Goal: Information Seeking & Learning: Learn about a topic

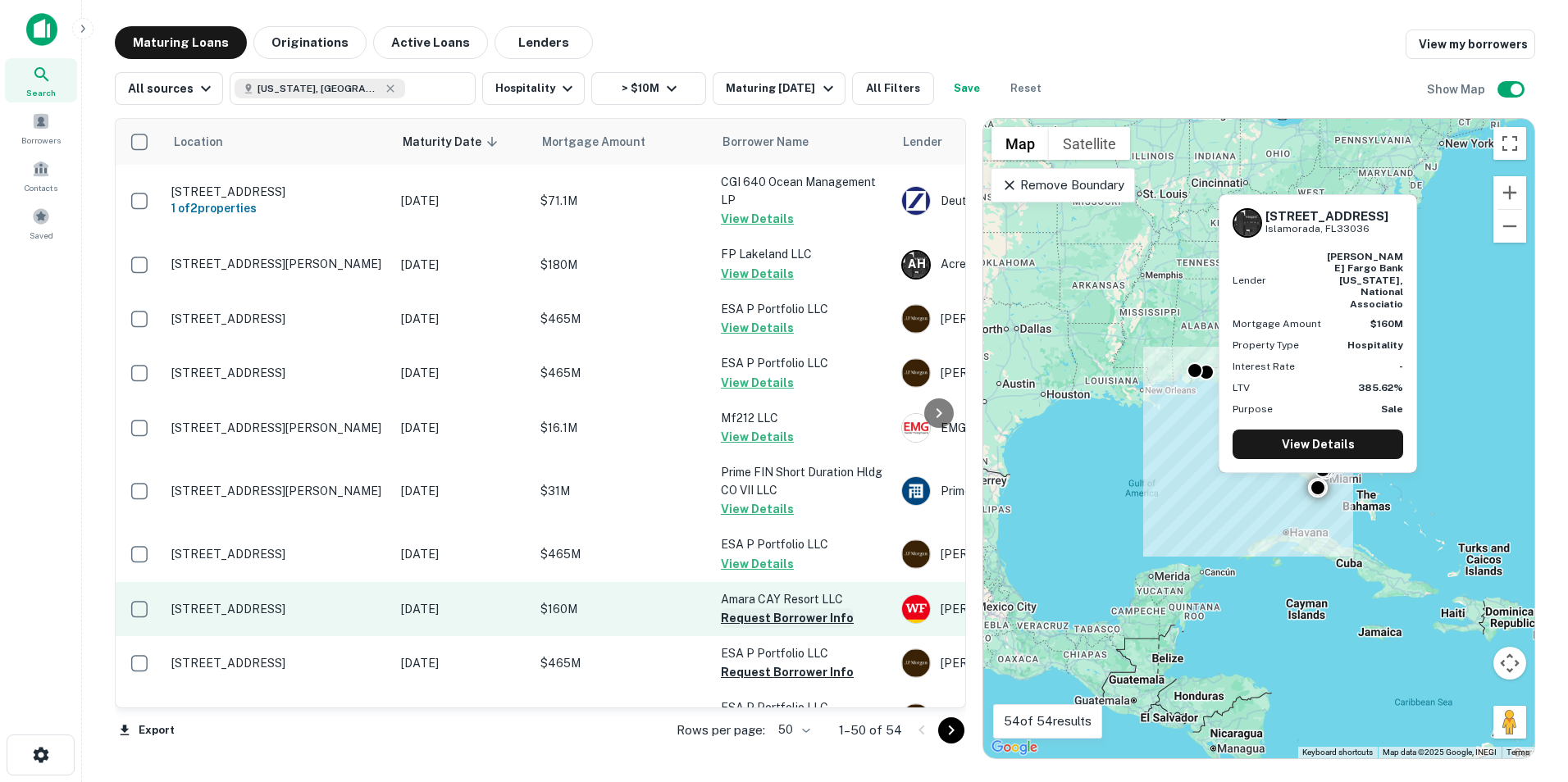
click at [754, 621] on button "Request Borrower Info" at bounding box center [787, 617] width 133 height 19
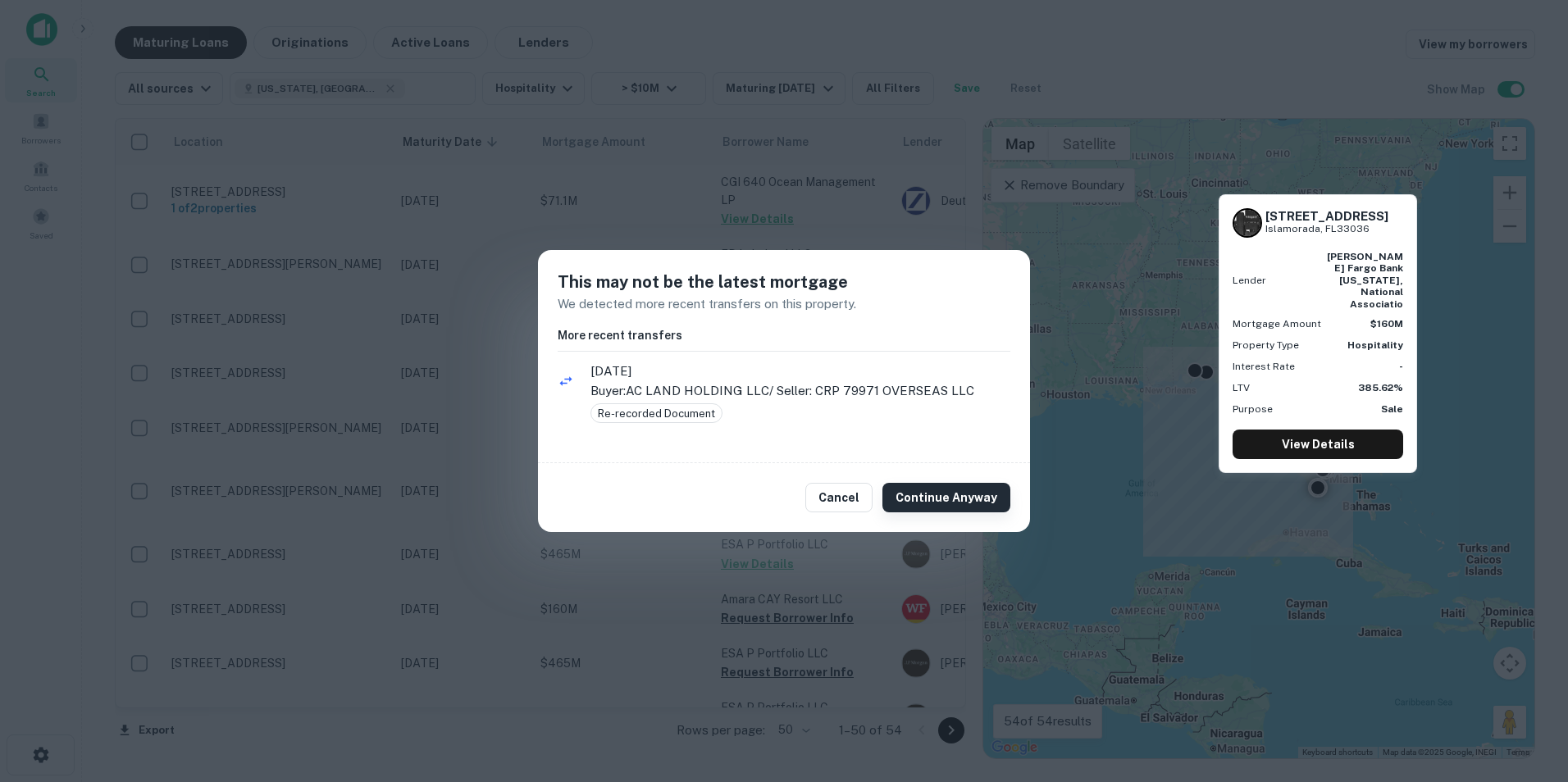
click at [929, 499] on button "Continue Anyway" at bounding box center [946, 497] width 128 height 29
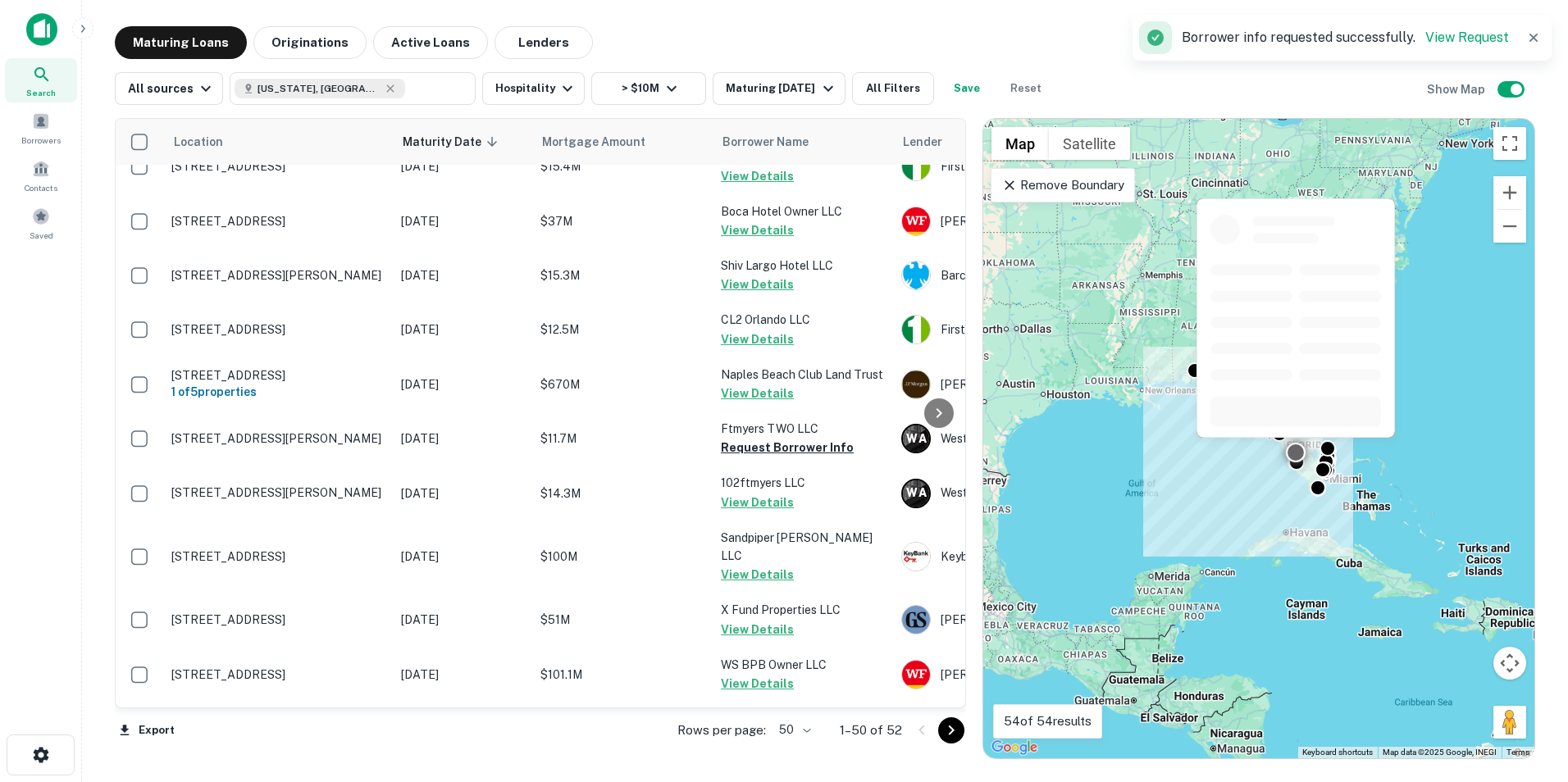
scroll to position [2310, 0]
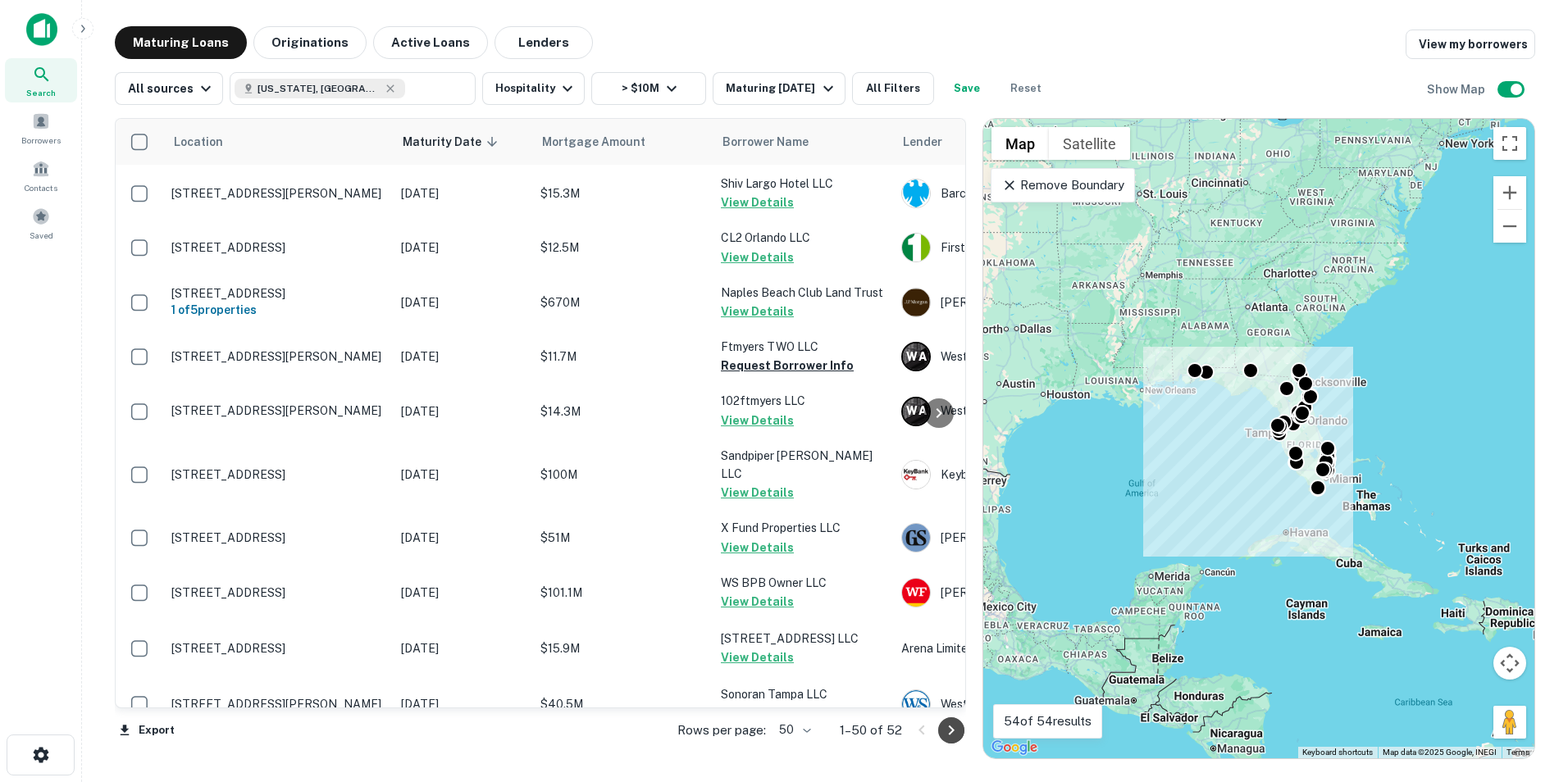
click at [946, 733] on icon "Go to next page" at bounding box center [951, 730] width 19 height 19
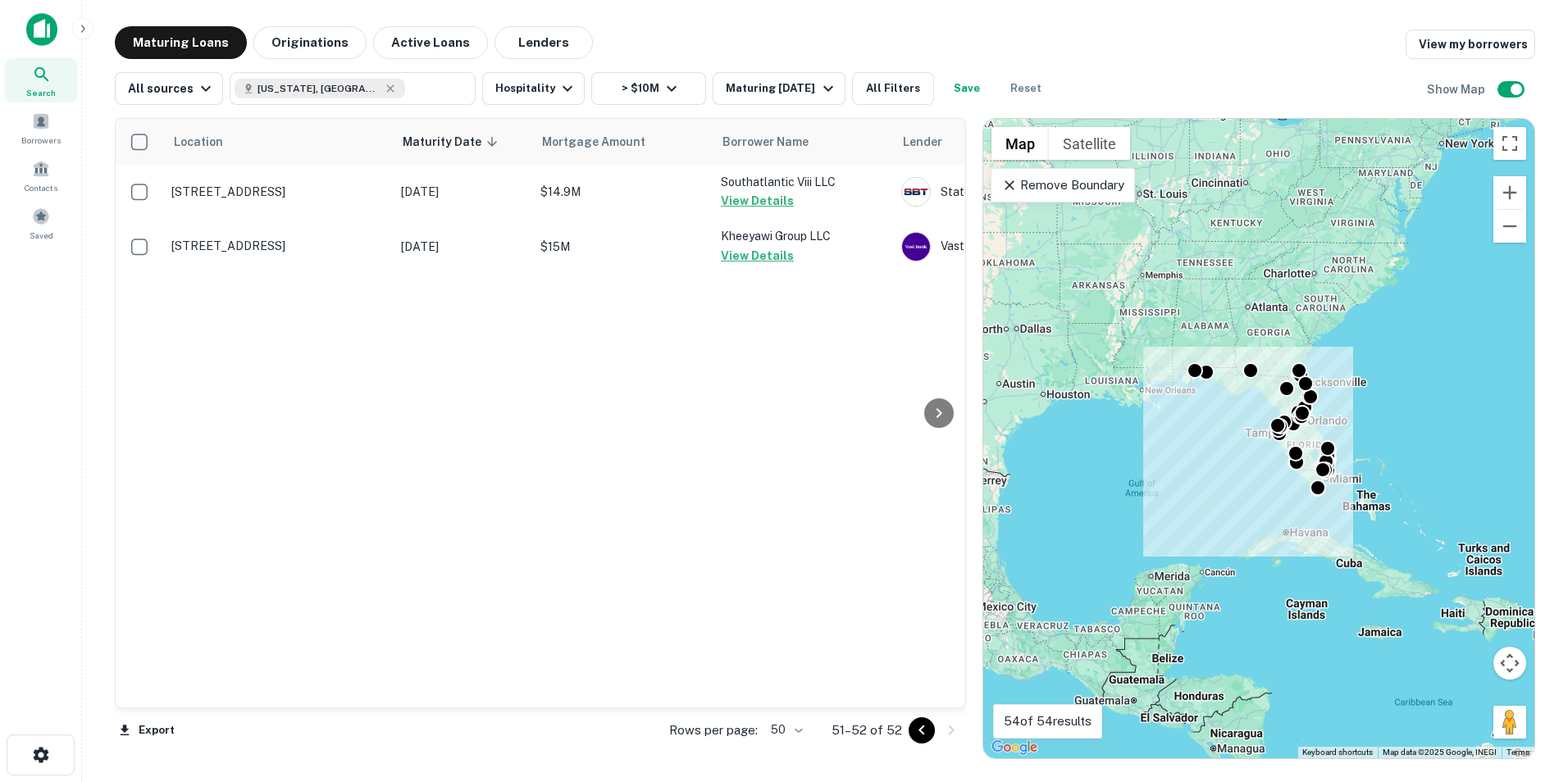
scroll to position [0, 0]
click at [821, 86] on icon "button" at bounding box center [828, 88] width 19 height 19
click at [94, 85] on button "2 Years" at bounding box center [69, 75] width 49 height 18
click at [87, 124] on button "Apply Changes" at bounding box center [44, 115] width 87 height 18
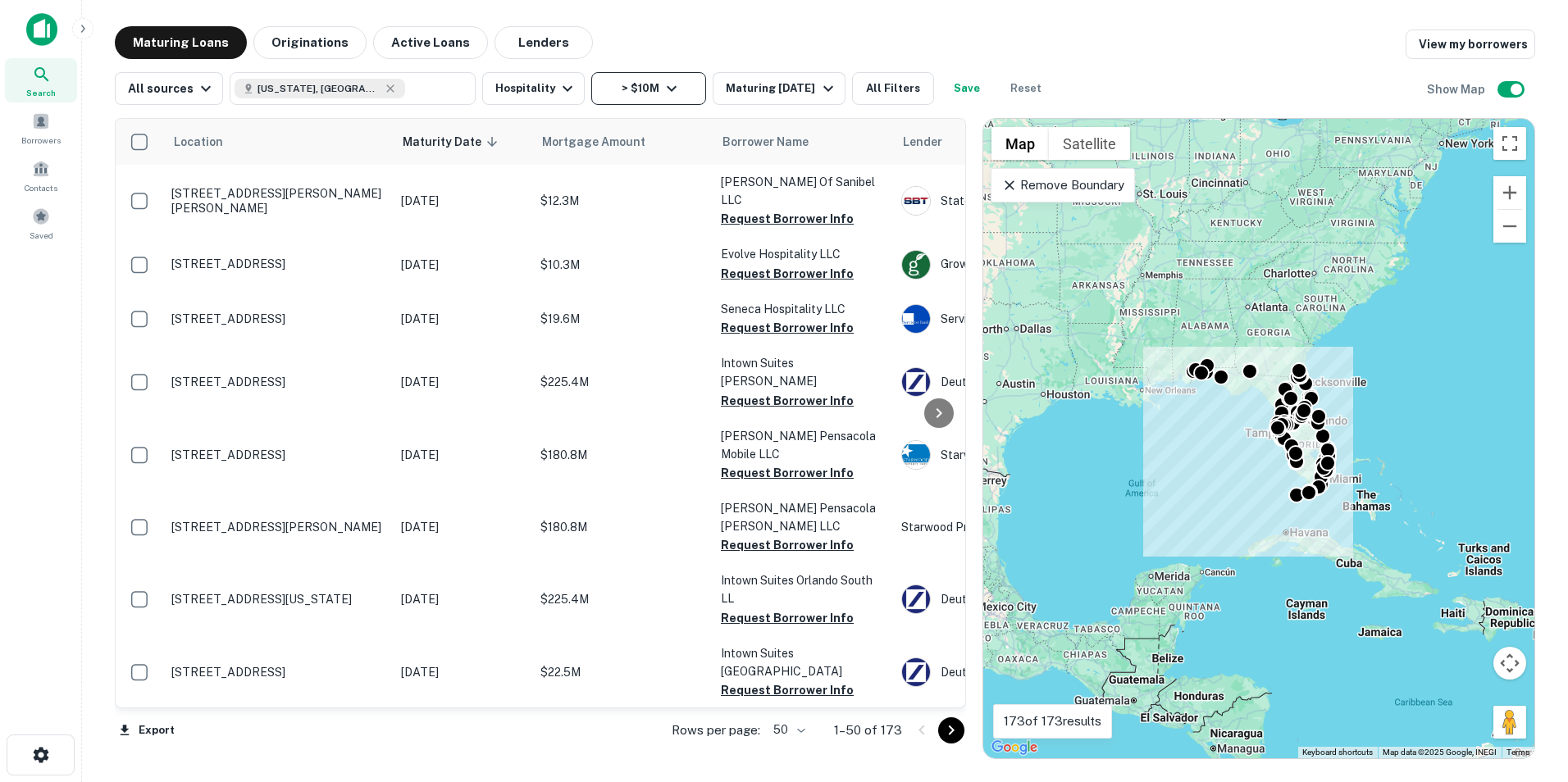
click at [671, 97] on icon "button" at bounding box center [671, 88] width 19 height 19
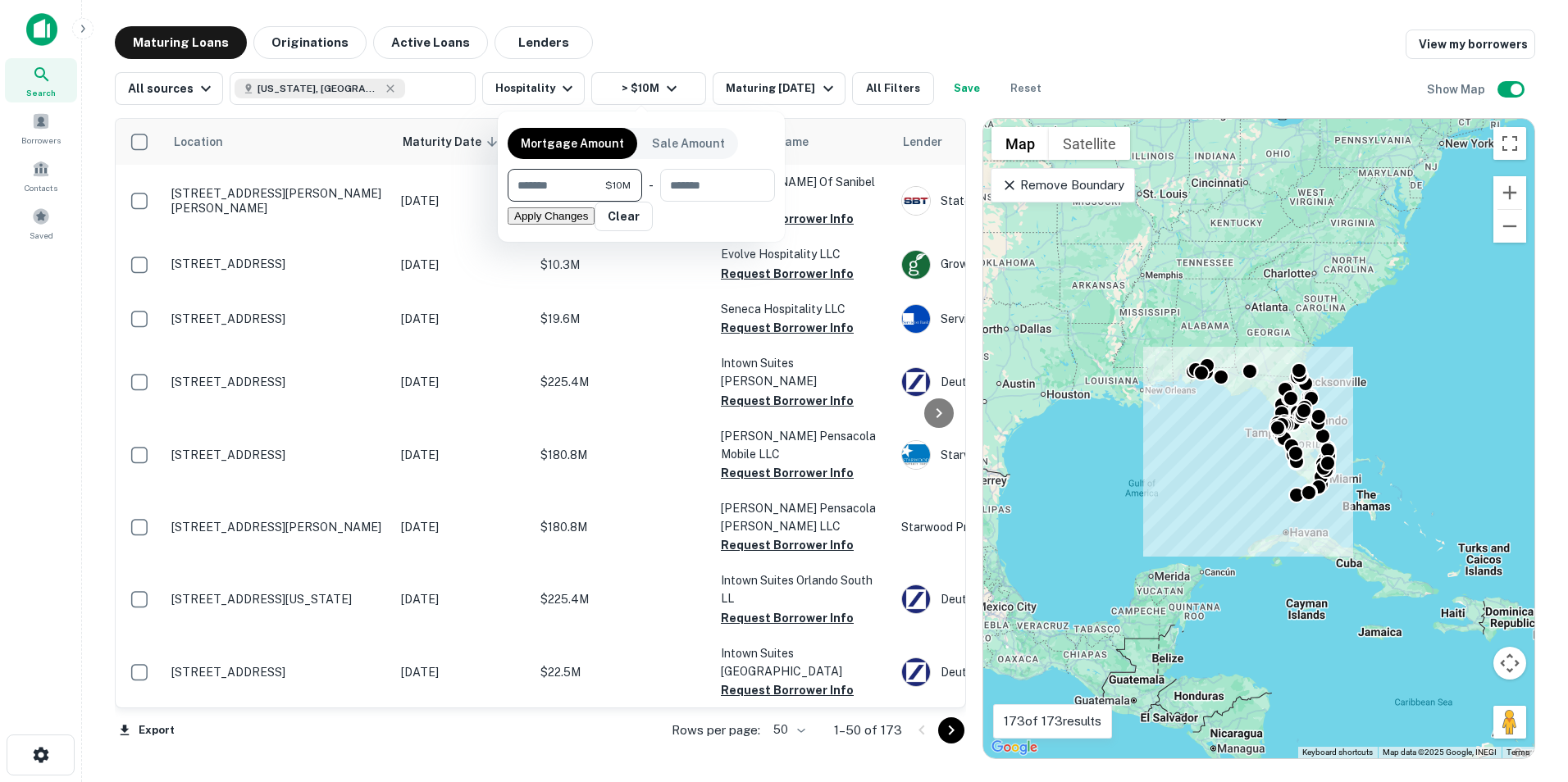
type input "*******"
click at [595, 224] on button "Apply Changes" at bounding box center [551, 216] width 87 height 18
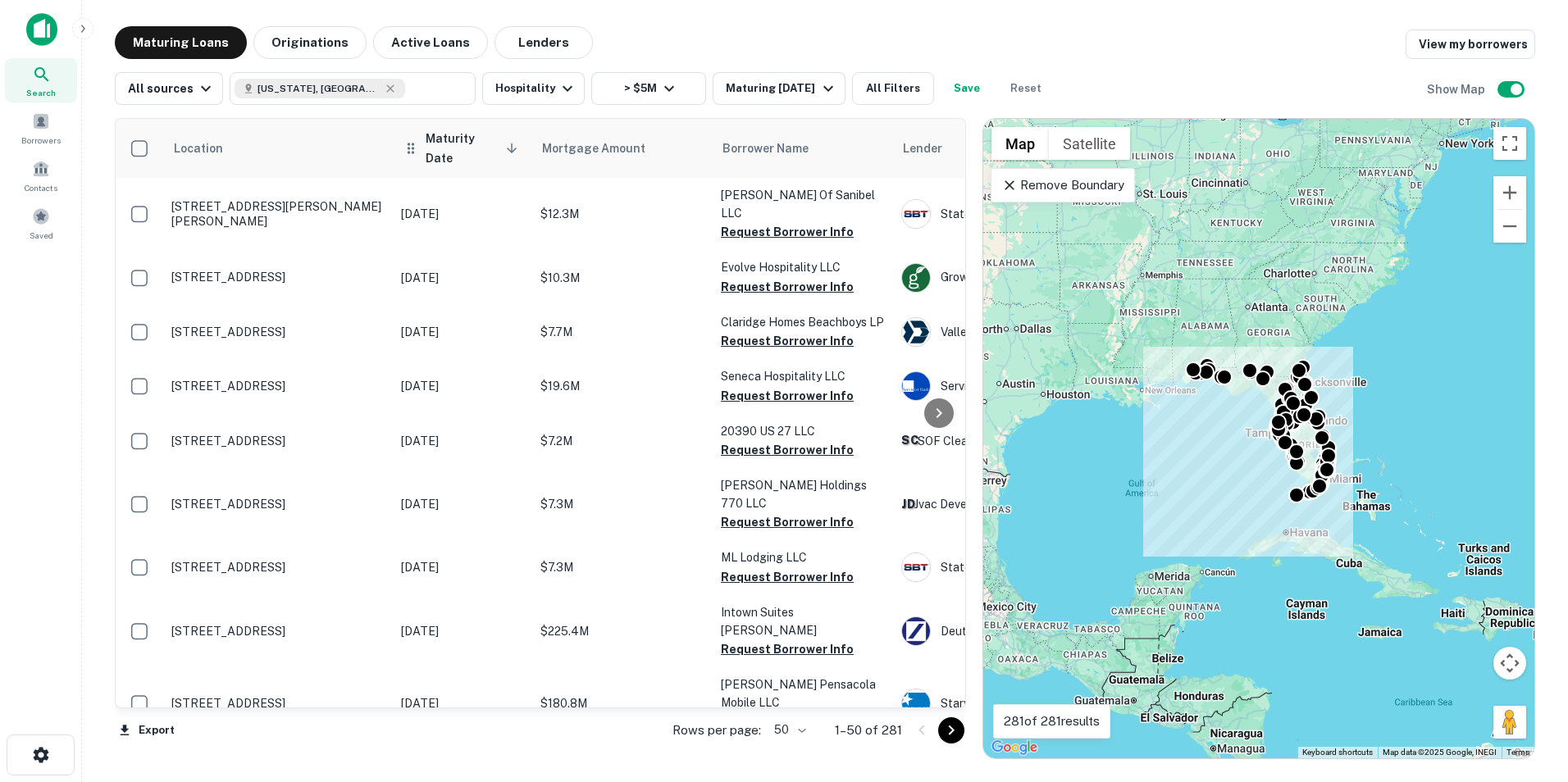
click at [441, 139] on span "Maturity Date sorted descending" at bounding box center [474, 148] width 97 height 39
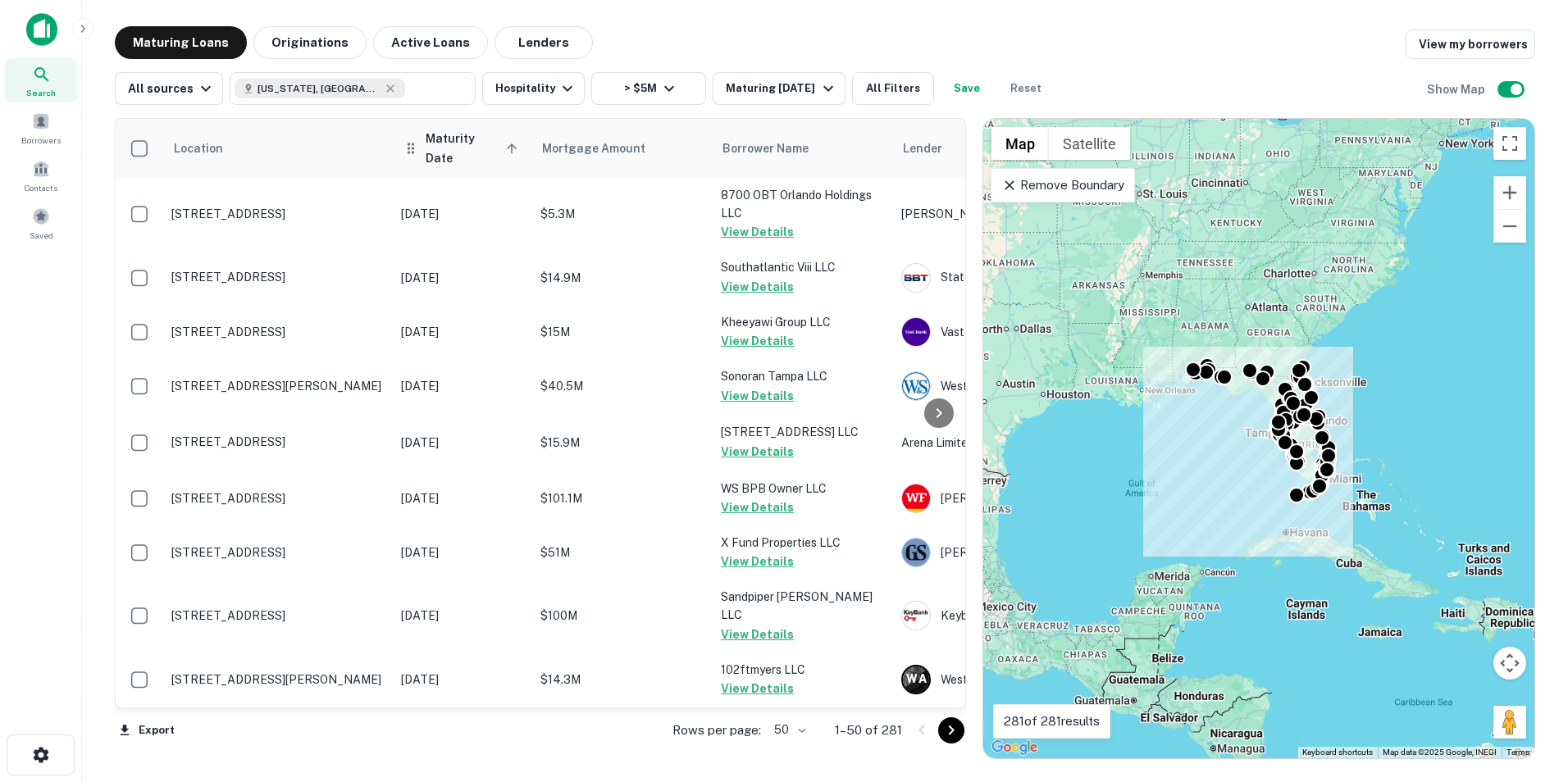
click at [447, 150] on span "Maturity Date sorted ascending" at bounding box center [474, 148] width 97 height 39
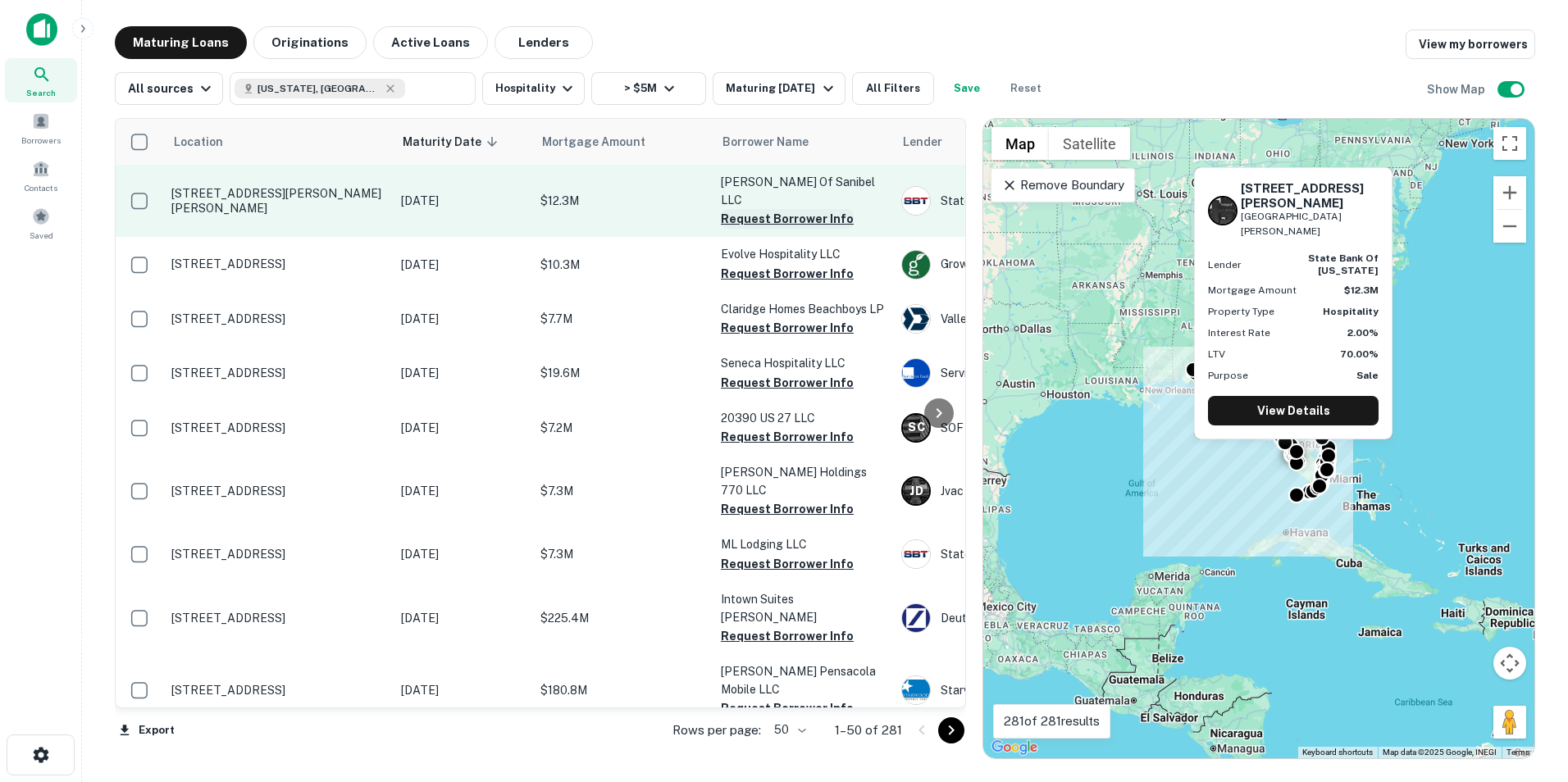
click at [777, 209] on button "Request Borrower Info" at bounding box center [787, 219] width 133 height 19
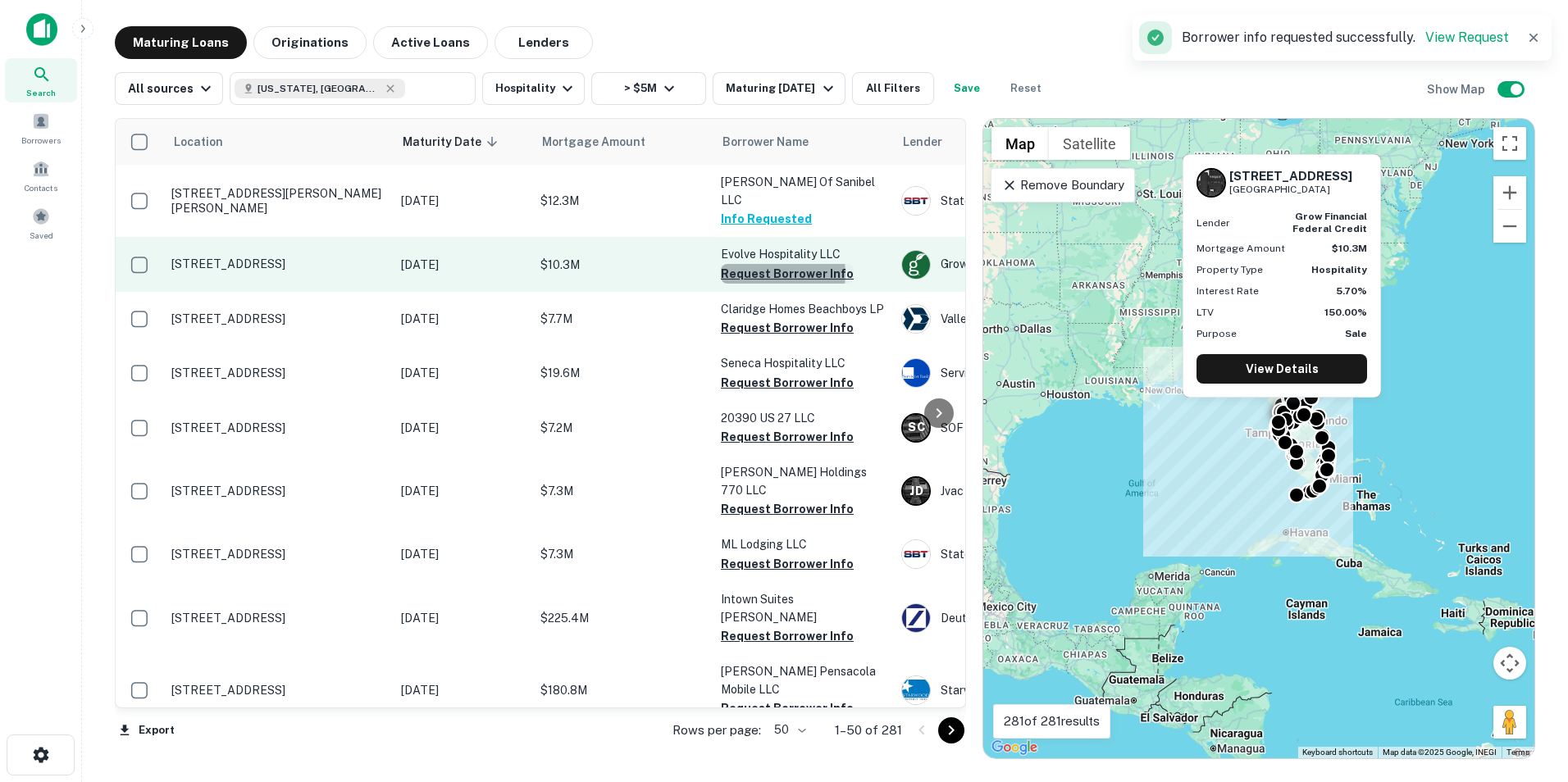
click at [771, 264] on button "Request Borrower Info" at bounding box center [787, 273] width 133 height 19
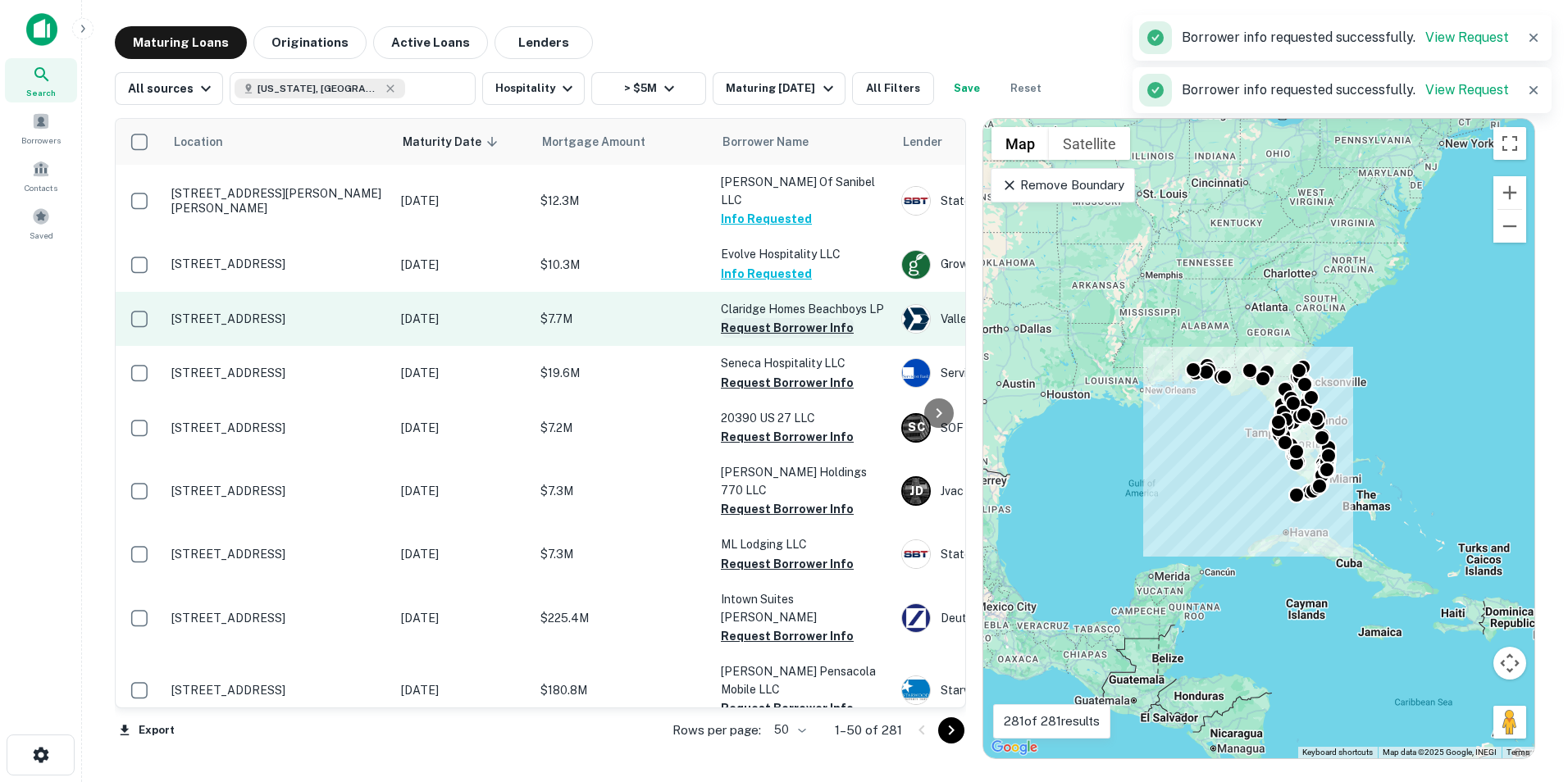
click at [767, 318] on button "Request Borrower Info" at bounding box center [787, 327] width 133 height 19
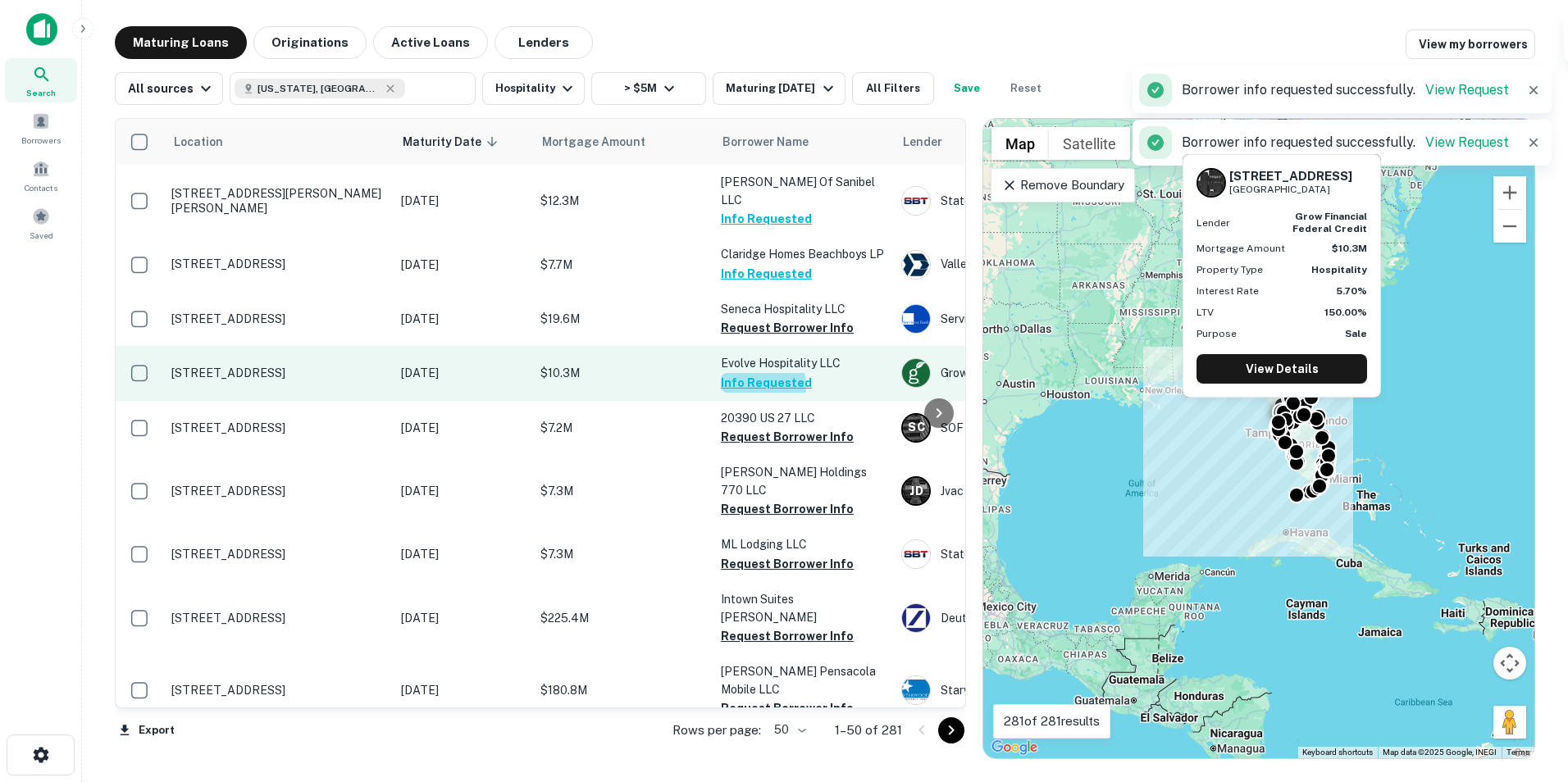
click at [758, 373] on button "Info Requested" at bounding box center [766, 382] width 91 height 19
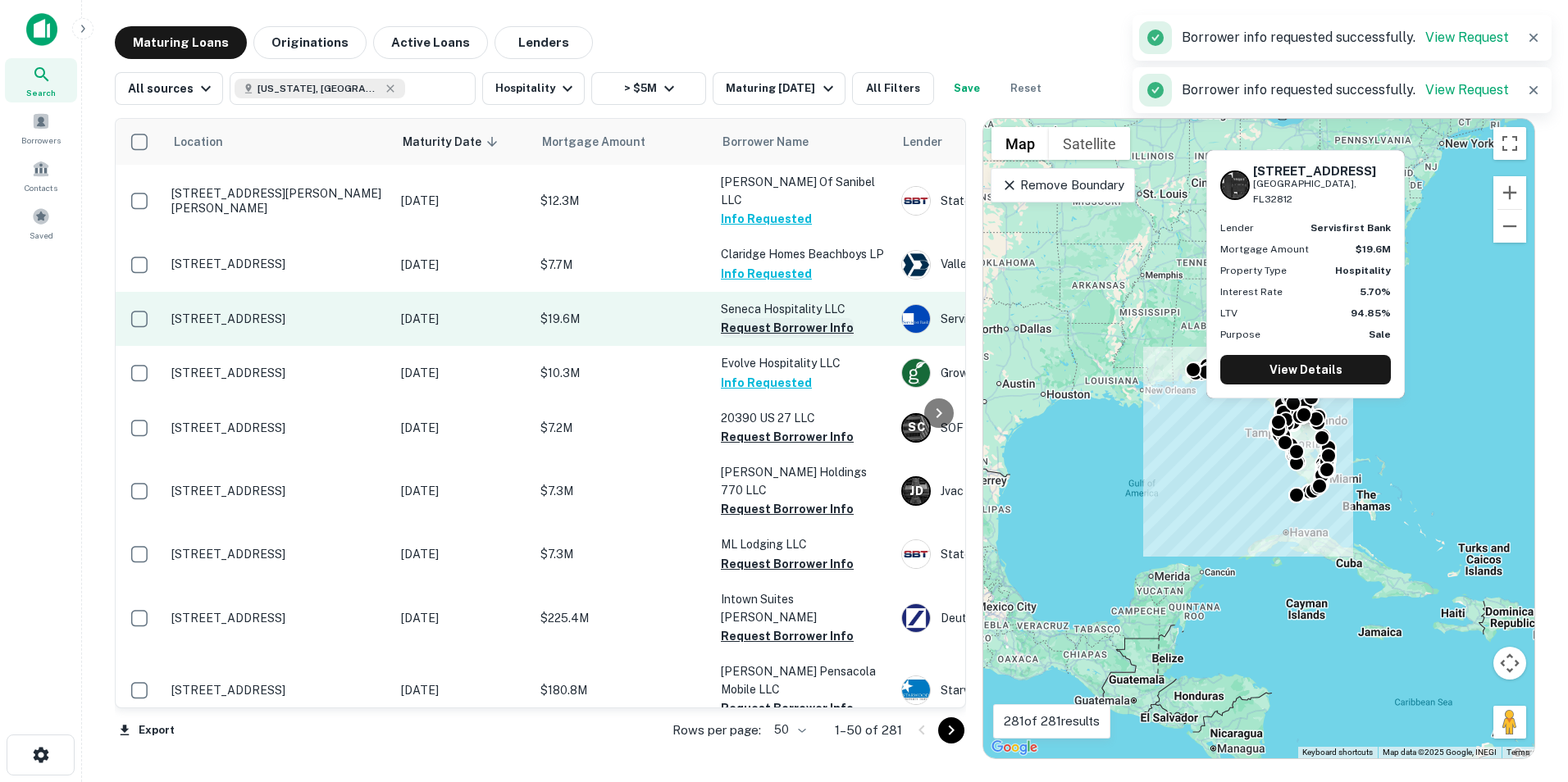
click at [804, 318] on button "Request Borrower Info" at bounding box center [787, 327] width 133 height 19
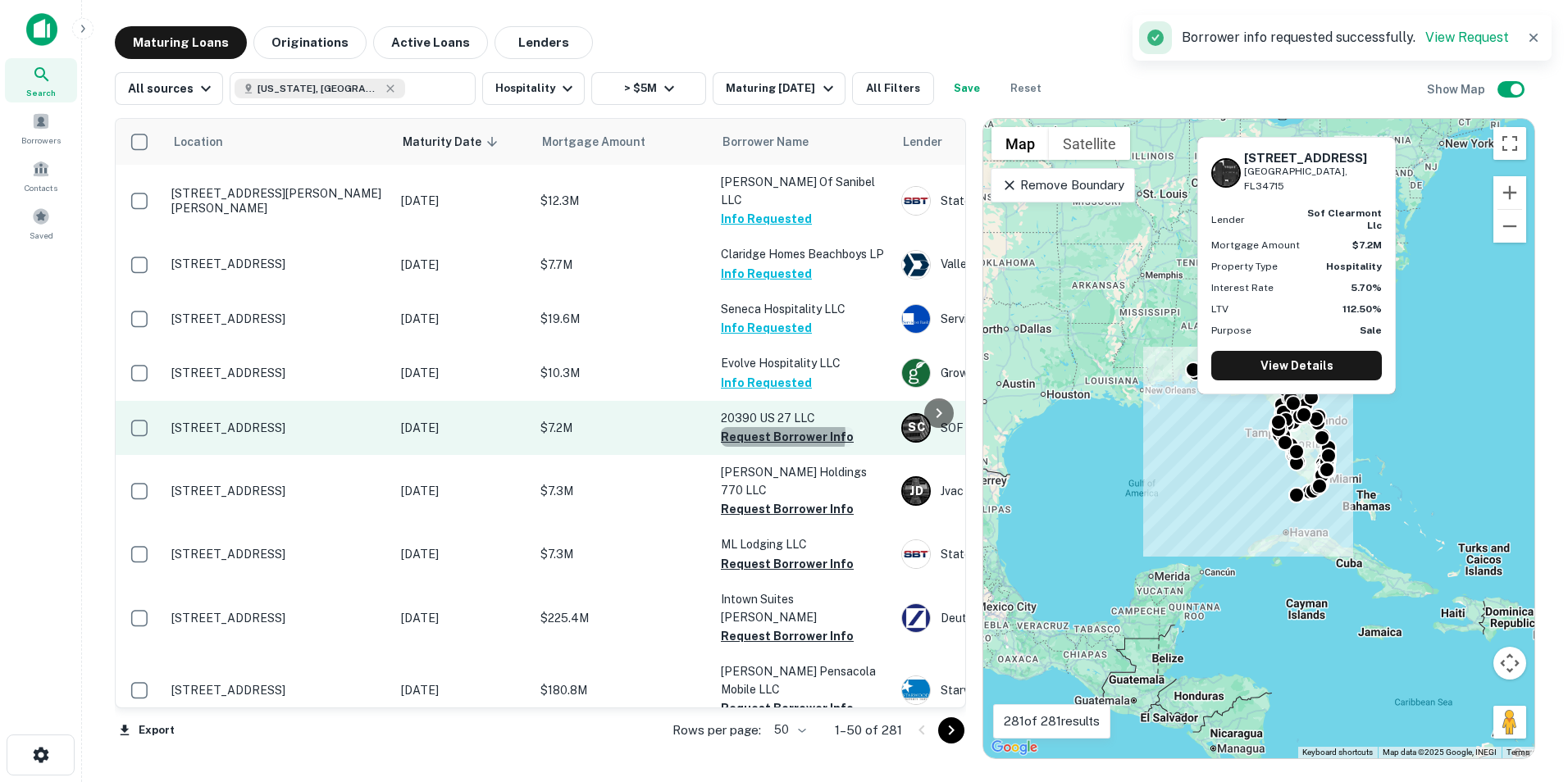
click at [782, 427] on button "Request Borrower Info" at bounding box center [787, 436] width 133 height 19
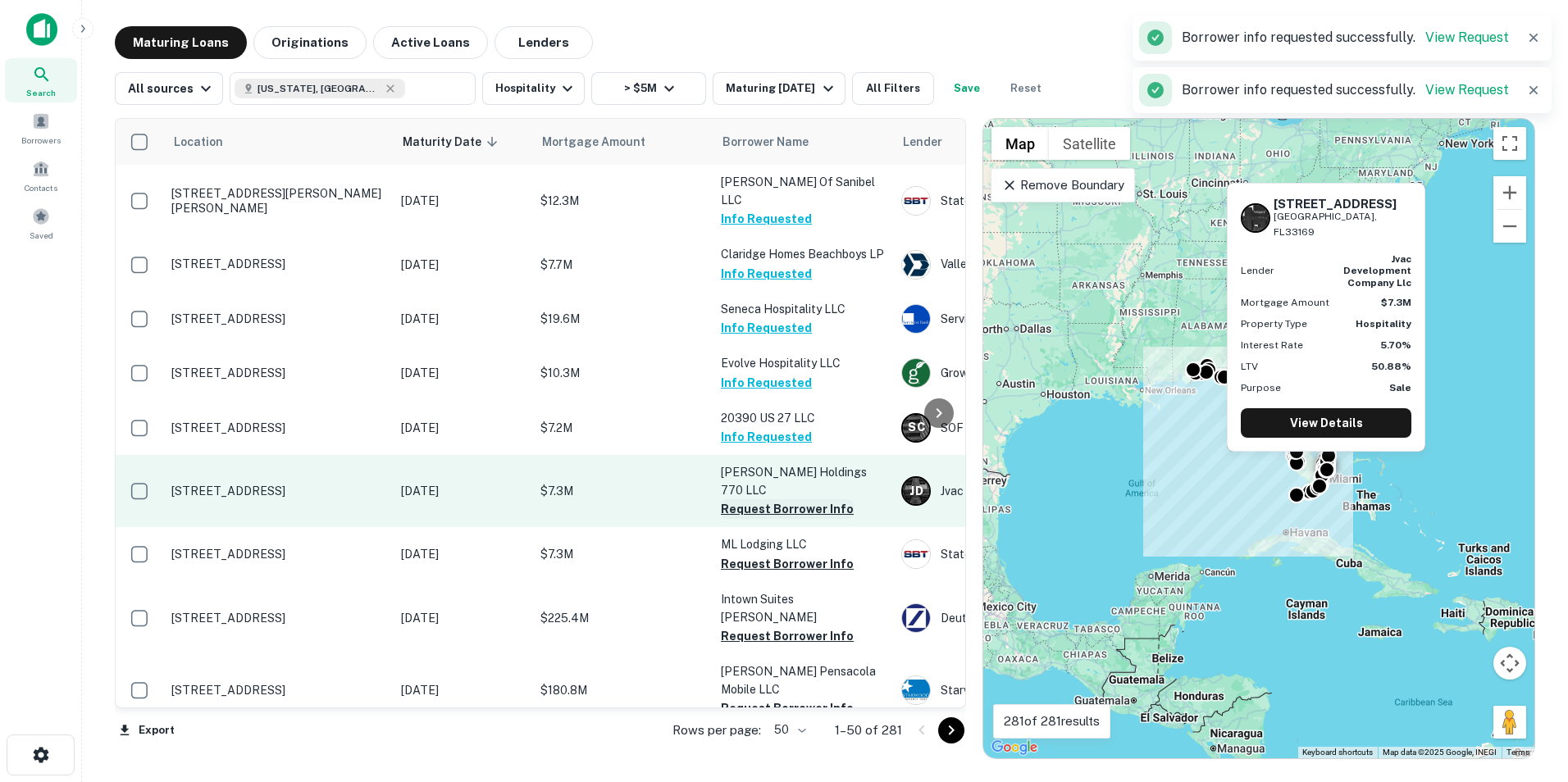
click at [771, 499] on button "Request Borrower Info" at bounding box center [787, 508] width 133 height 19
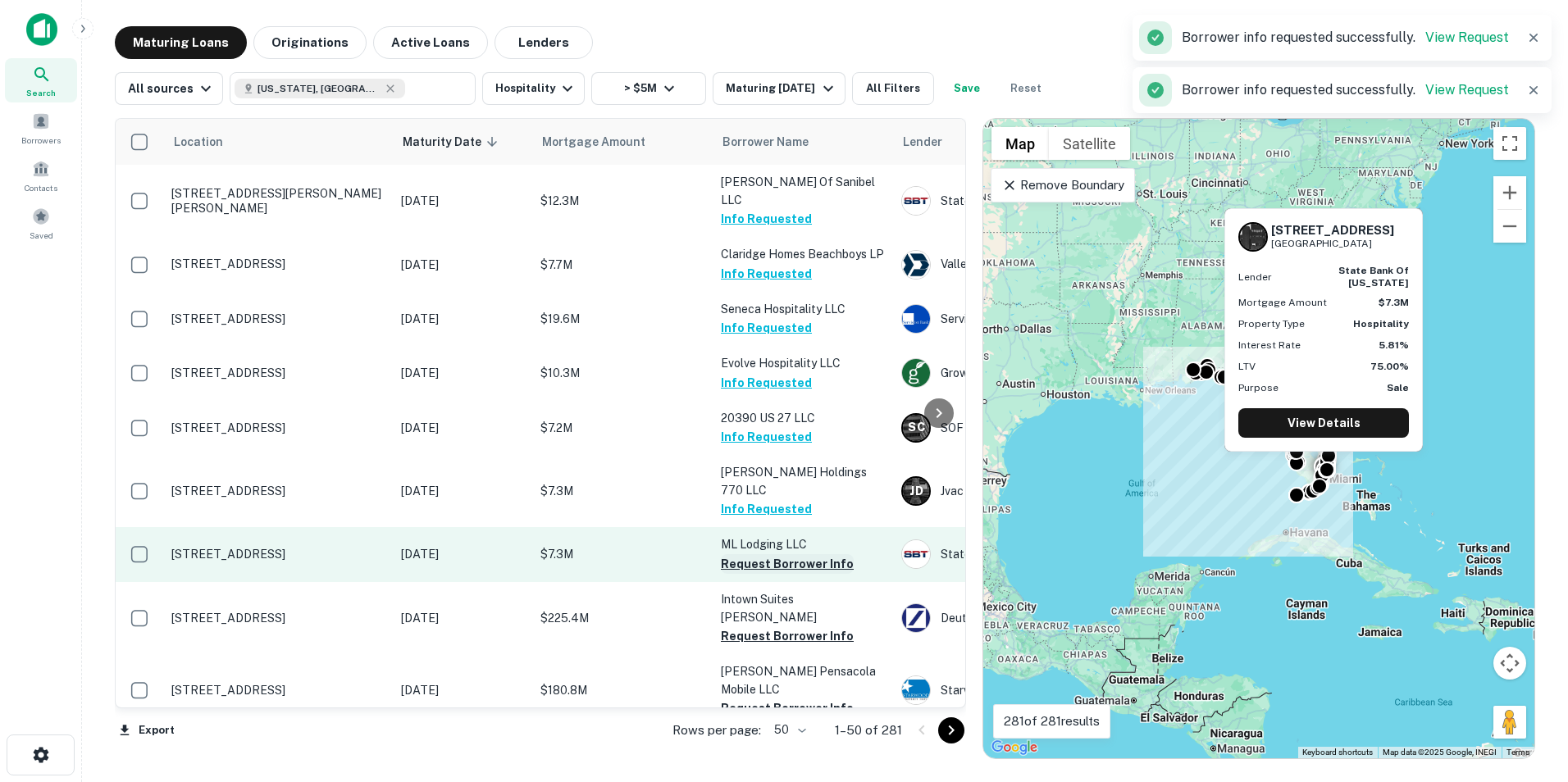
click at [760, 554] on button "Request Borrower Info" at bounding box center [787, 563] width 133 height 19
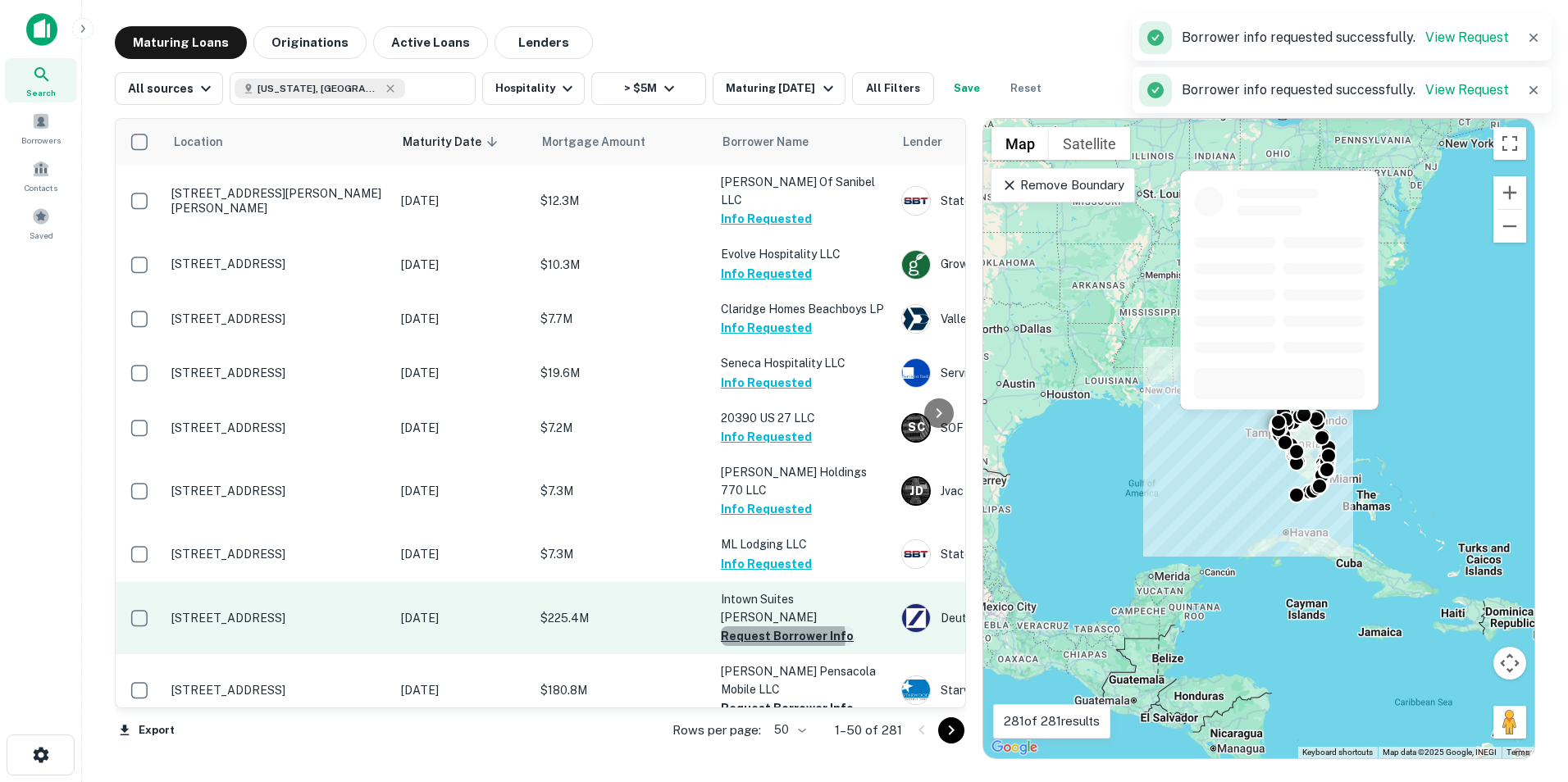
click at [782, 626] on button "Request Borrower Info" at bounding box center [787, 635] width 133 height 19
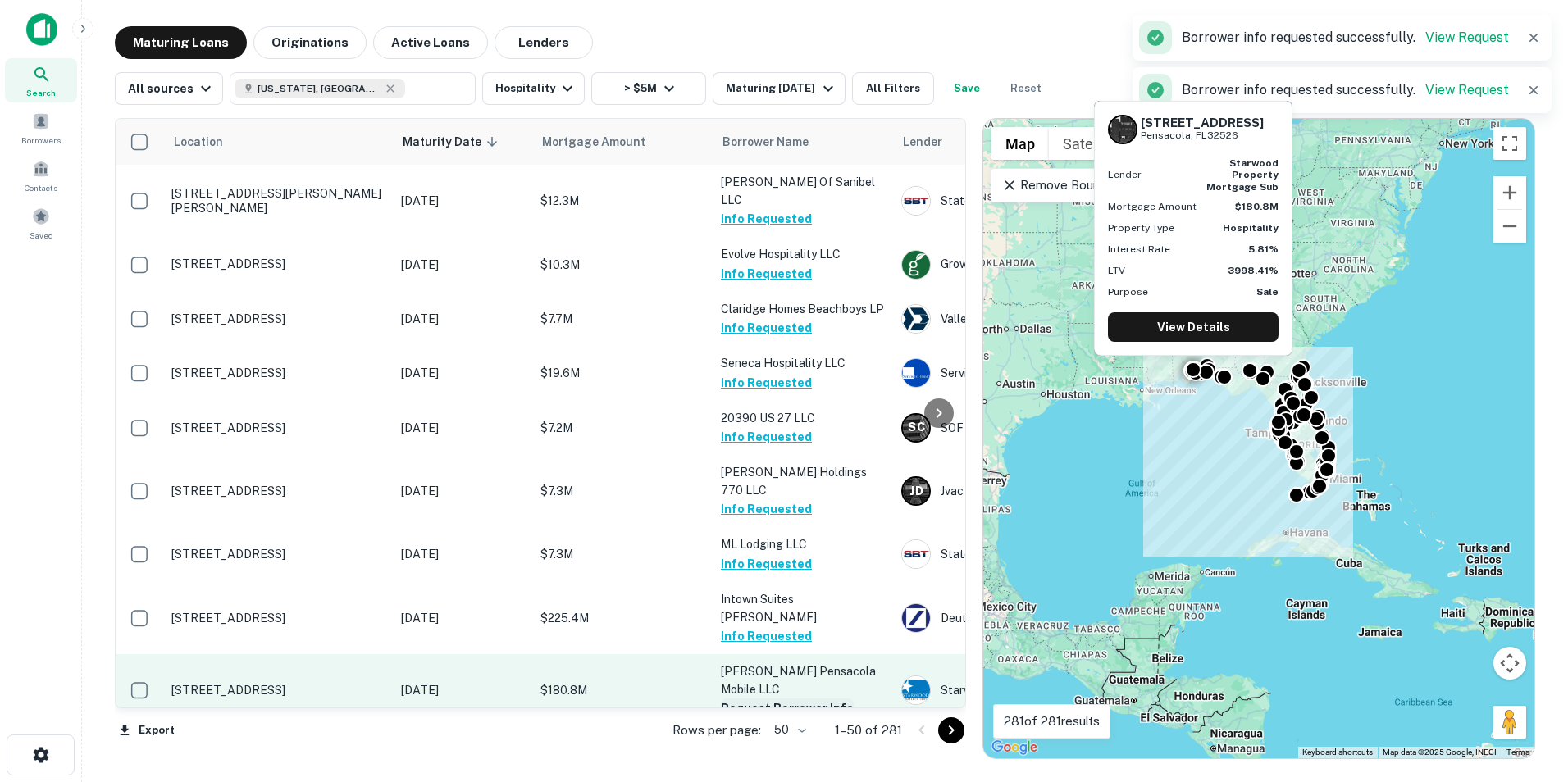
click at [764, 698] on button "Request Borrower Info" at bounding box center [787, 707] width 133 height 19
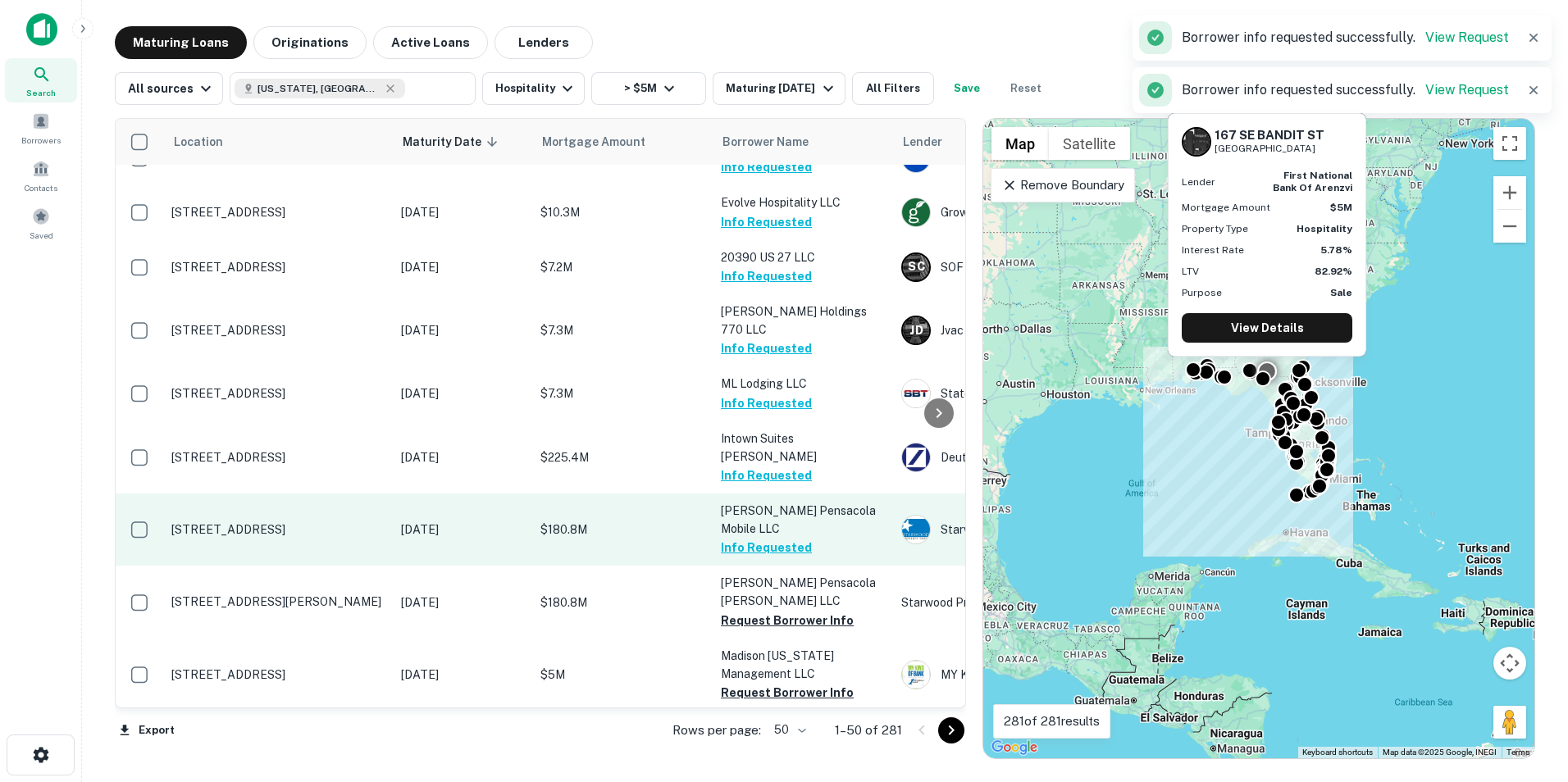
scroll to position [162, 0]
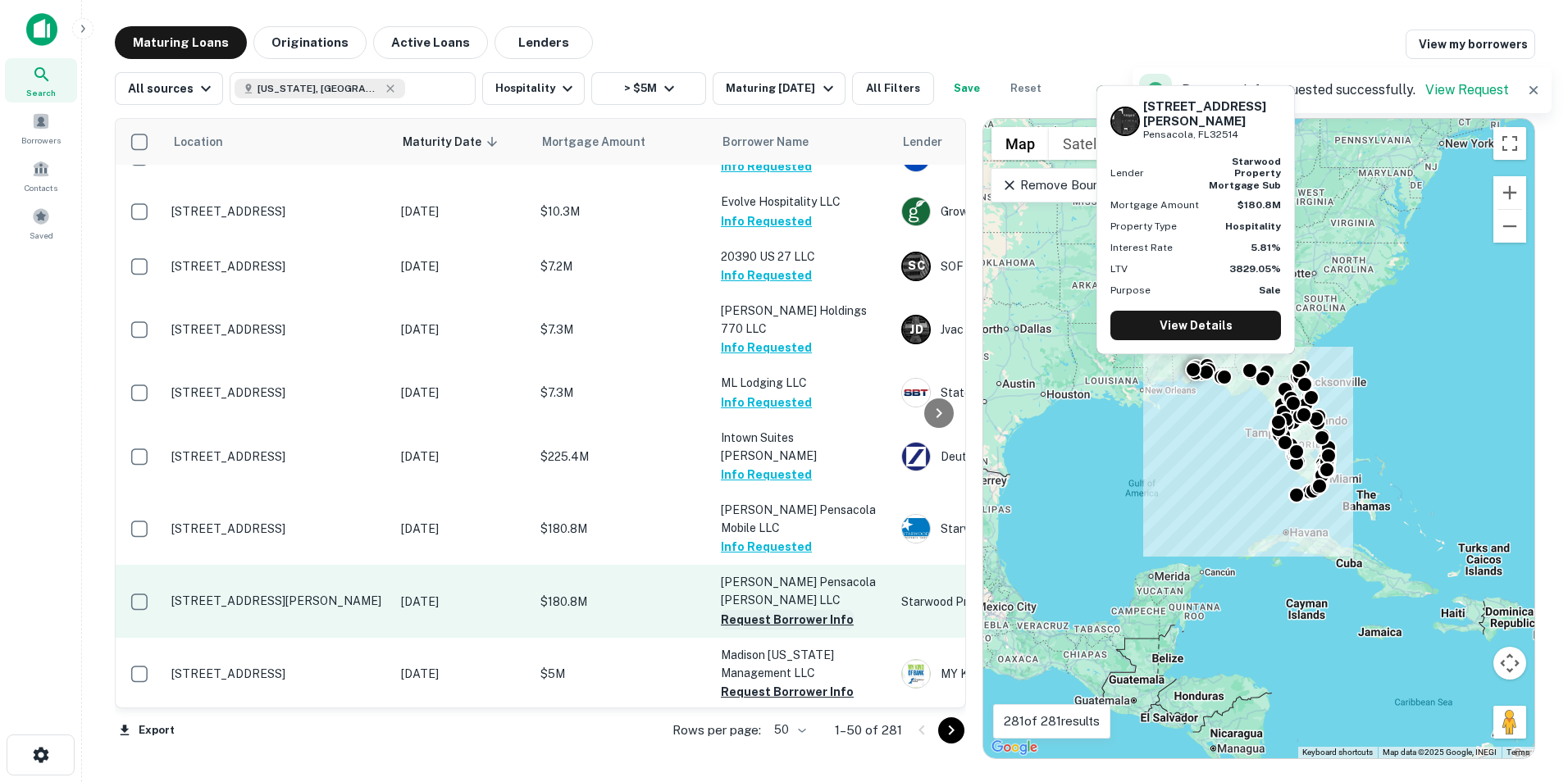
click at [766, 610] on button "Request Borrower Info" at bounding box center [787, 619] width 133 height 19
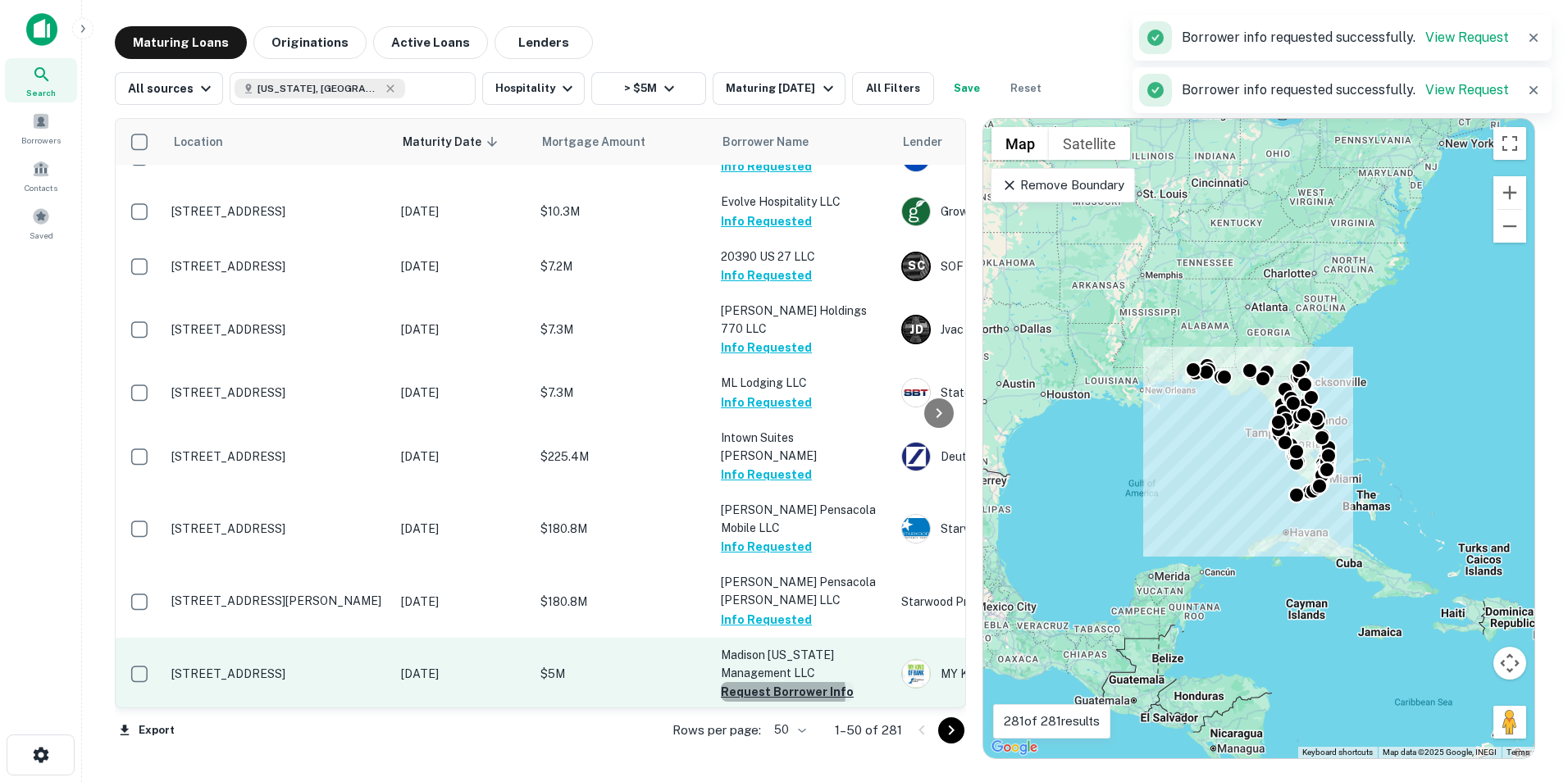
click at [767, 682] on button "Request Borrower Info" at bounding box center [787, 692] width 133 height 19
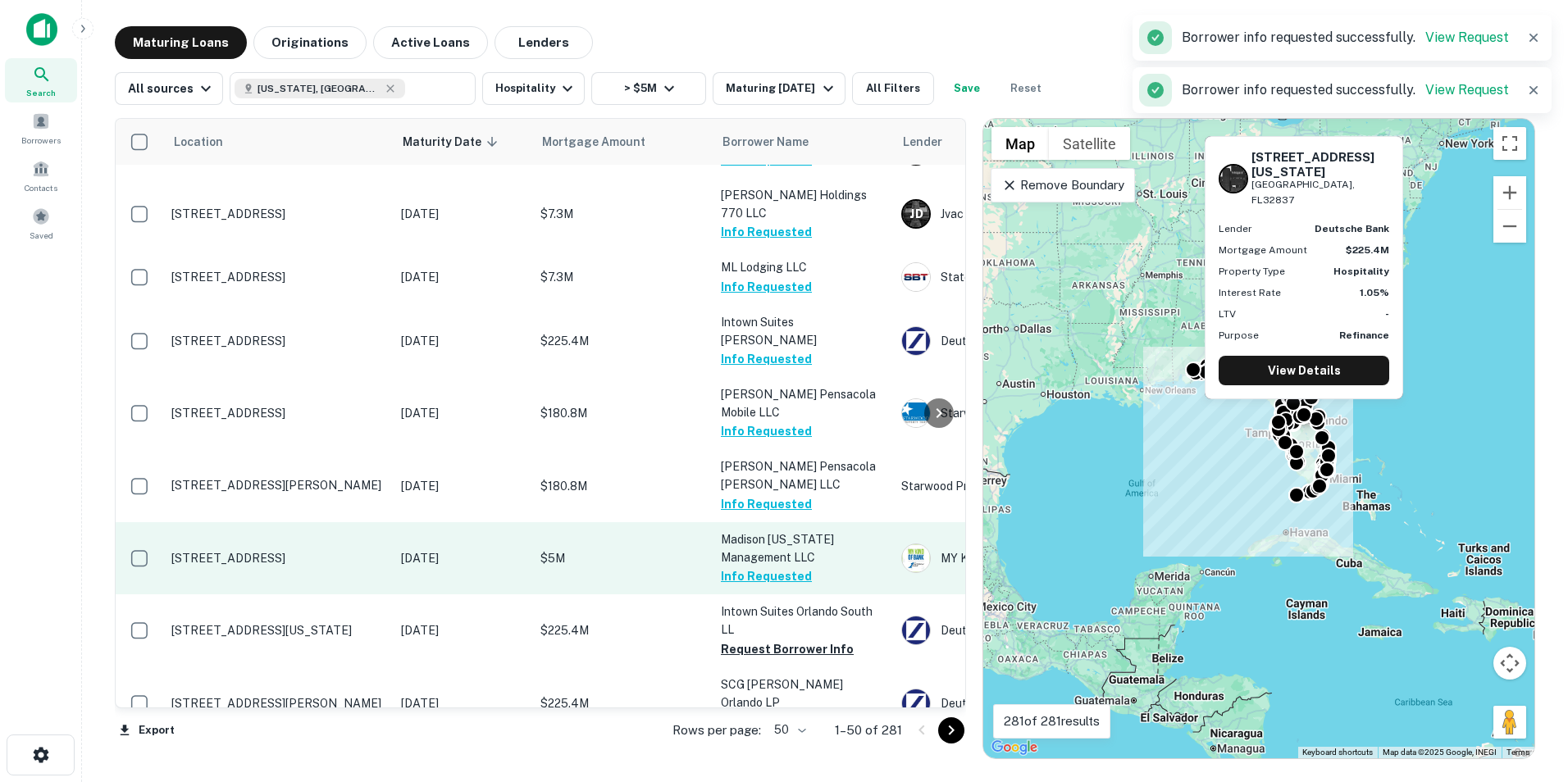
scroll to position [278, 0]
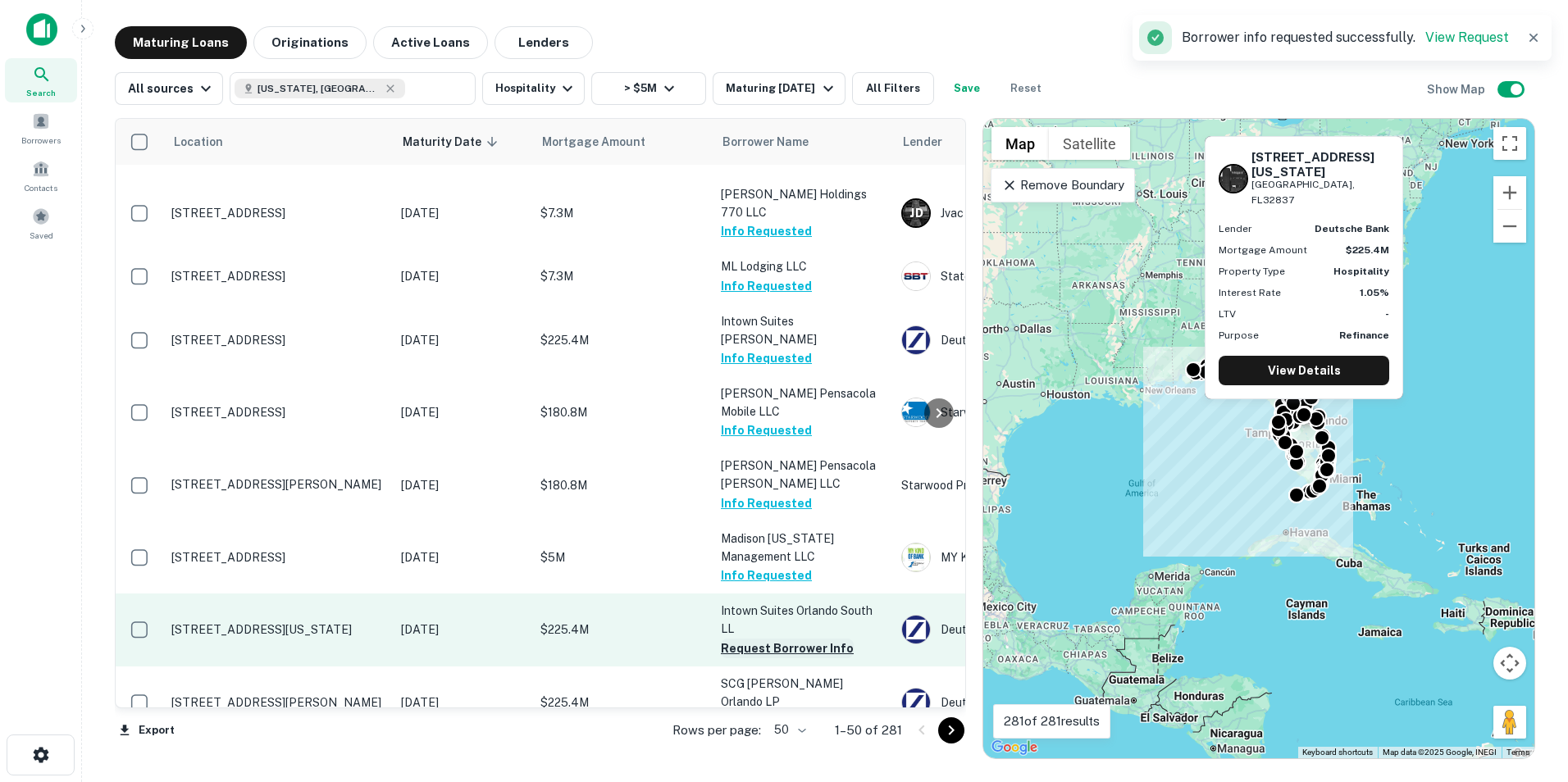
click at [778, 639] on button "Request Borrower Info" at bounding box center [787, 648] width 133 height 19
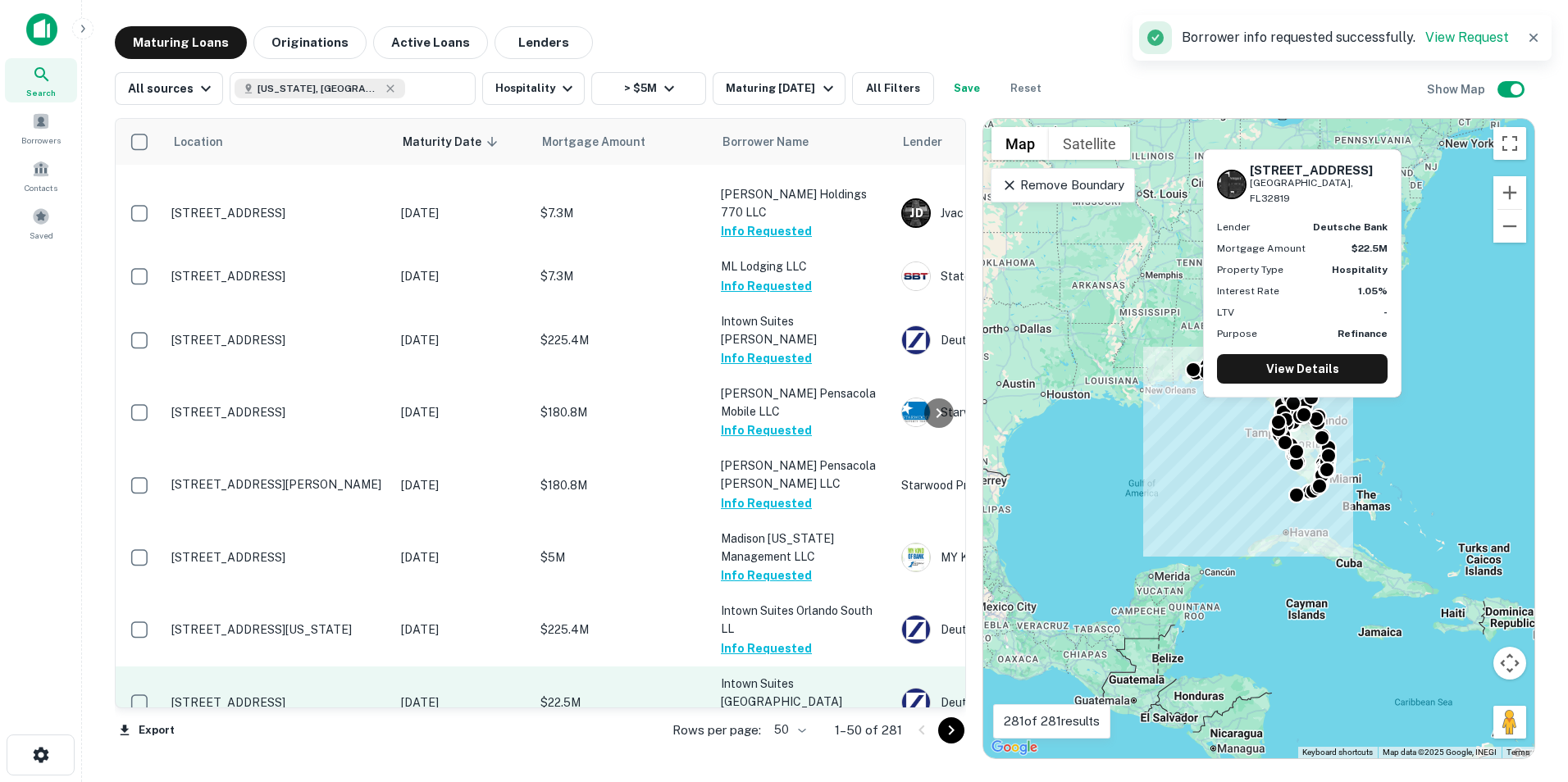
click at [767, 711] on button "Request Borrower Info" at bounding box center [787, 720] width 133 height 19
click at [781, 711] on button "Request Borrower Info" at bounding box center [787, 720] width 133 height 19
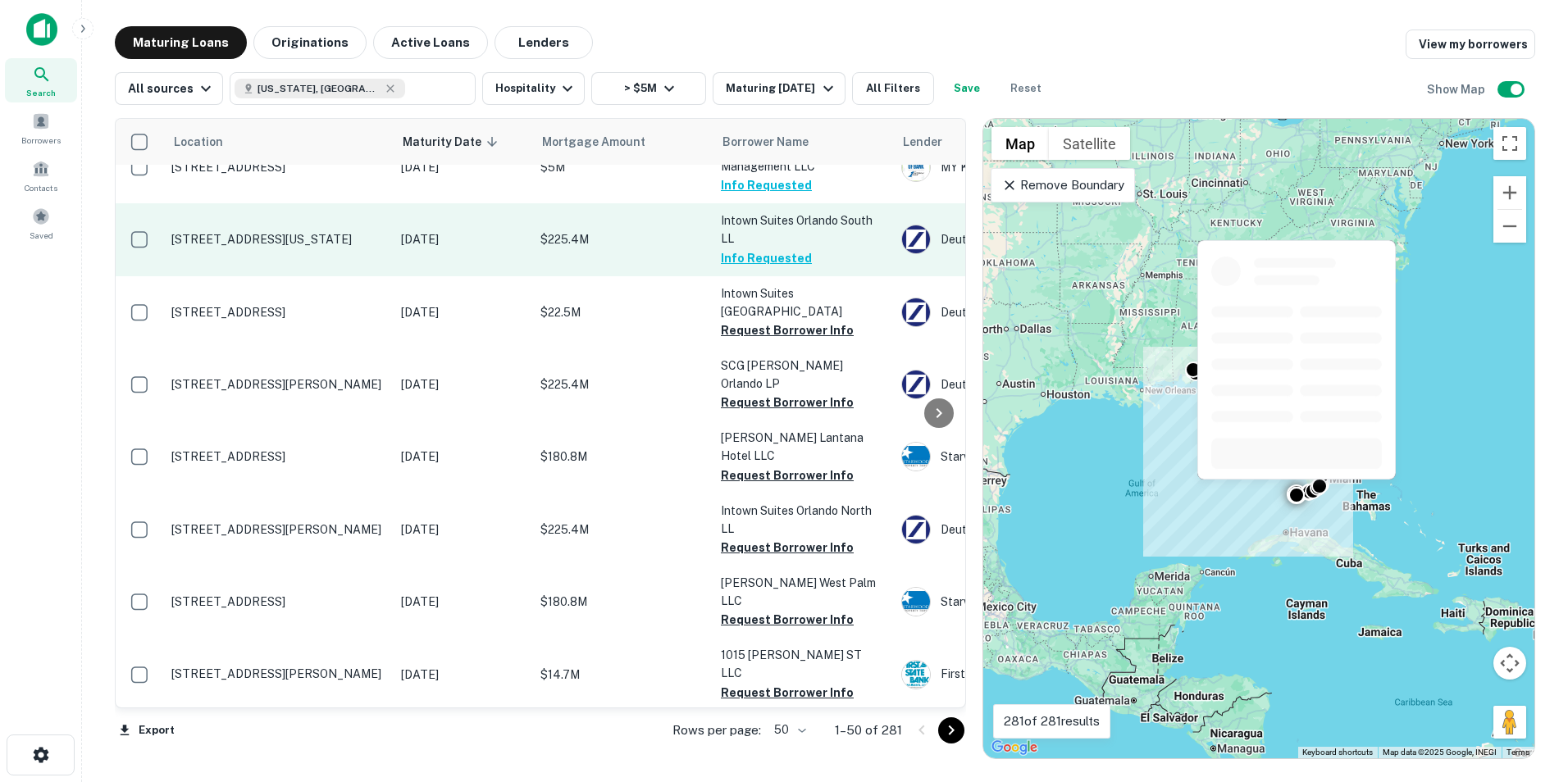
scroll to position [678, 0]
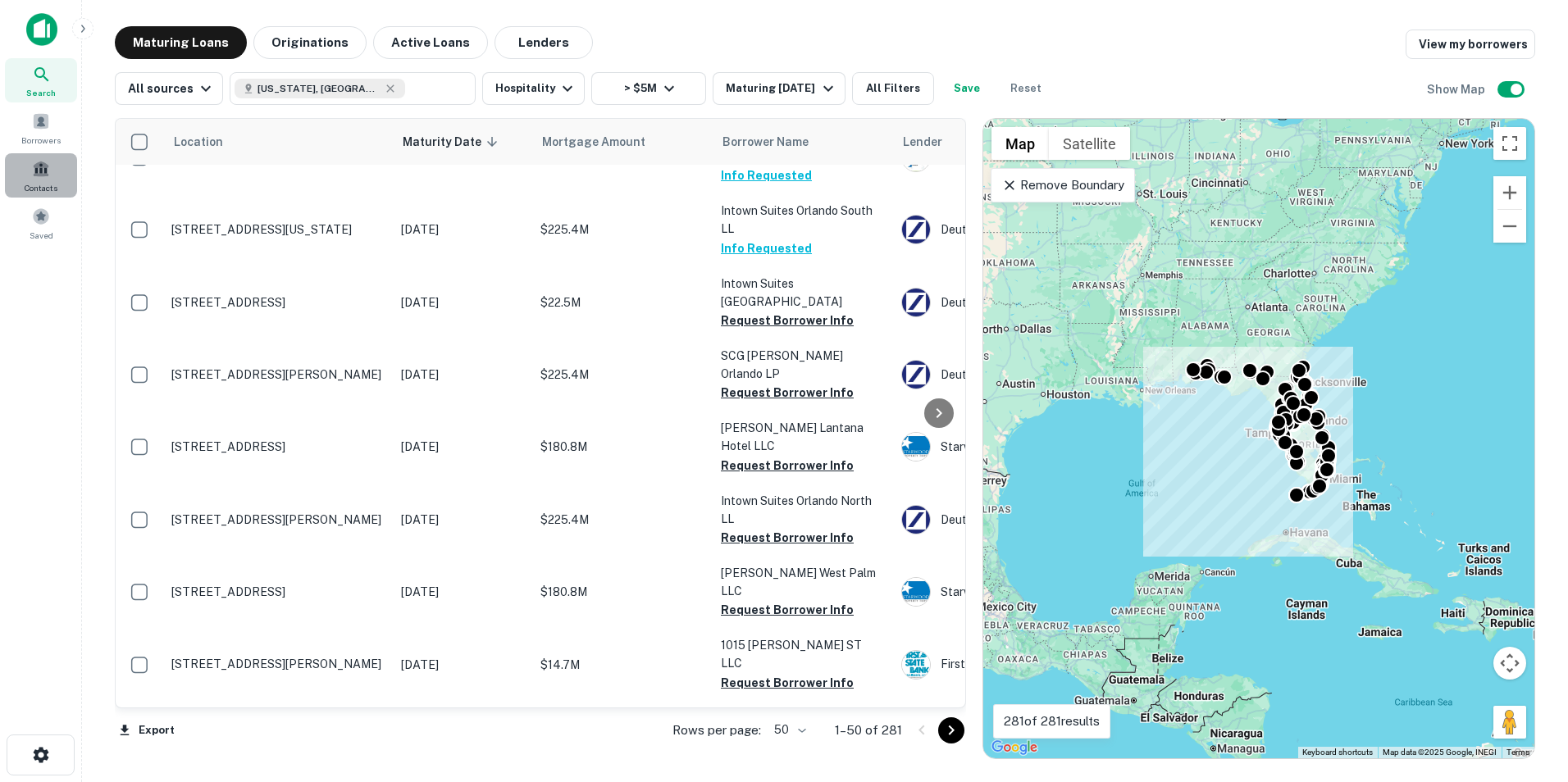
click at [49, 175] on span at bounding box center [41, 169] width 18 height 18
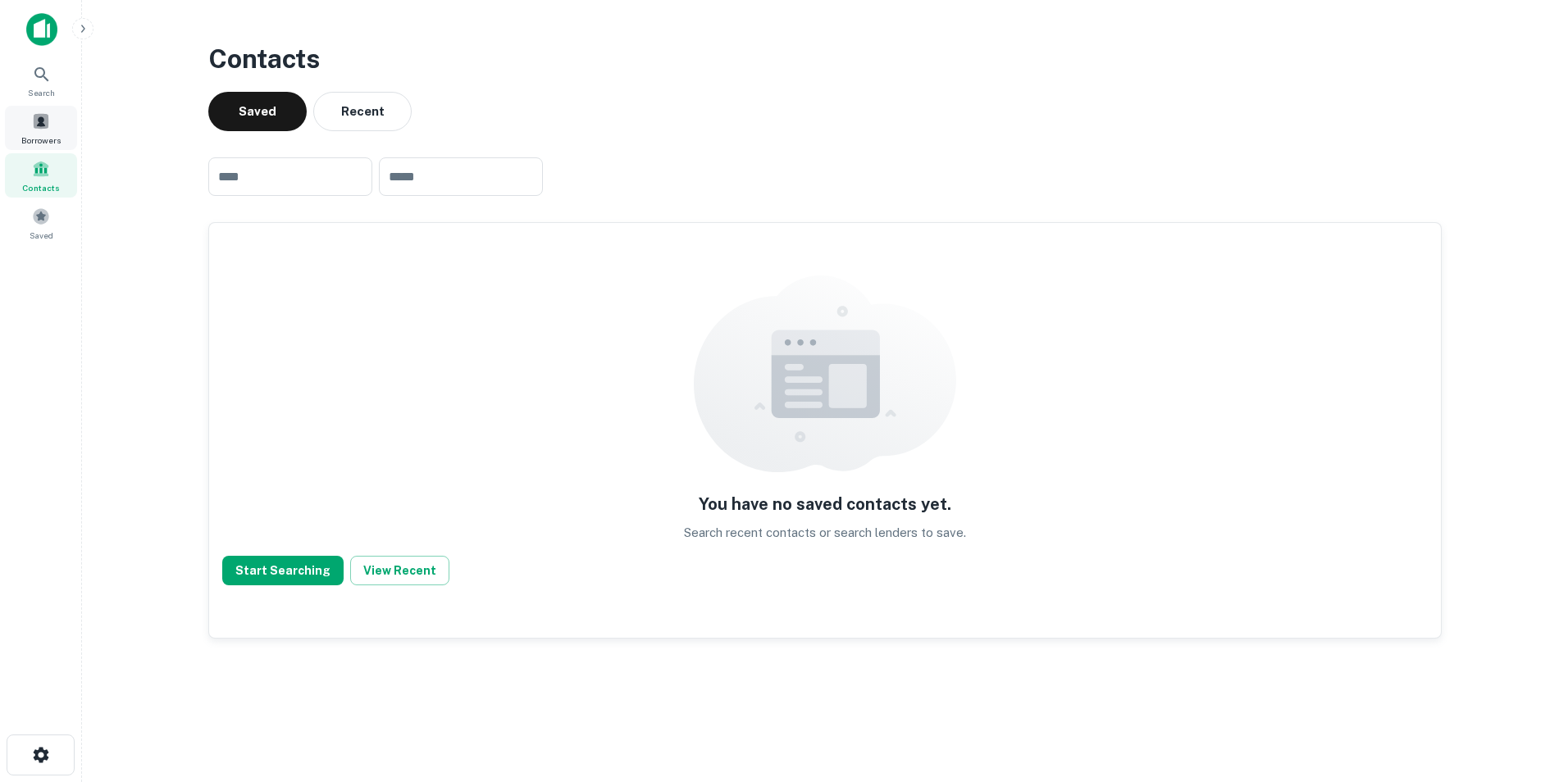
click at [38, 134] on span "Borrowers" at bounding box center [40, 141] width 39 height 13
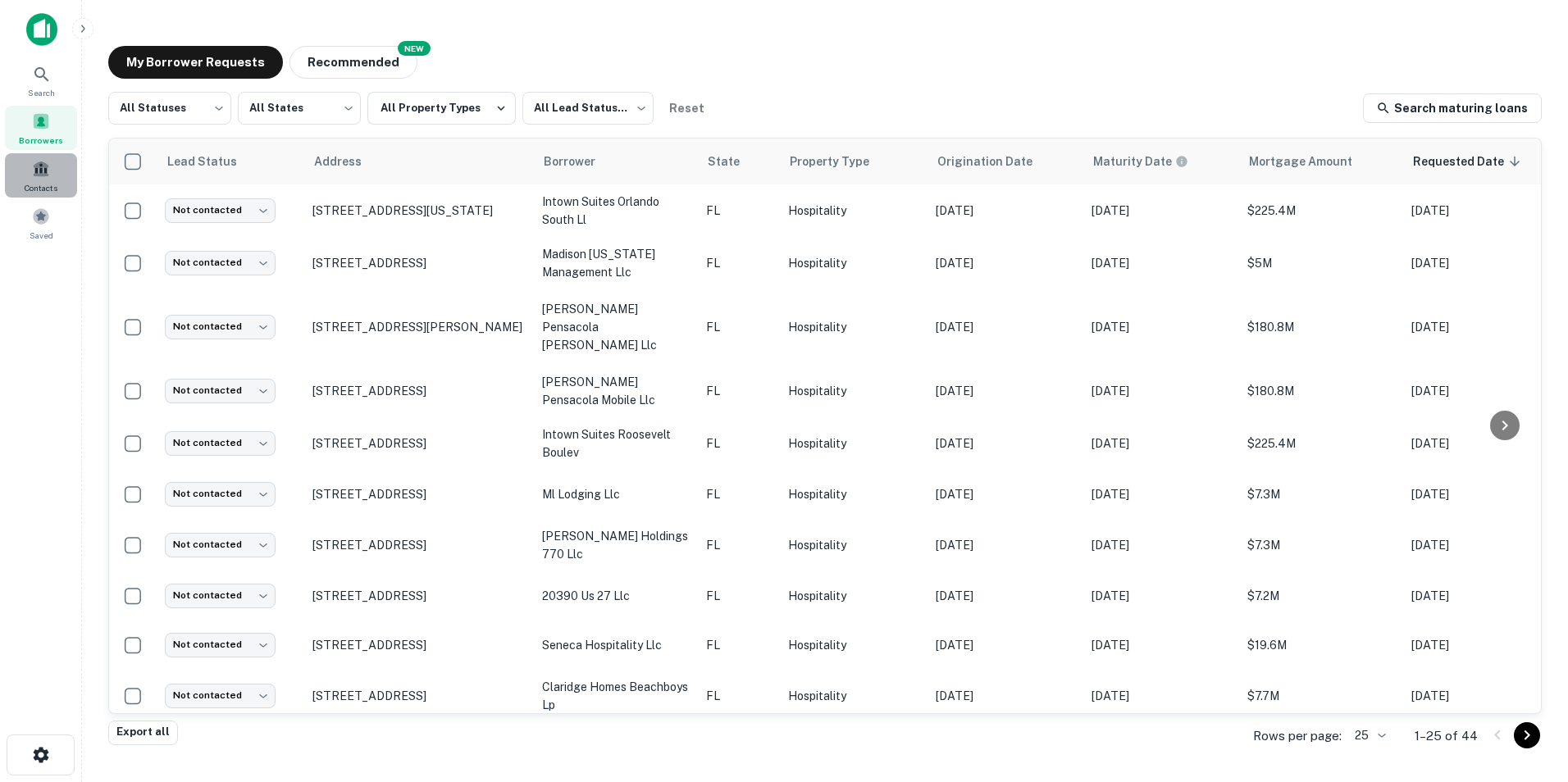
click at [39, 177] on span at bounding box center [41, 169] width 18 height 18
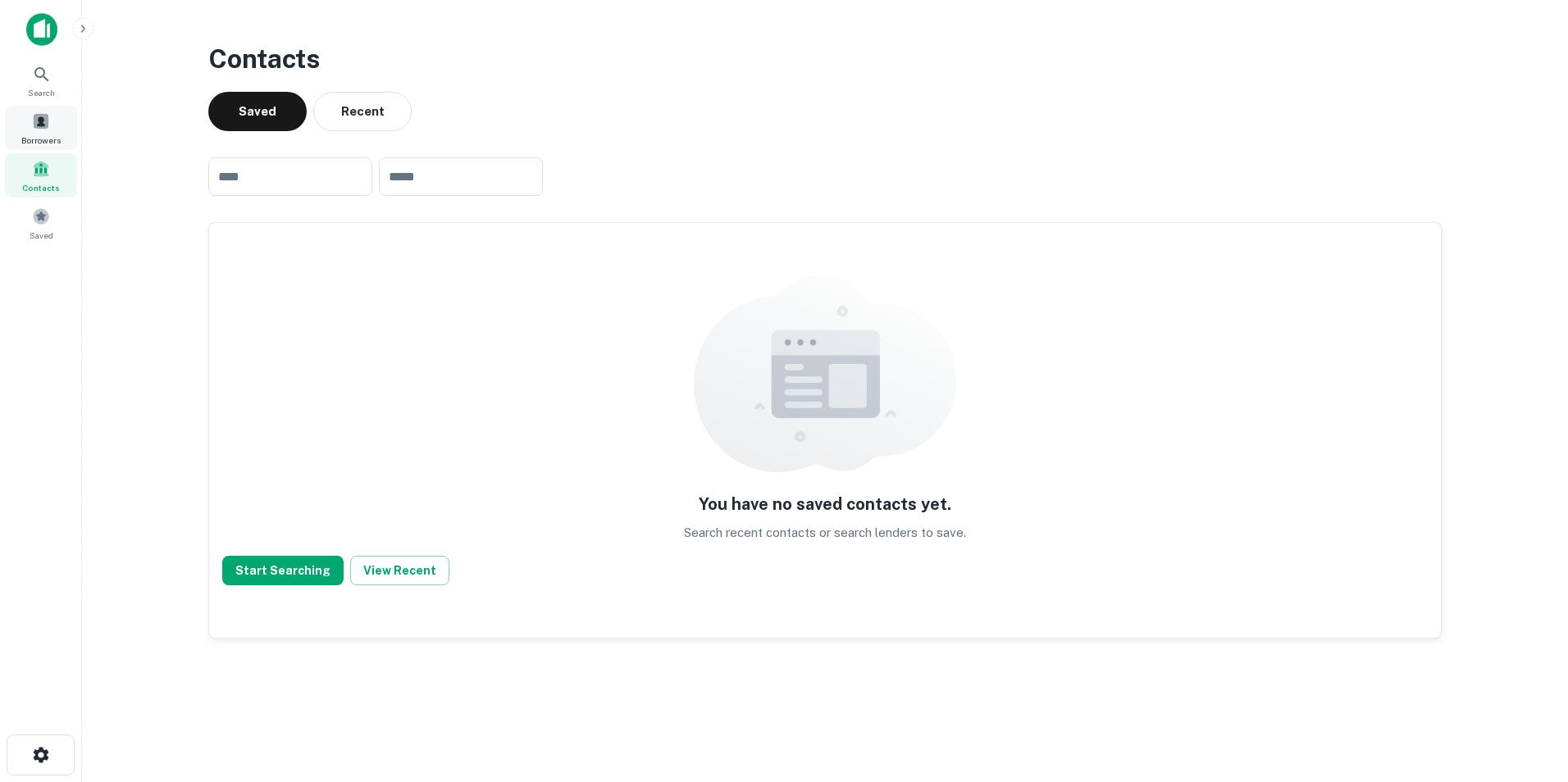
click at [41, 124] on span at bounding box center [41, 121] width 18 height 18
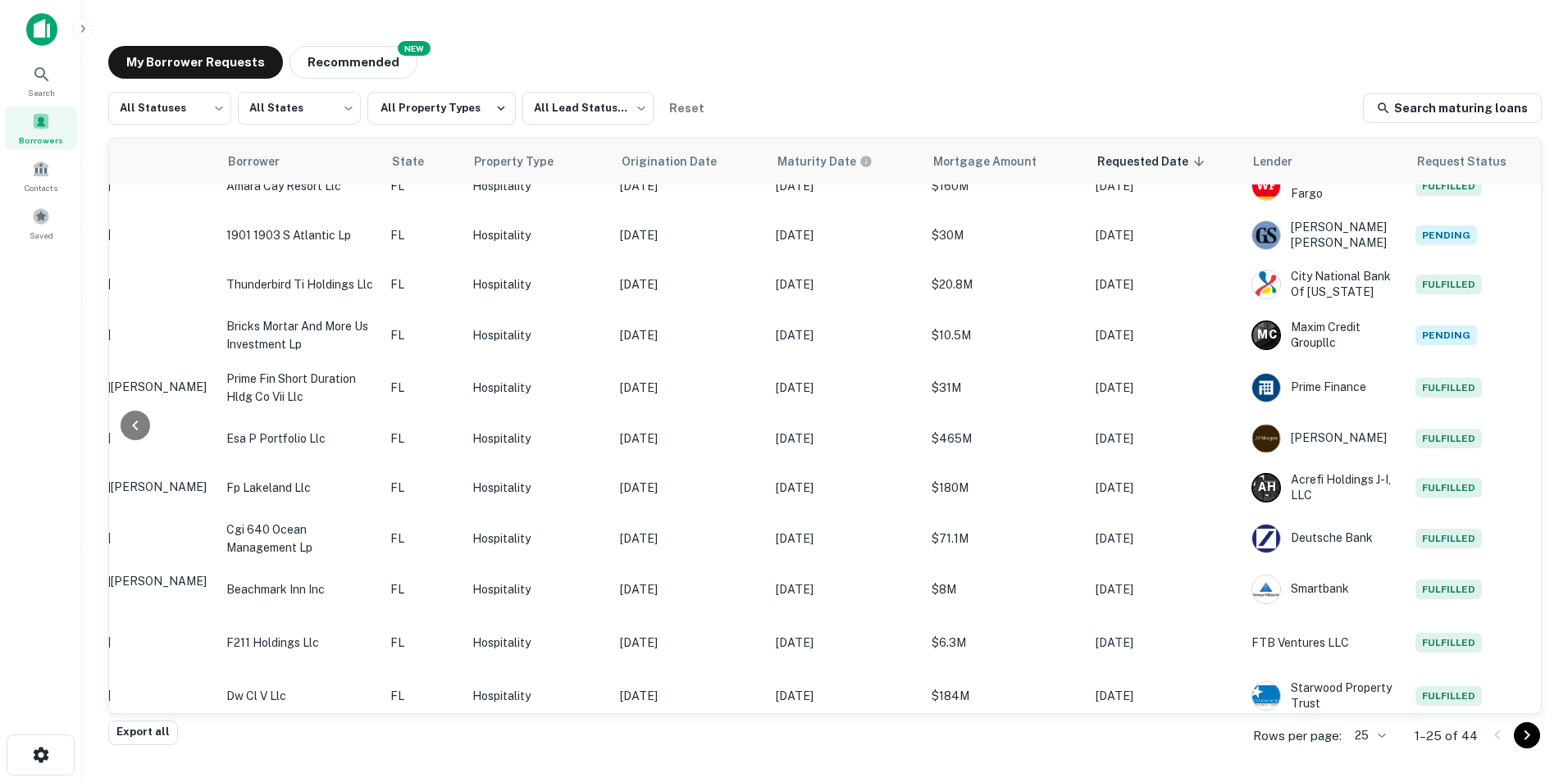
scroll to position [795, 316]
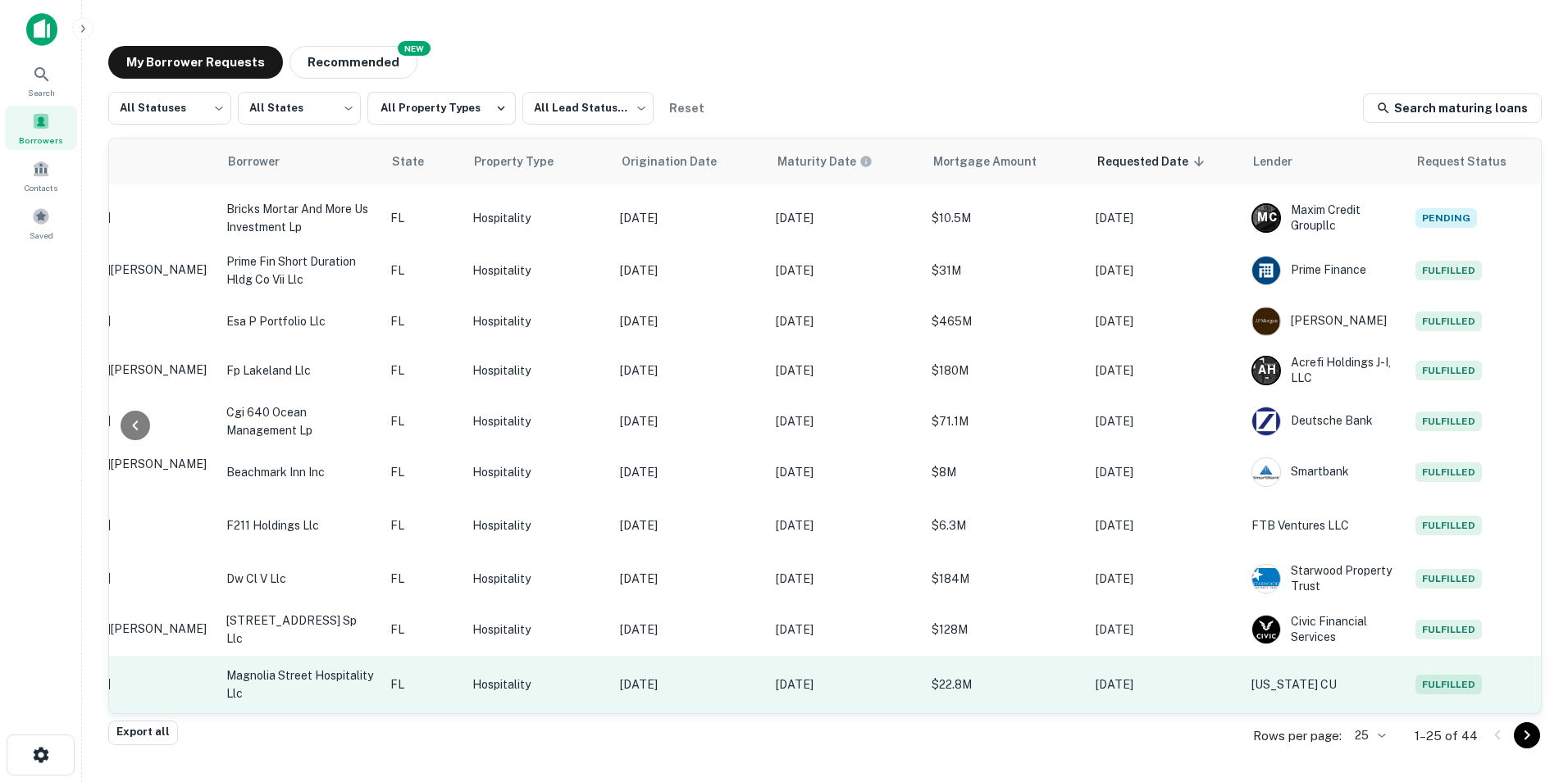
click at [308, 666] on p "magnolia street hospitality llc" at bounding box center [300, 684] width 147 height 36
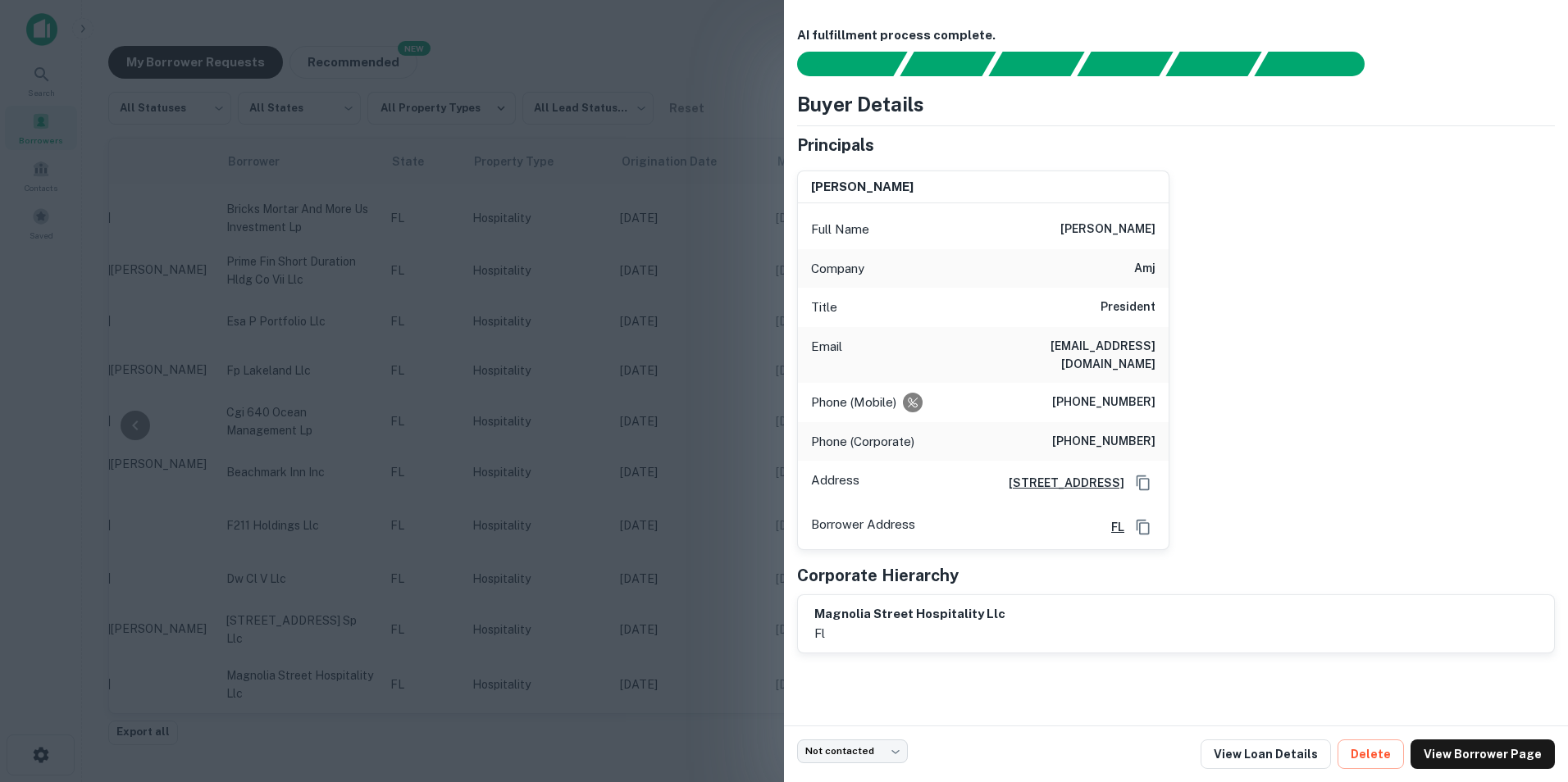
click at [1243, 491] on div "michael e. warren Full Name michael e. warren Company amj Title President Email…" at bounding box center [1169, 354] width 771 height 394
click at [1282, 764] on link "View Loan Details" at bounding box center [1266, 754] width 131 height 29
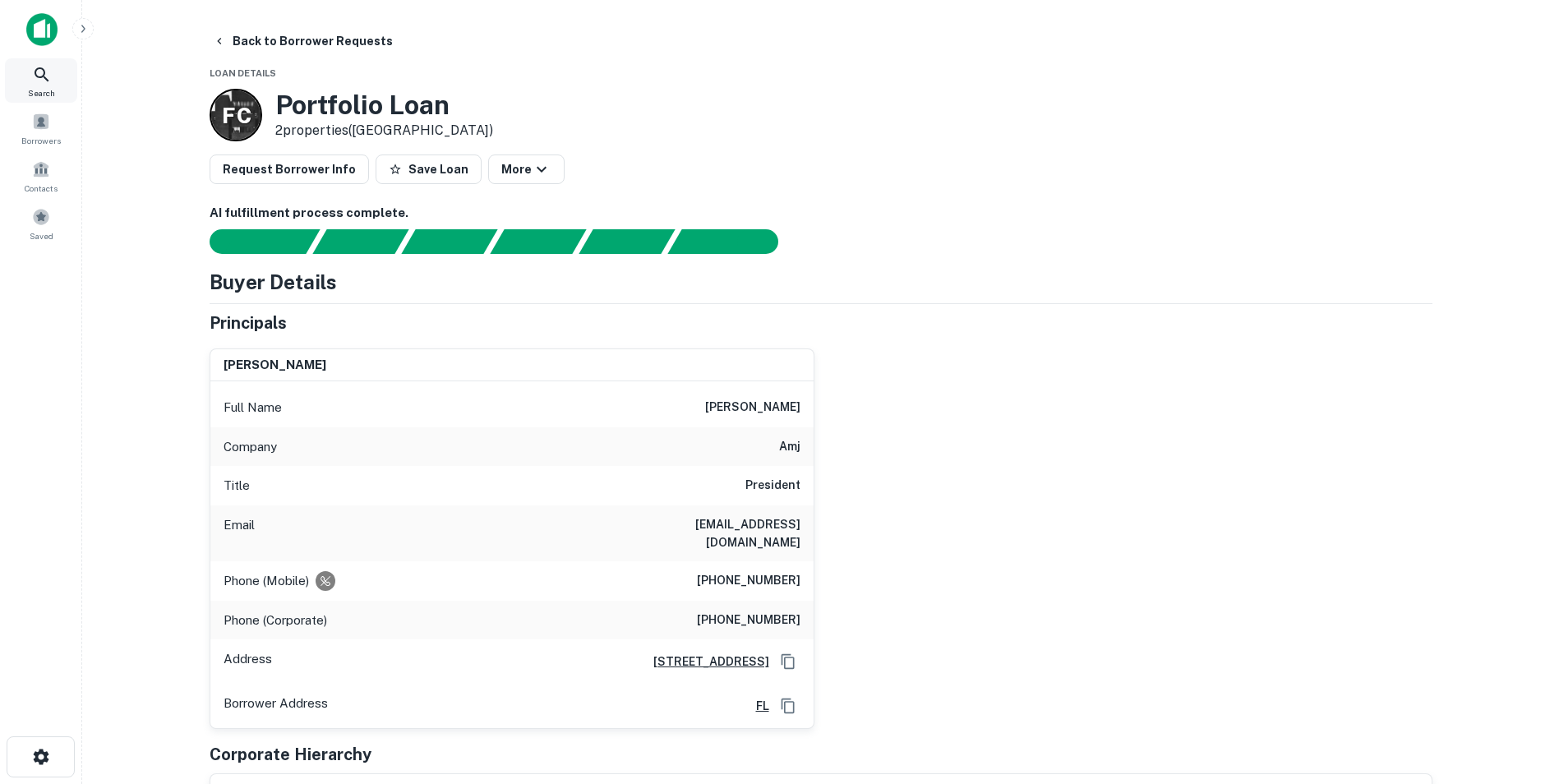
click at [41, 77] on icon at bounding box center [41, 74] width 14 height 14
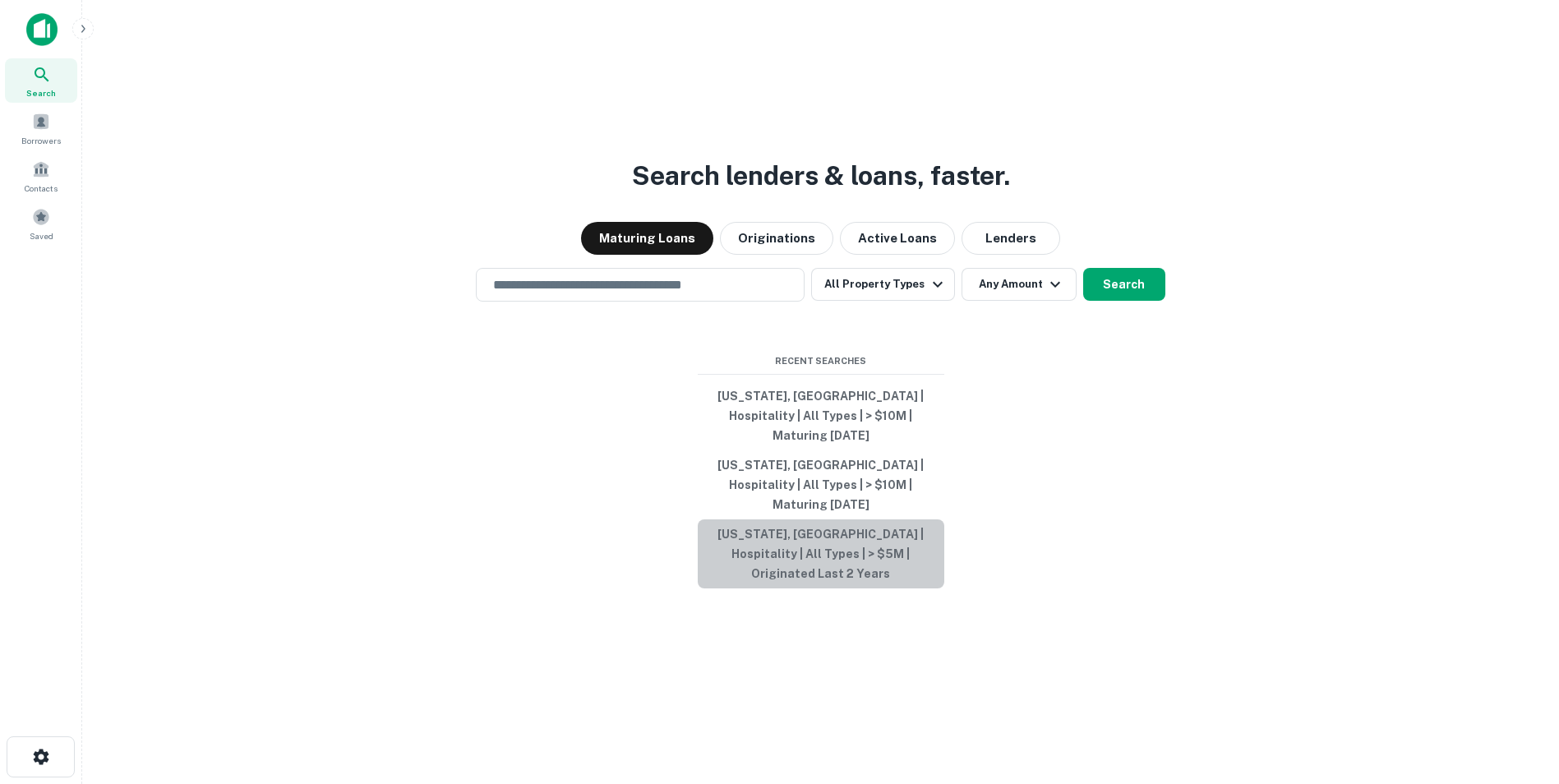
click at [811, 540] on button "[US_STATE], [GEOGRAPHIC_DATA] | Hospitality | All Types | > $5M | Originated La…" at bounding box center [821, 554] width 247 height 69
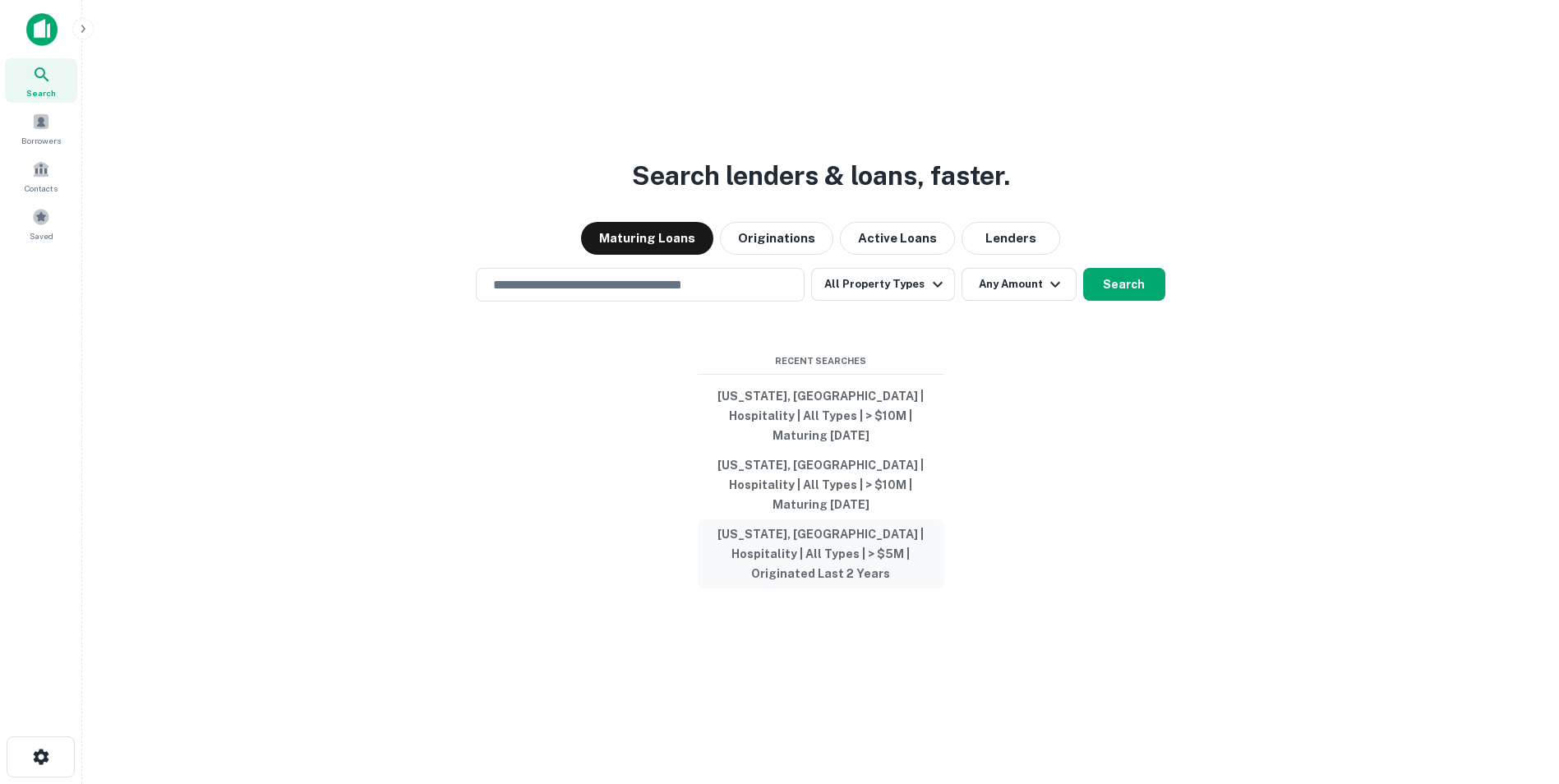
type input "**********"
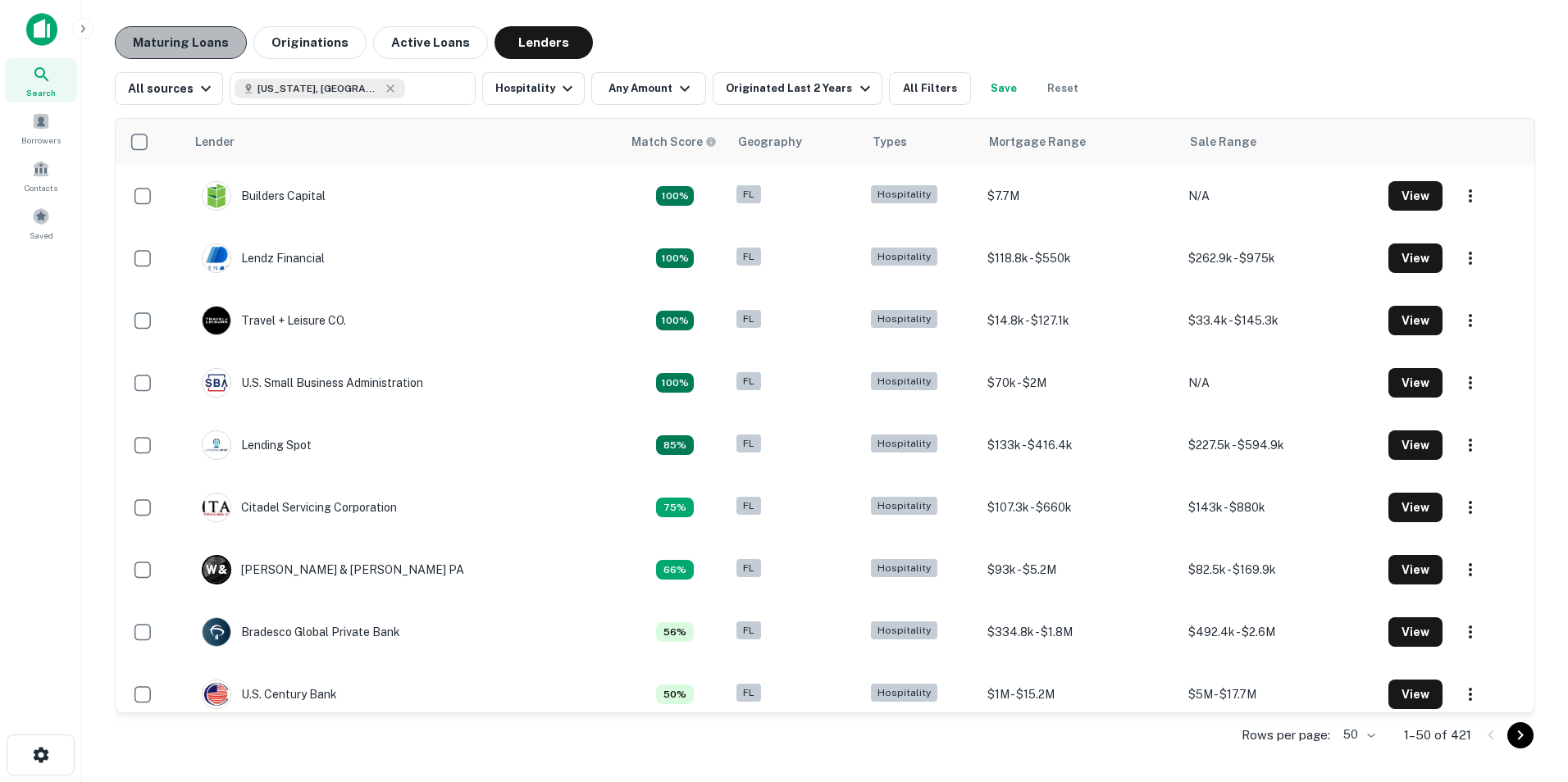
click at [199, 47] on button "Maturing Loans" at bounding box center [181, 42] width 132 height 33
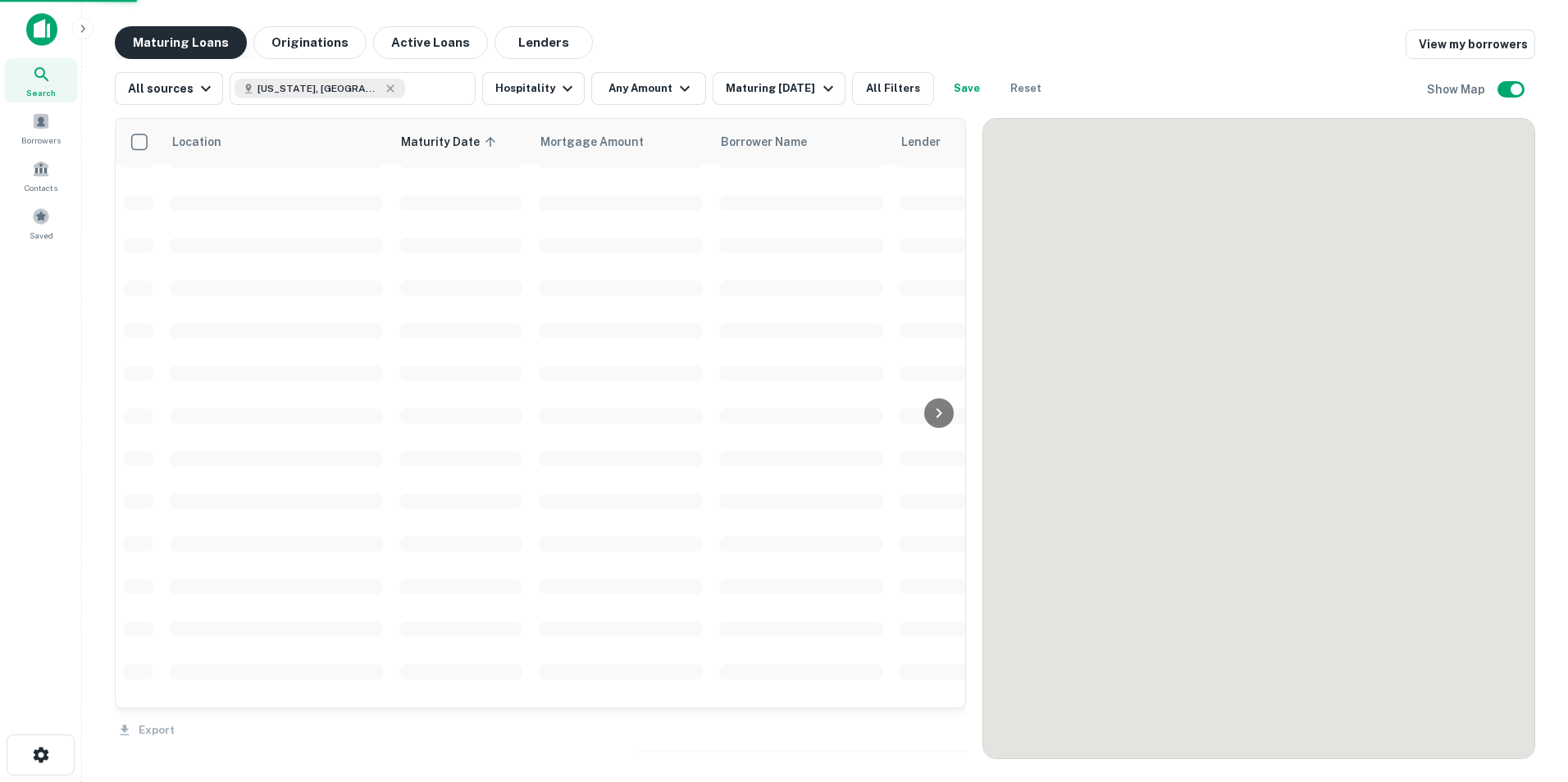
scroll to position [795, 0]
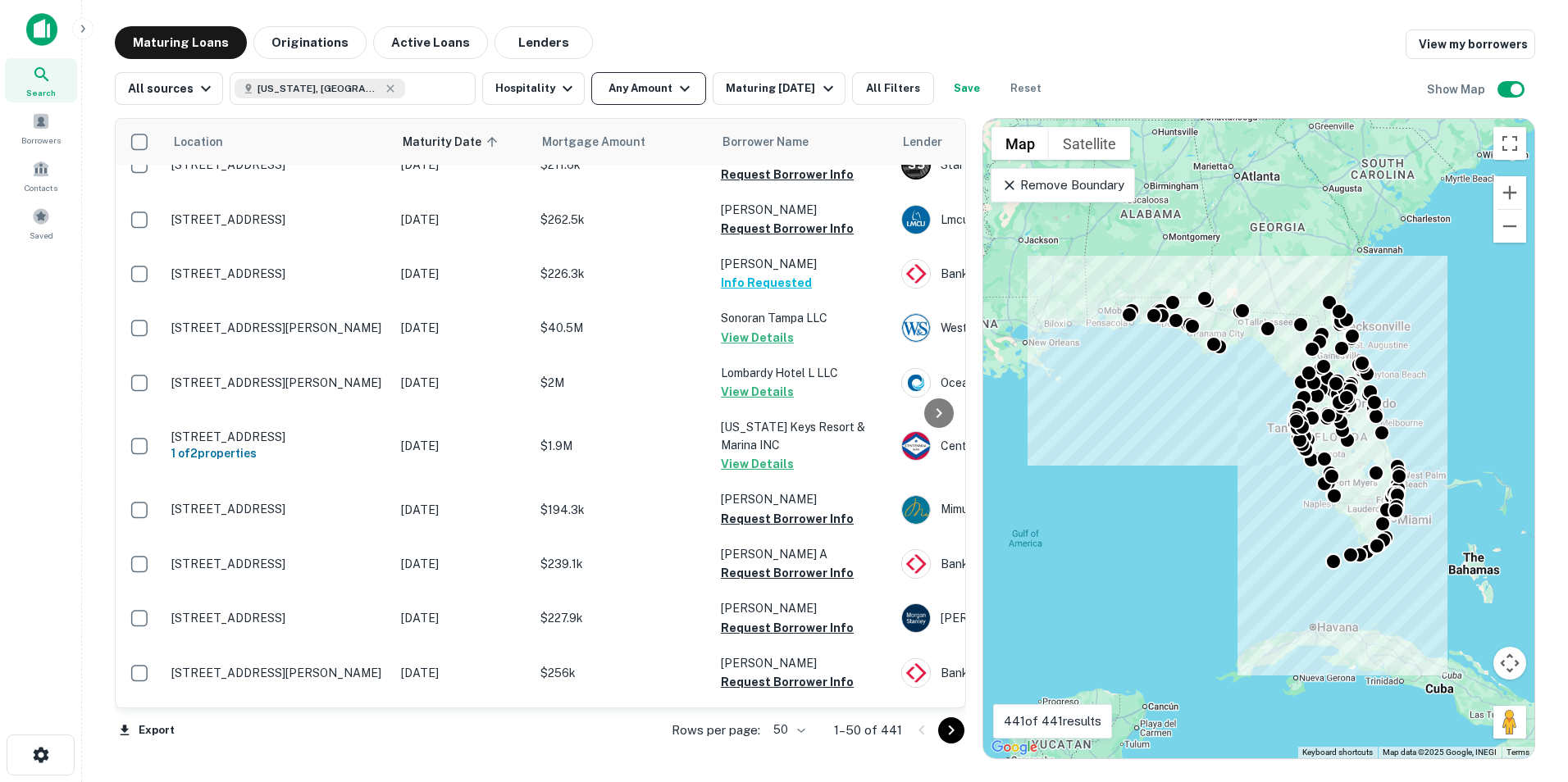
click at [684, 89] on icon "button" at bounding box center [684, 88] width 19 height 19
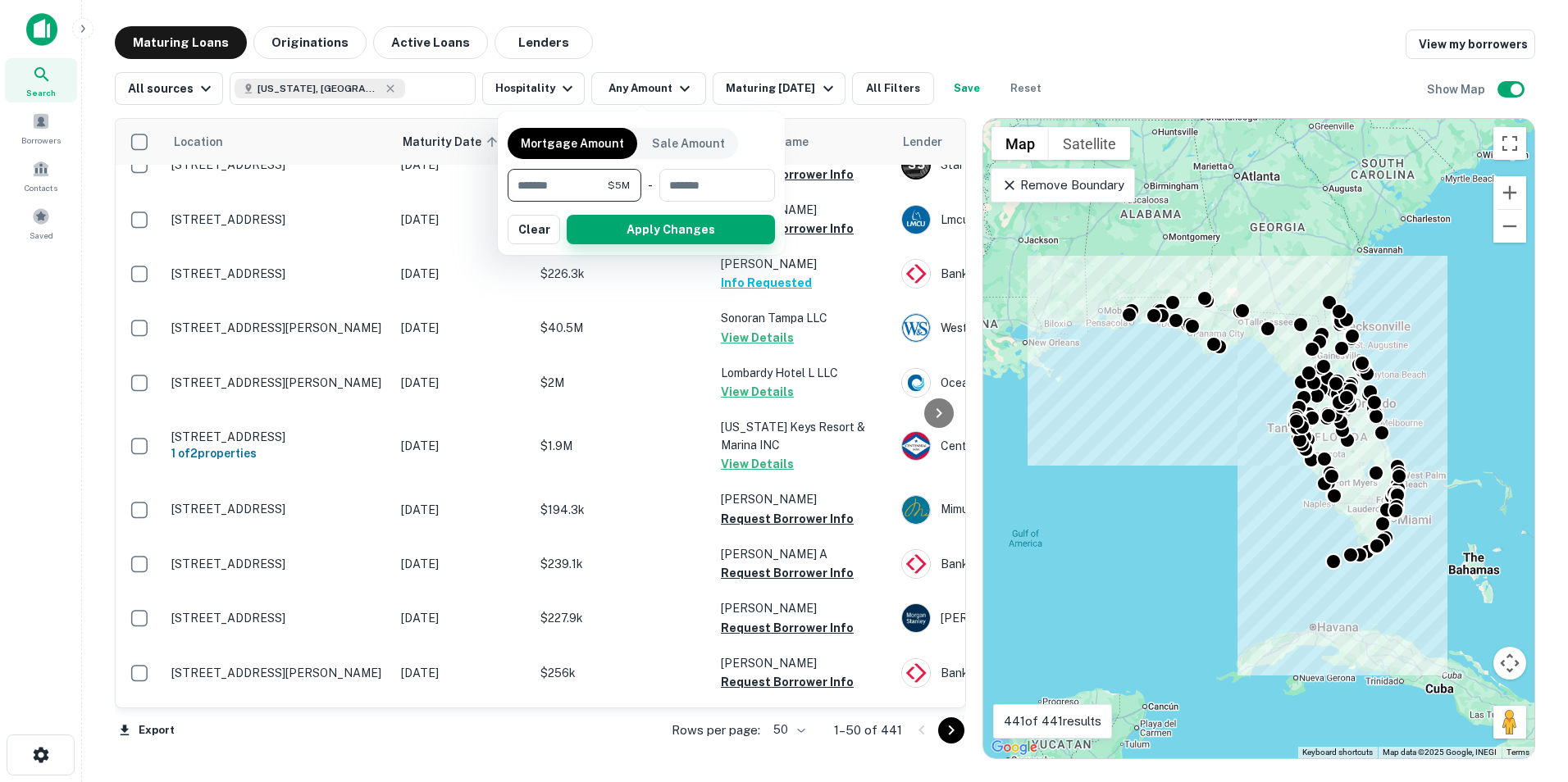
type input "*******"
click at [606, 236] on button "Apply Changes" at bounding box center [671, 229] width 209 height 29
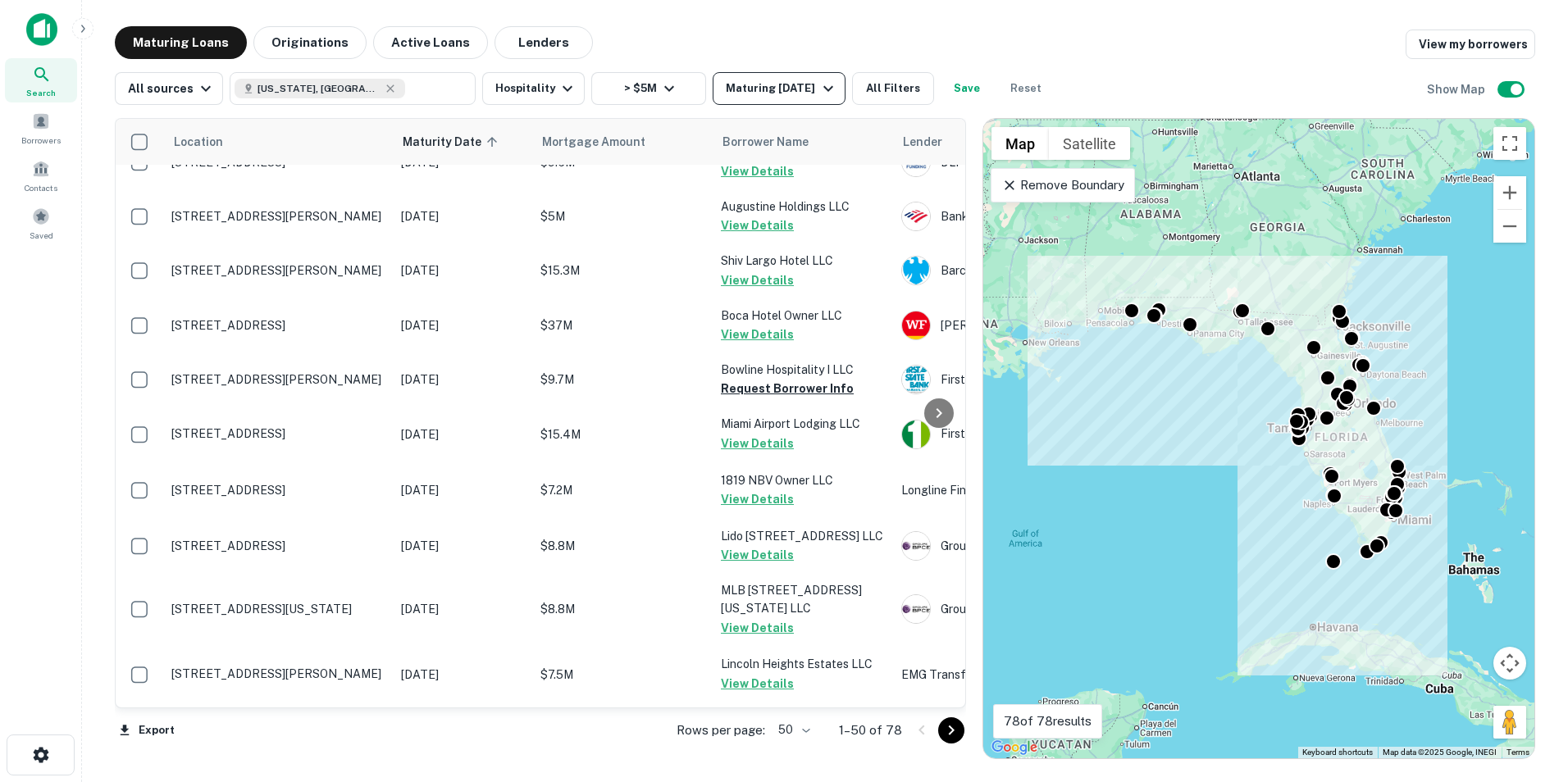
click at [806, 93] on div "Maturing [DATE]" at bounding box center [781, 88] width 111 height 19
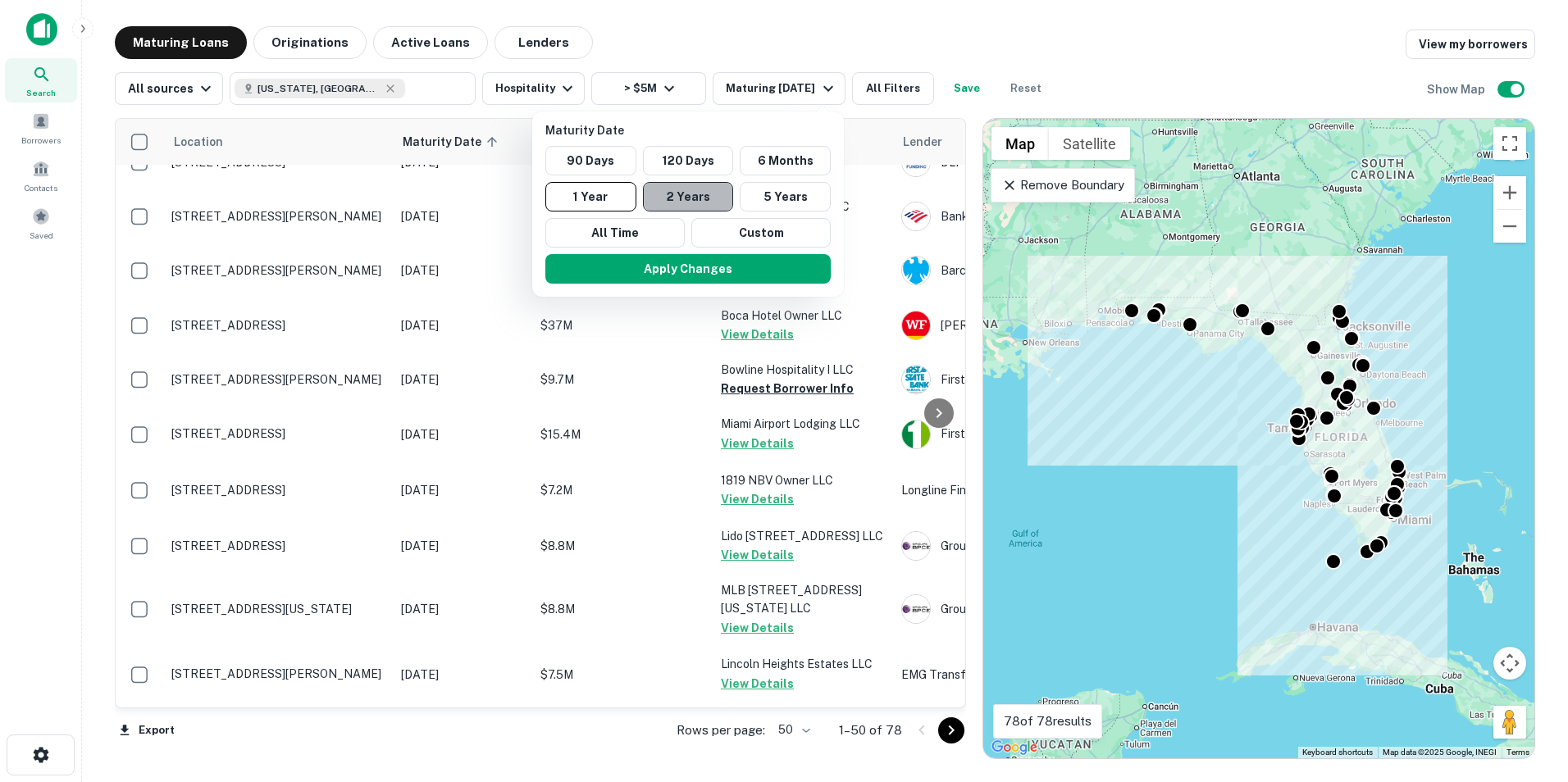
click at [683, 198] on button "2 Years" at bounding box center [689, 196] width 91 height 29
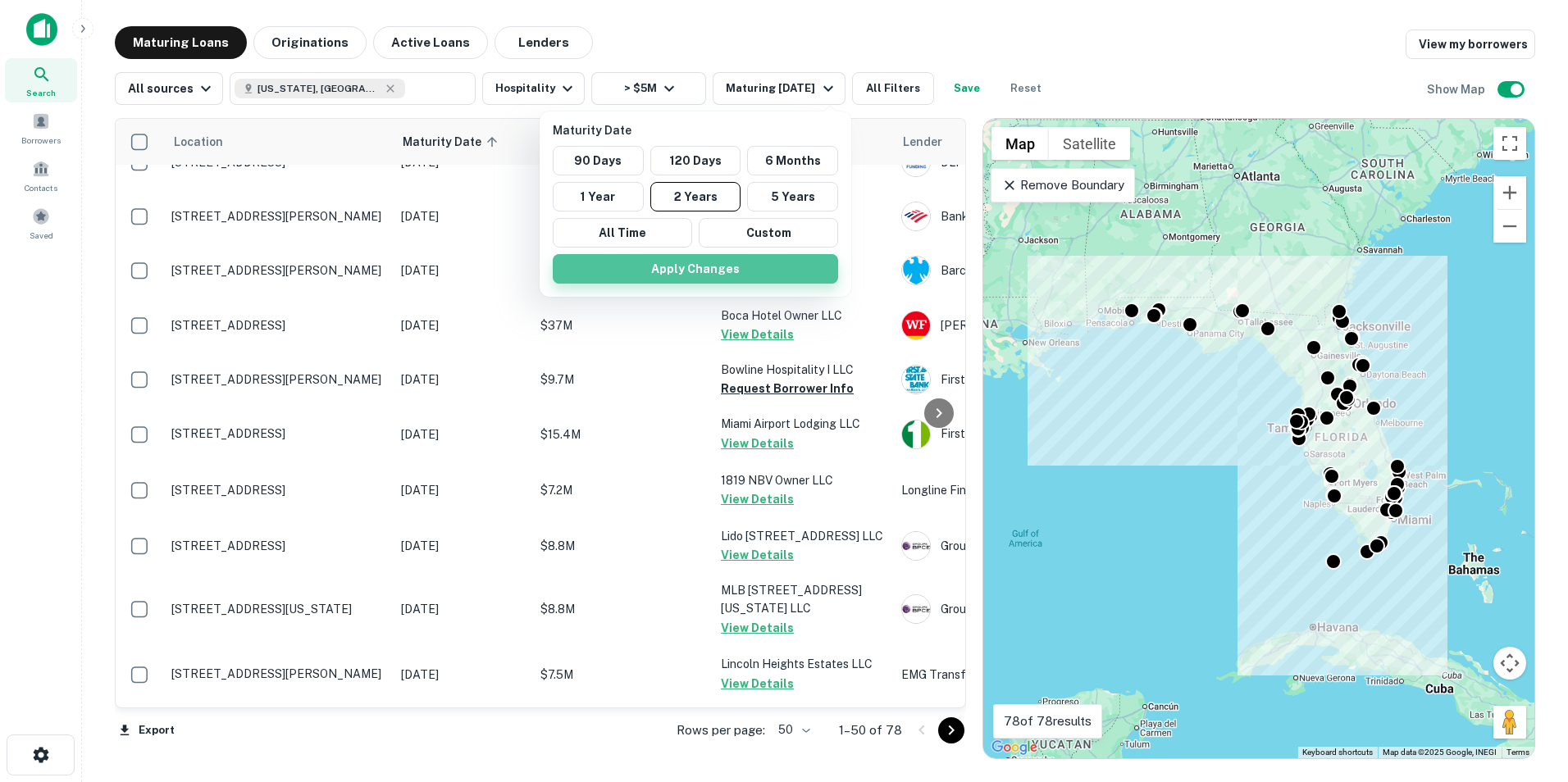
click at [699, 271] on button "Apply Changes" at bounding box center [695, 269] width 286 height 29
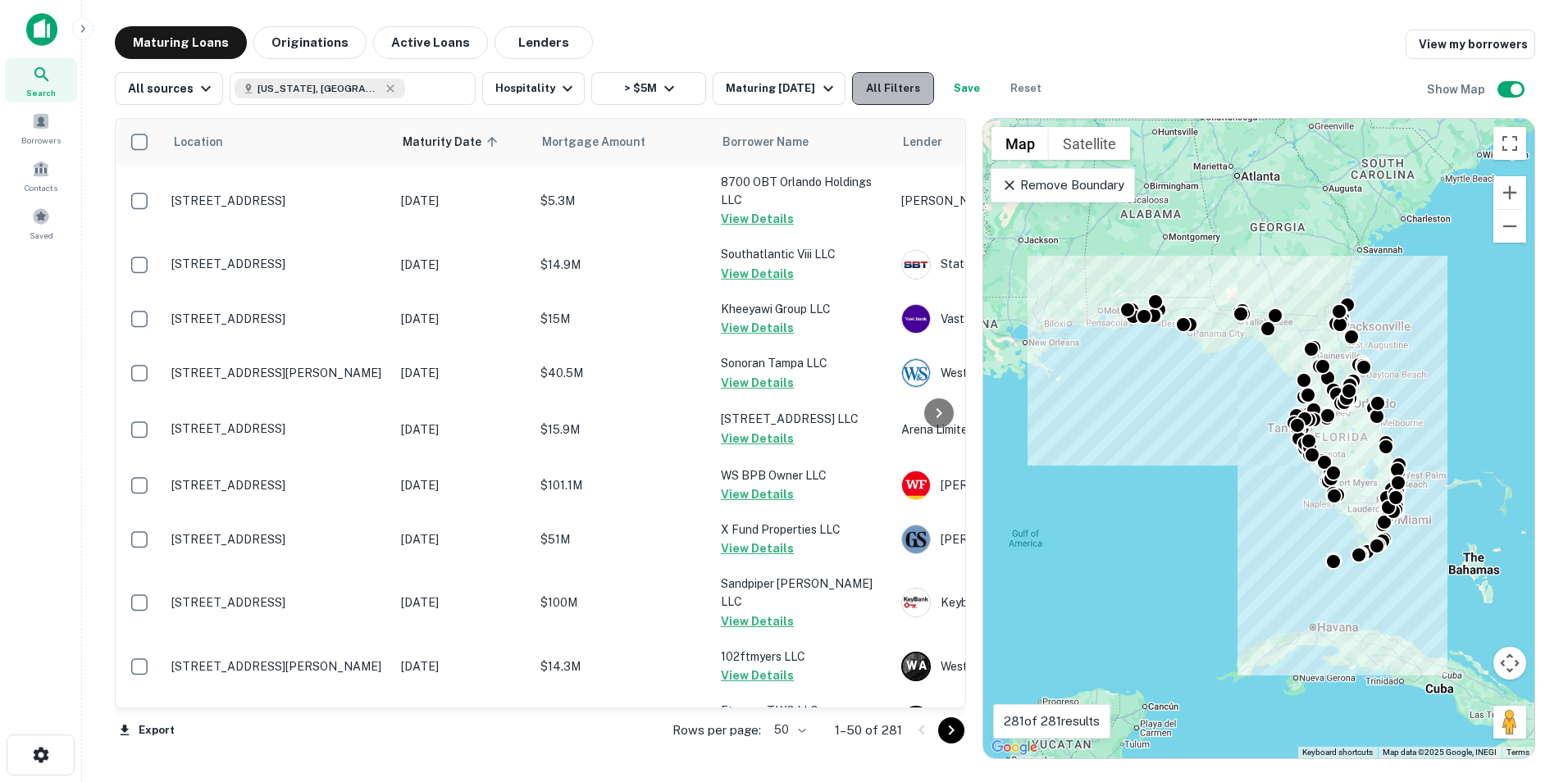
click at [909, 90] on button "All Filters" at bounding box center [893, 88] width 82 height 33
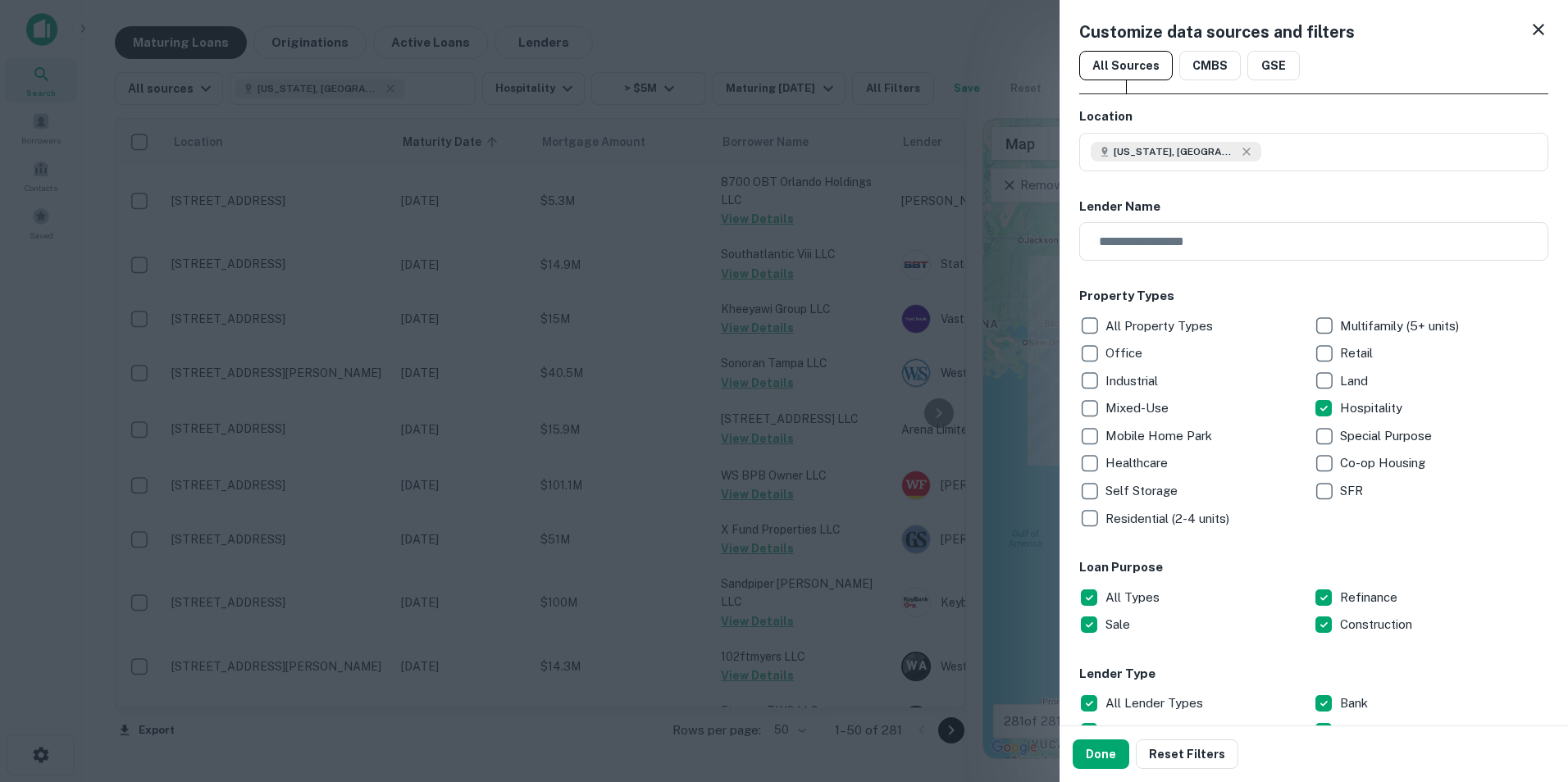
click at [1529, 28] on icon at bounding box center [1538, 28] width 19 height 19
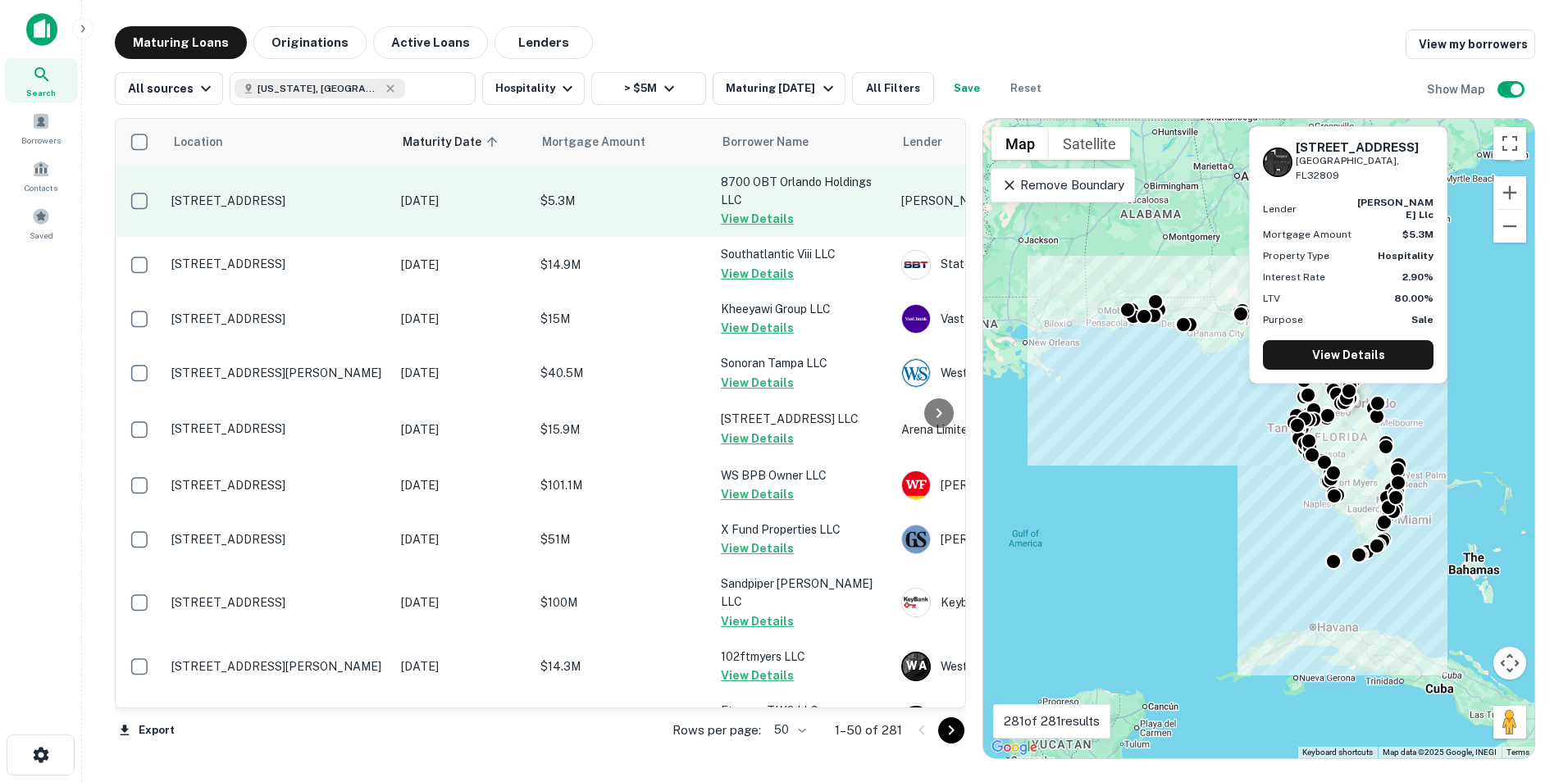
click at [178, 194] on p "[STREET_ADDRESS]" at bounding box center [278, 201] width 214 height 15
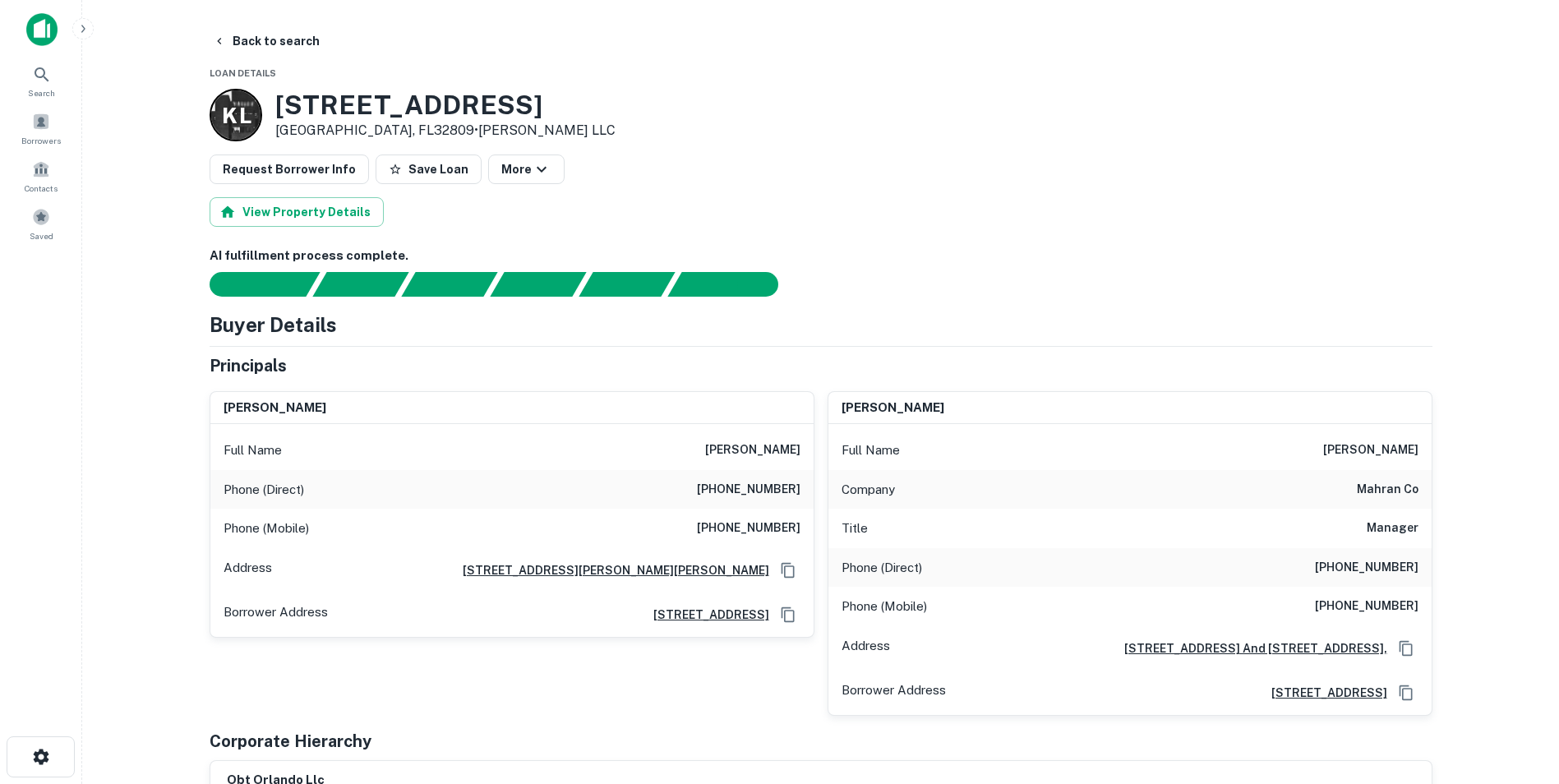
drag, startPoint x: 179, startPoint y: 195, endPoint x: 732, endPoint y: 113, distance: 559.0
click at [732, 113] on div "K L 8700 S ORANGE BLOSSOM TRL Orlando, FL32809 • Kartar LLC" at bounding box center [821, 115] width 1223 height 53
copy h3 "[STREET_ADDRESS]"
click at [241, 46] on button "Back to search" at bounding box center [266, 40] width 120 height 29
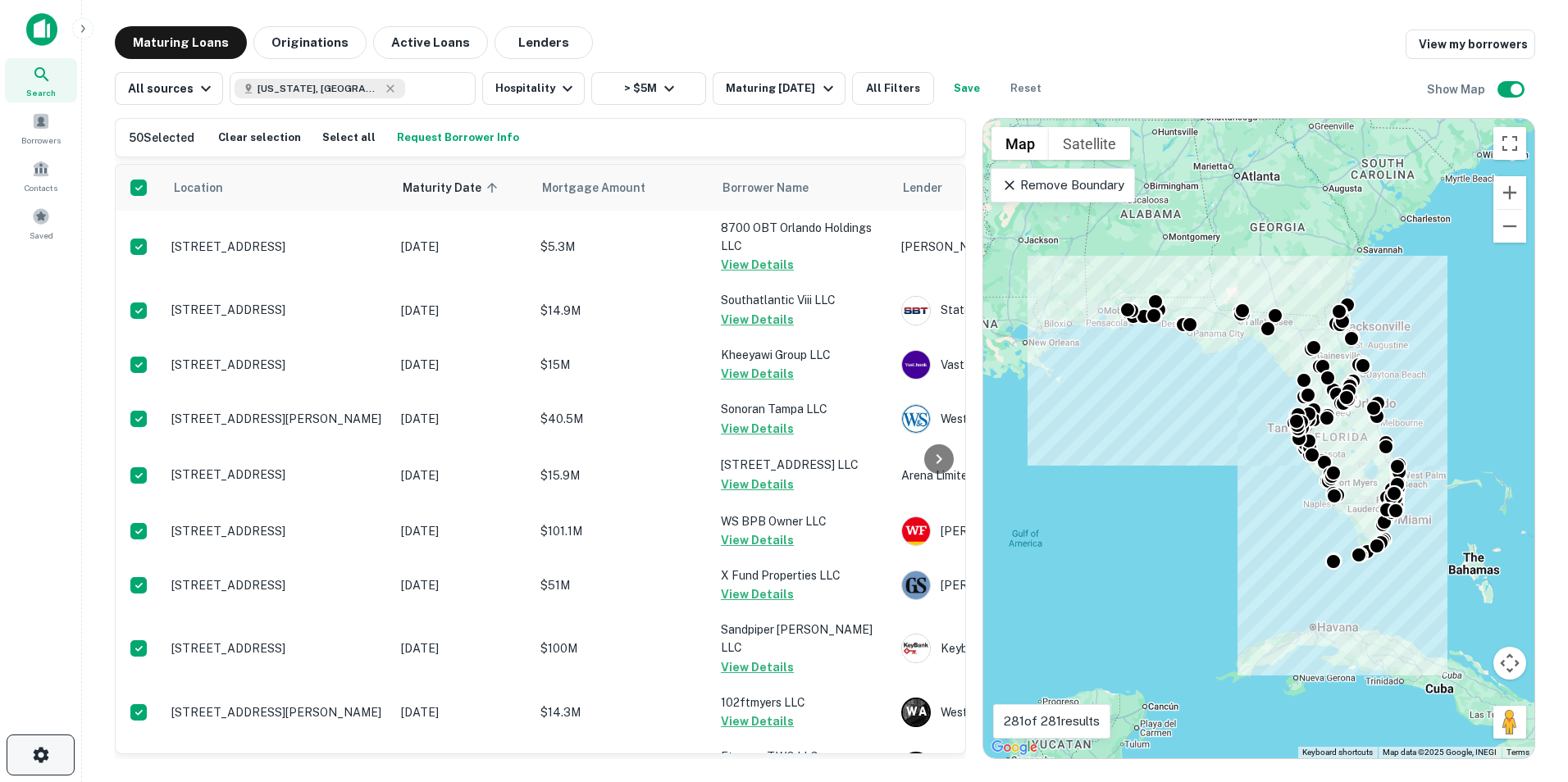
click at [45, 754] on icon "button" at bounding box center [40, 754] width 16 height 16
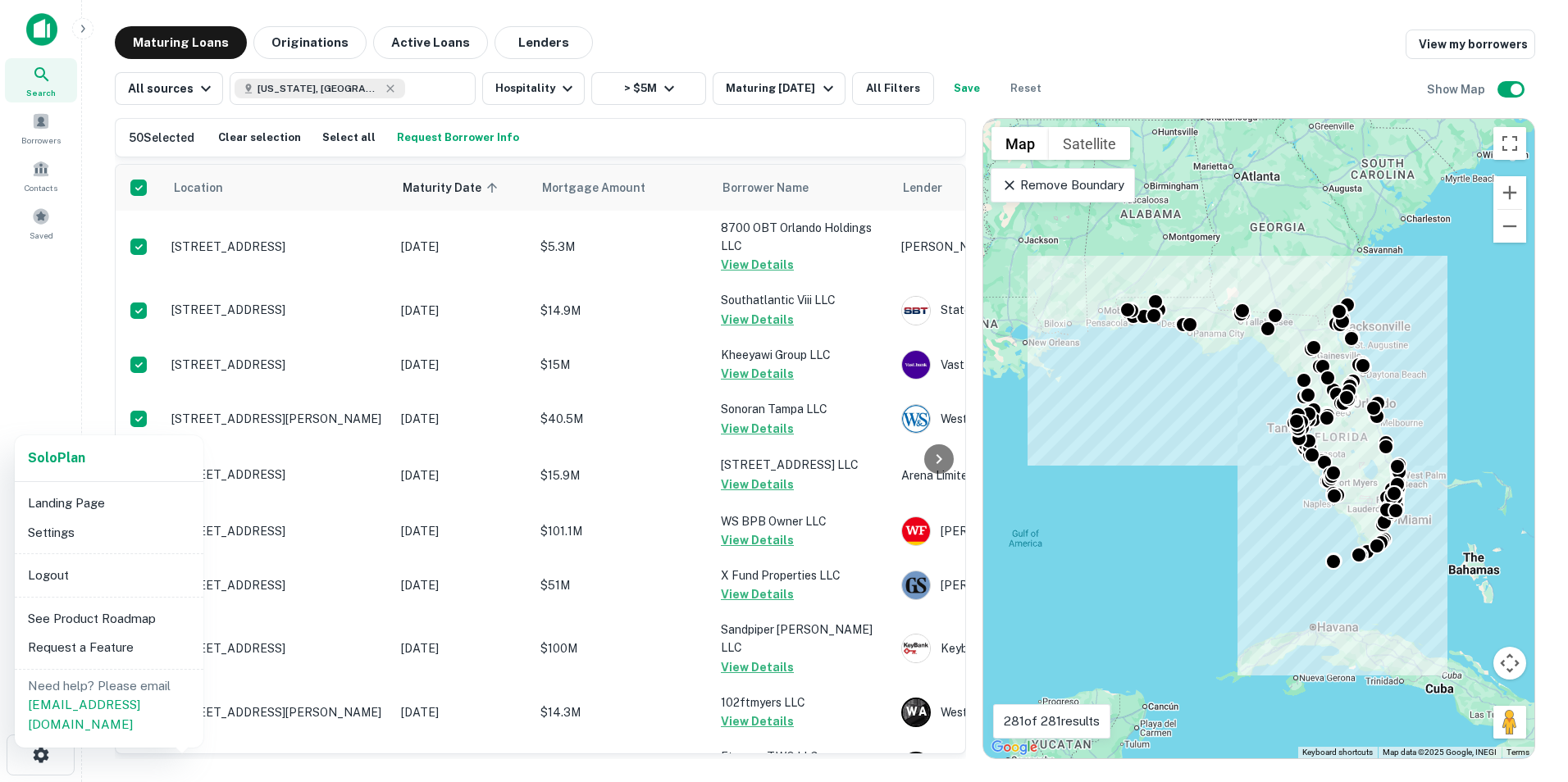
click at [49, 129] on div at bounding box center [784, 391] width 1568 height 782
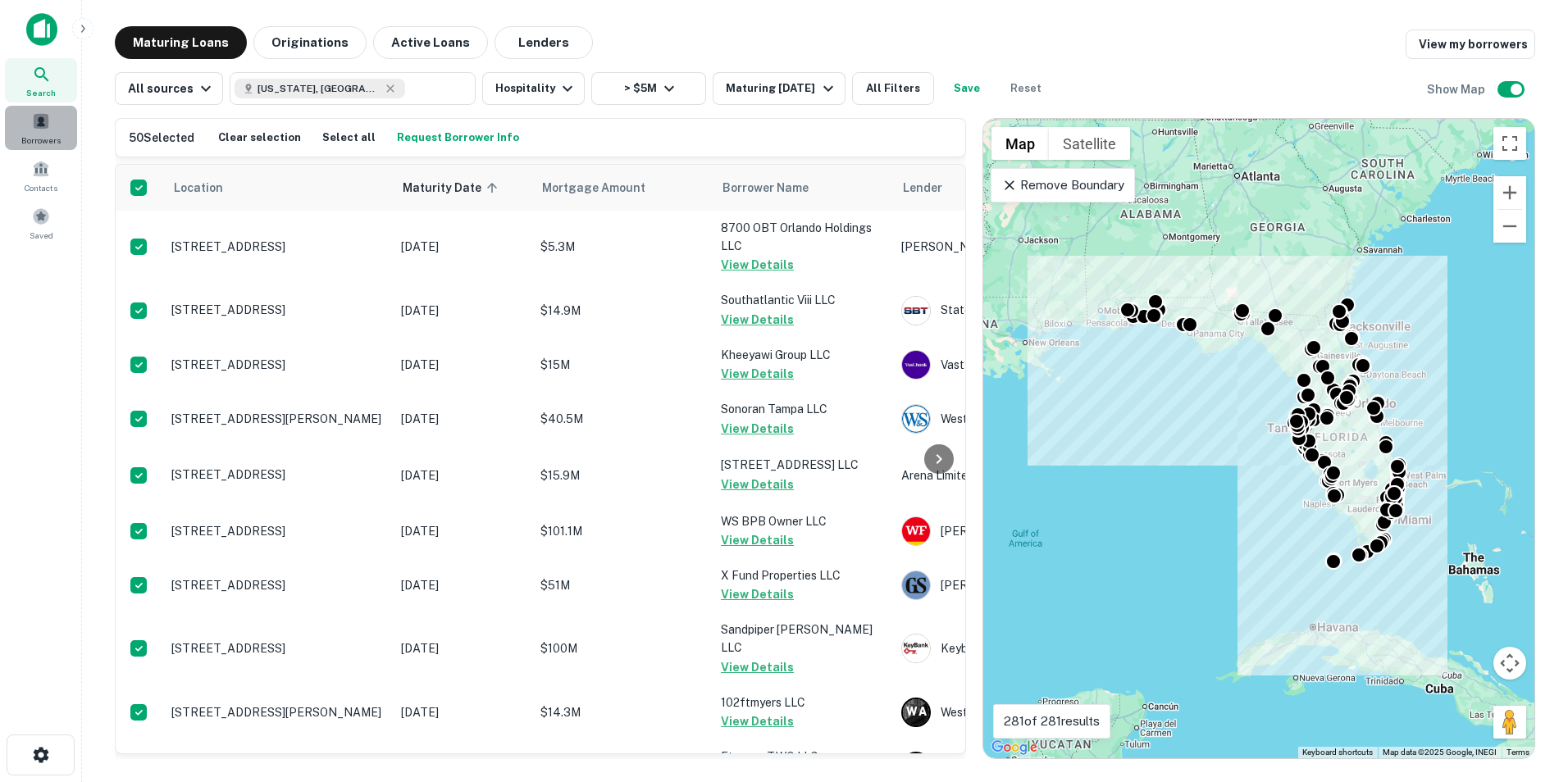
click at [49, 129] on span at bounding box center [41, 121] width 18 height 18
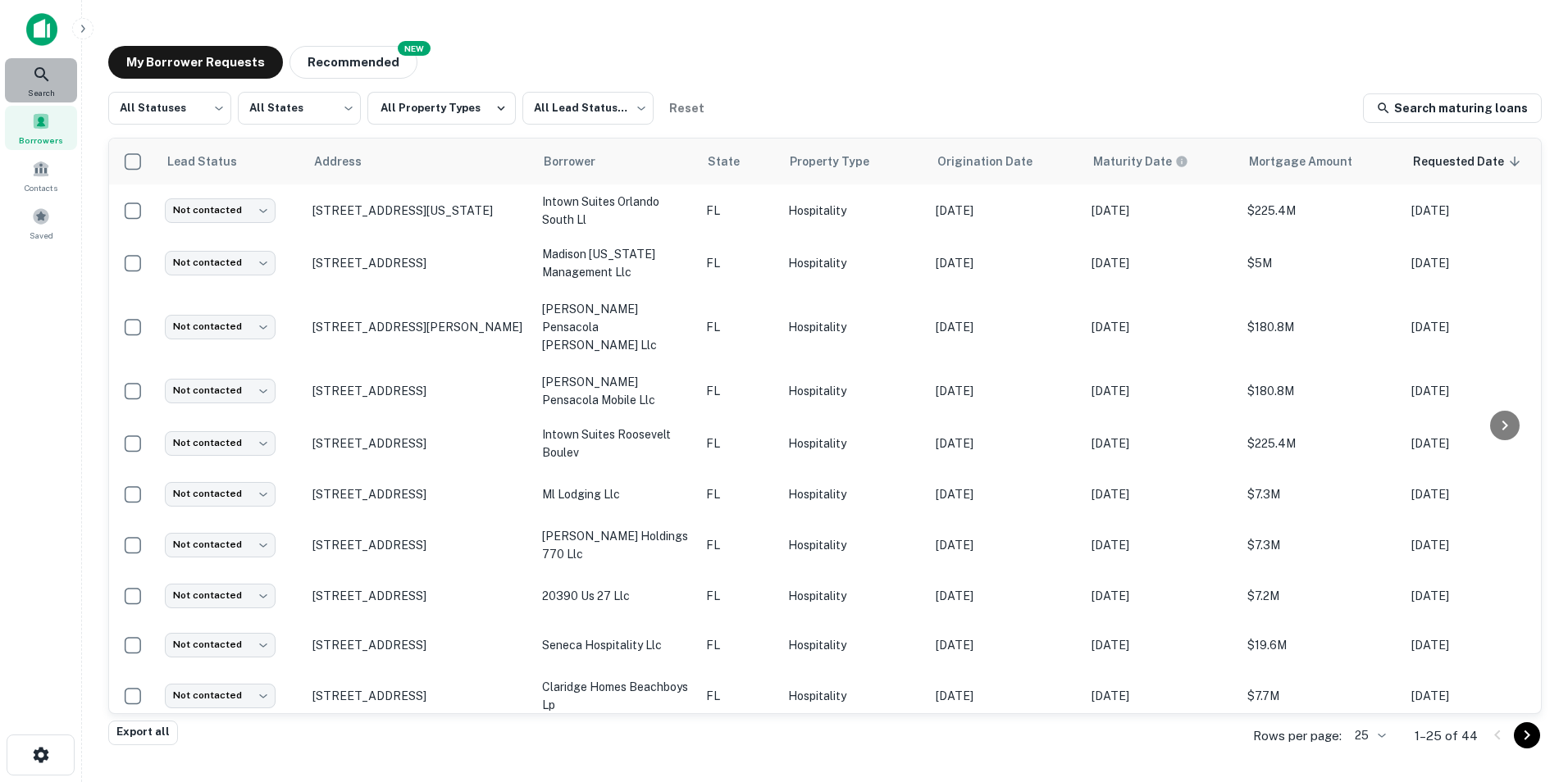
click at [32, 81] on icon at bounding box center [41, 74] width 19 height 19
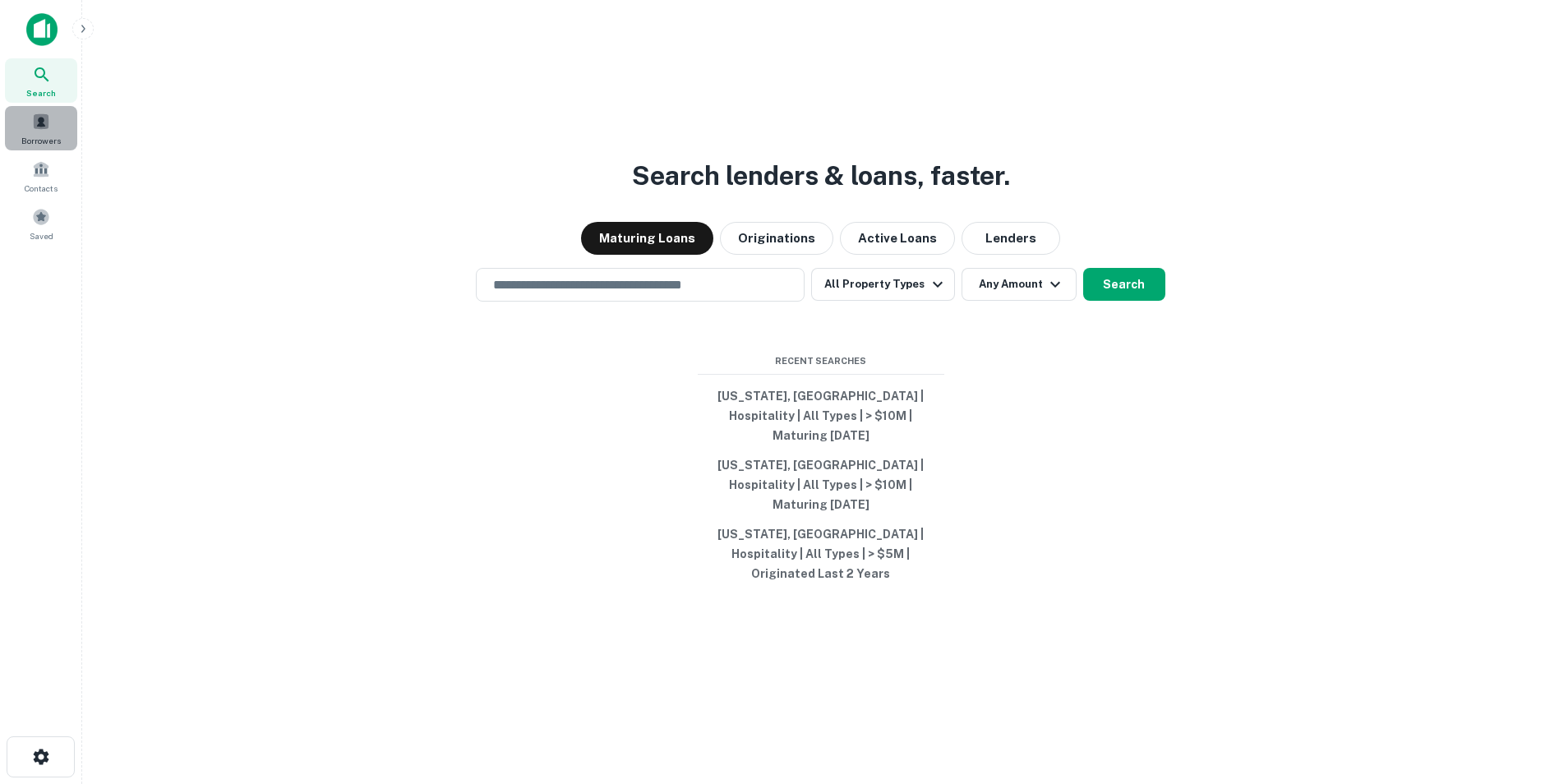
click at [48, 132] on div "Borrowers" at bounding box center [41, 128] width 72 height 44
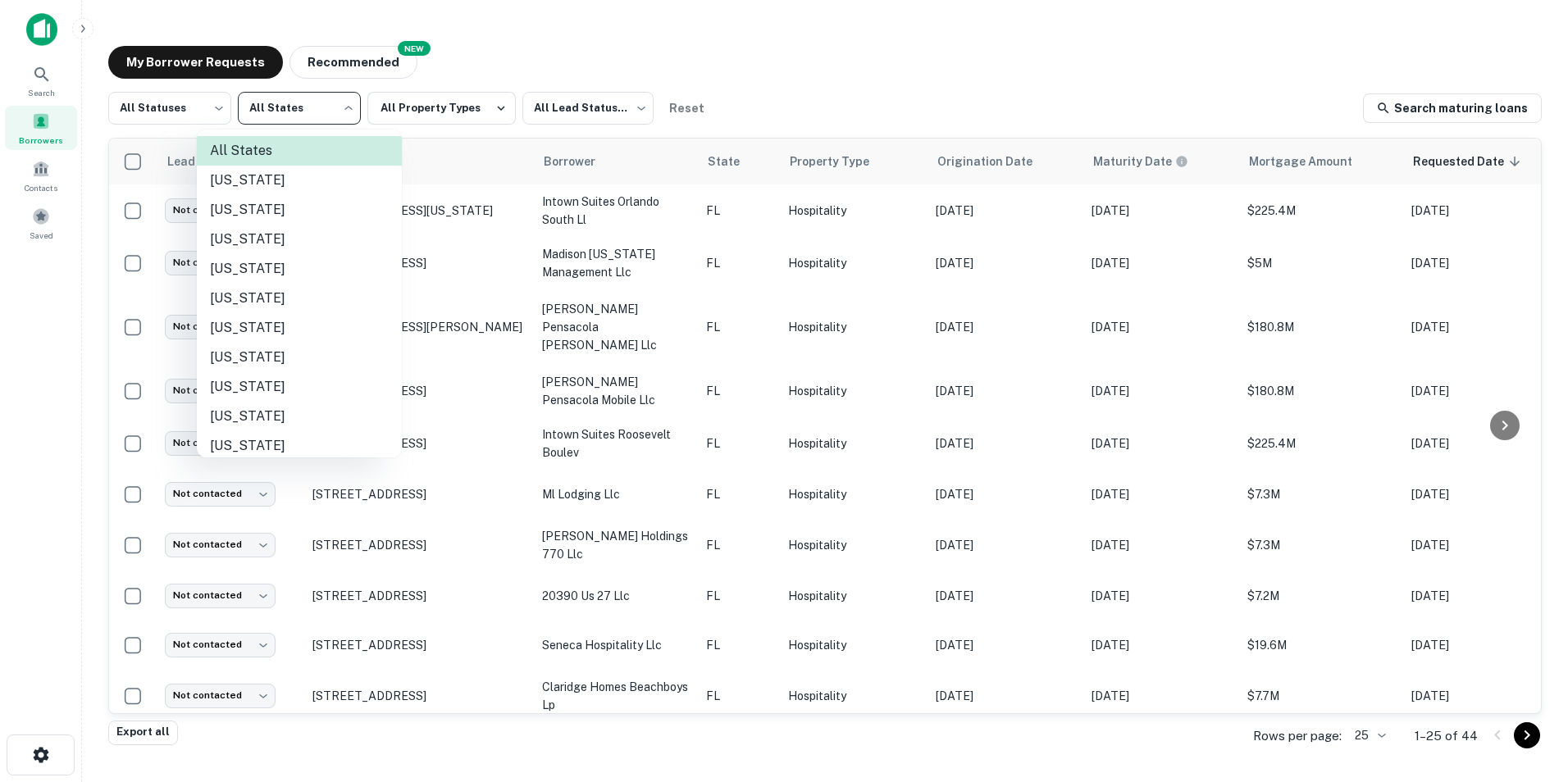
click at [353, 112] on body "Search Borrowers Contacts Saved My Borrower Requests NEW Recommended All Status…" at bounding box center [784, 391] width 1568 height 782
click at [255, 418] on li "Florida" at bounding box center [299, 416] width 205 height 29
type input "**"
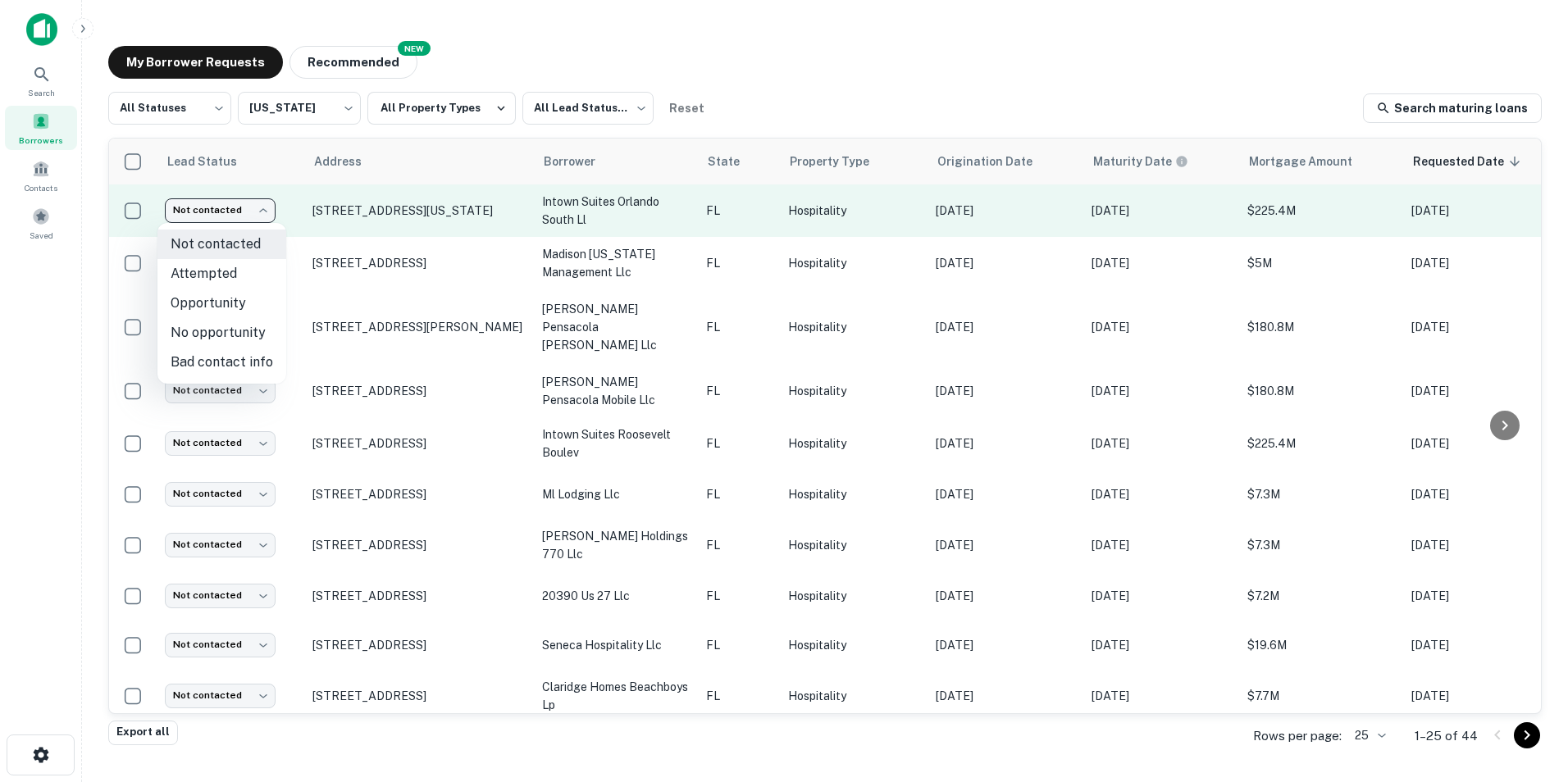
click at [271, 204] on body "Search Borrowers Contacts Saved My Borrower Requests NEW Recommended All Status…" at bounding box center [784, 391] width 1568 height 782
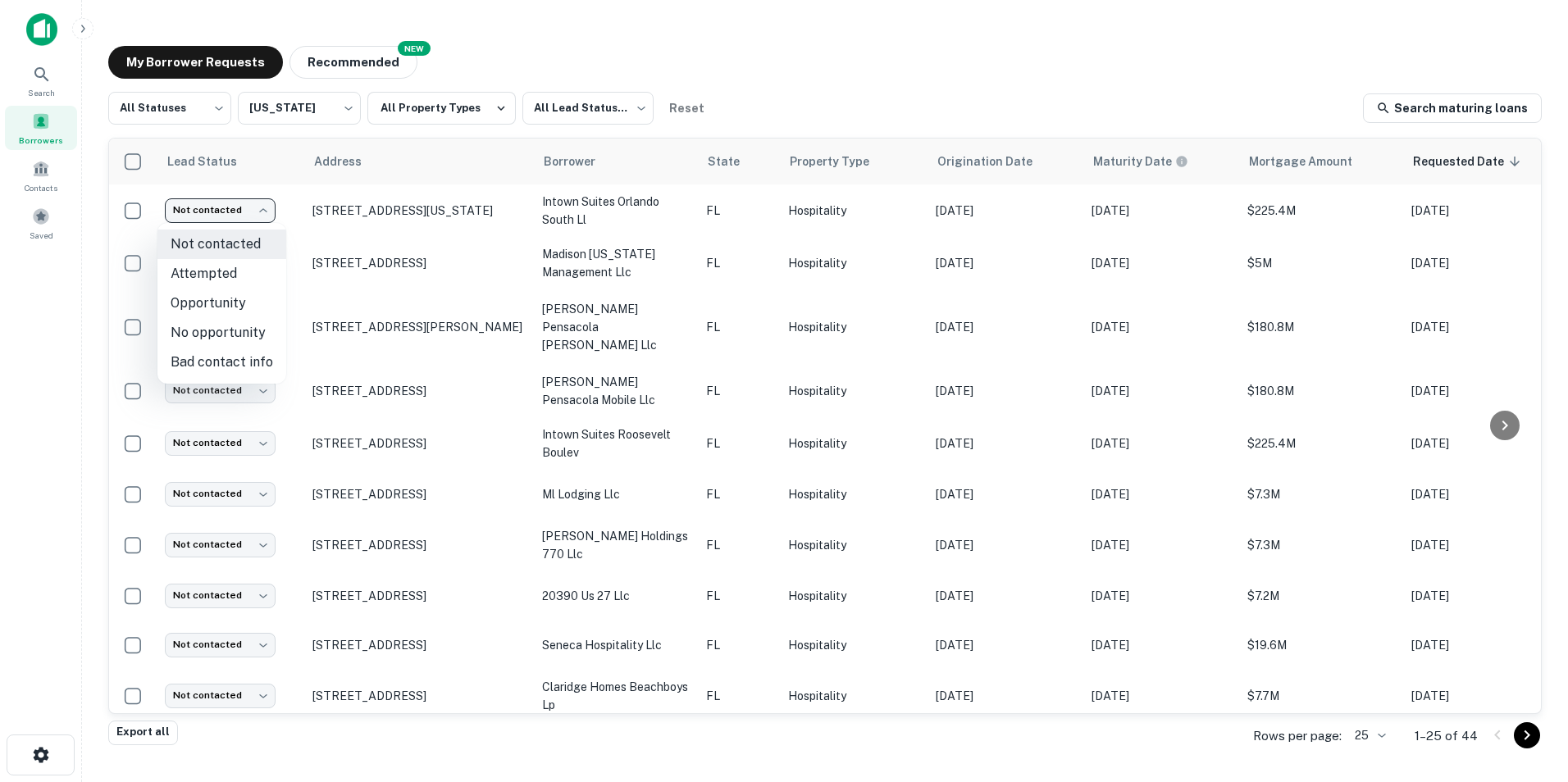
click at [502, 65] on div at bounding box center [784, 391] width 1568 height 782
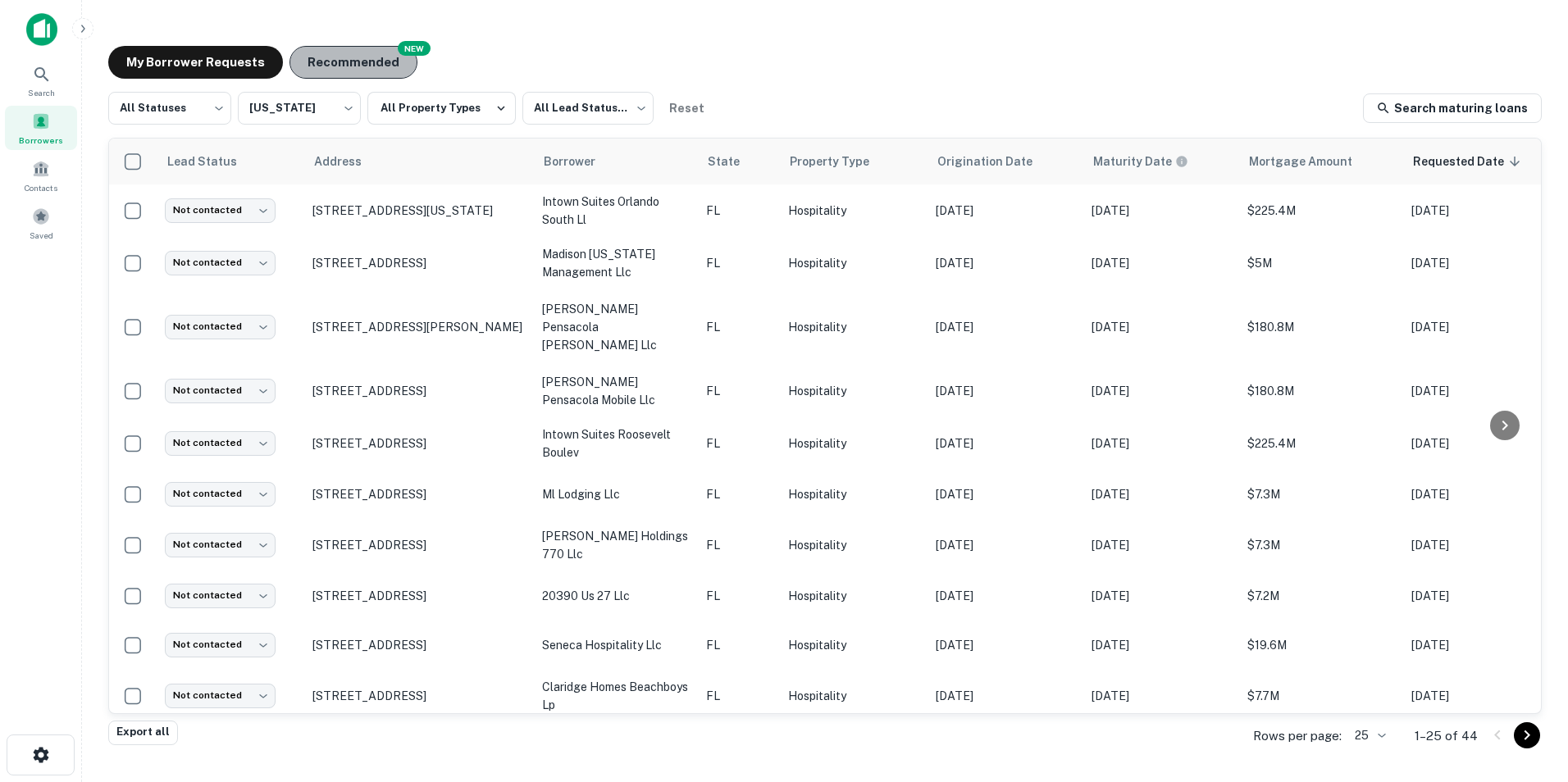
click at [350, 59] on button "Recommended" at bounding box center [353, 62] width 128 height 33
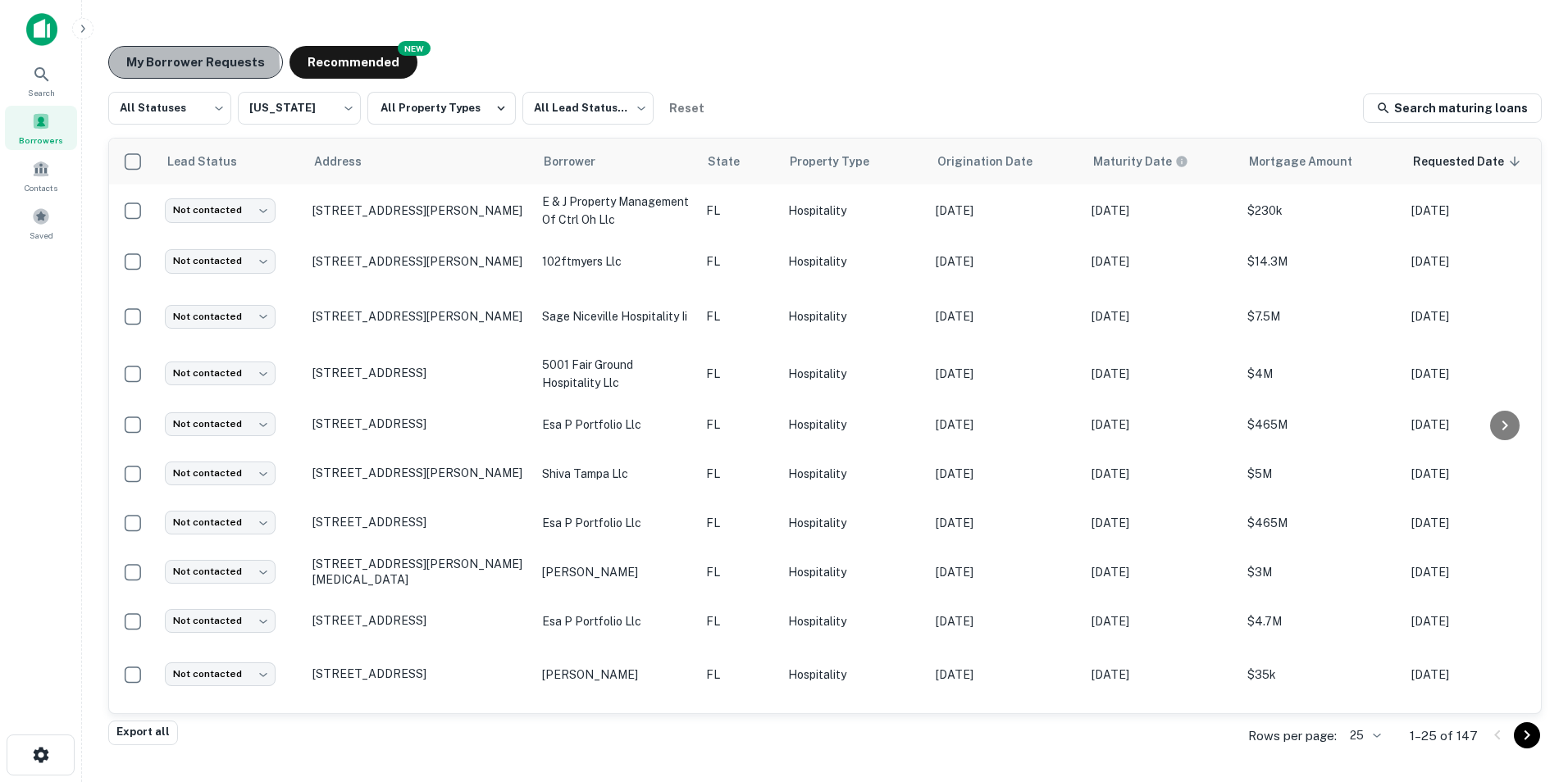
click at [154, 68] on button "My Borrower Requests" at bounding box center [195, 62] width 175 height 33
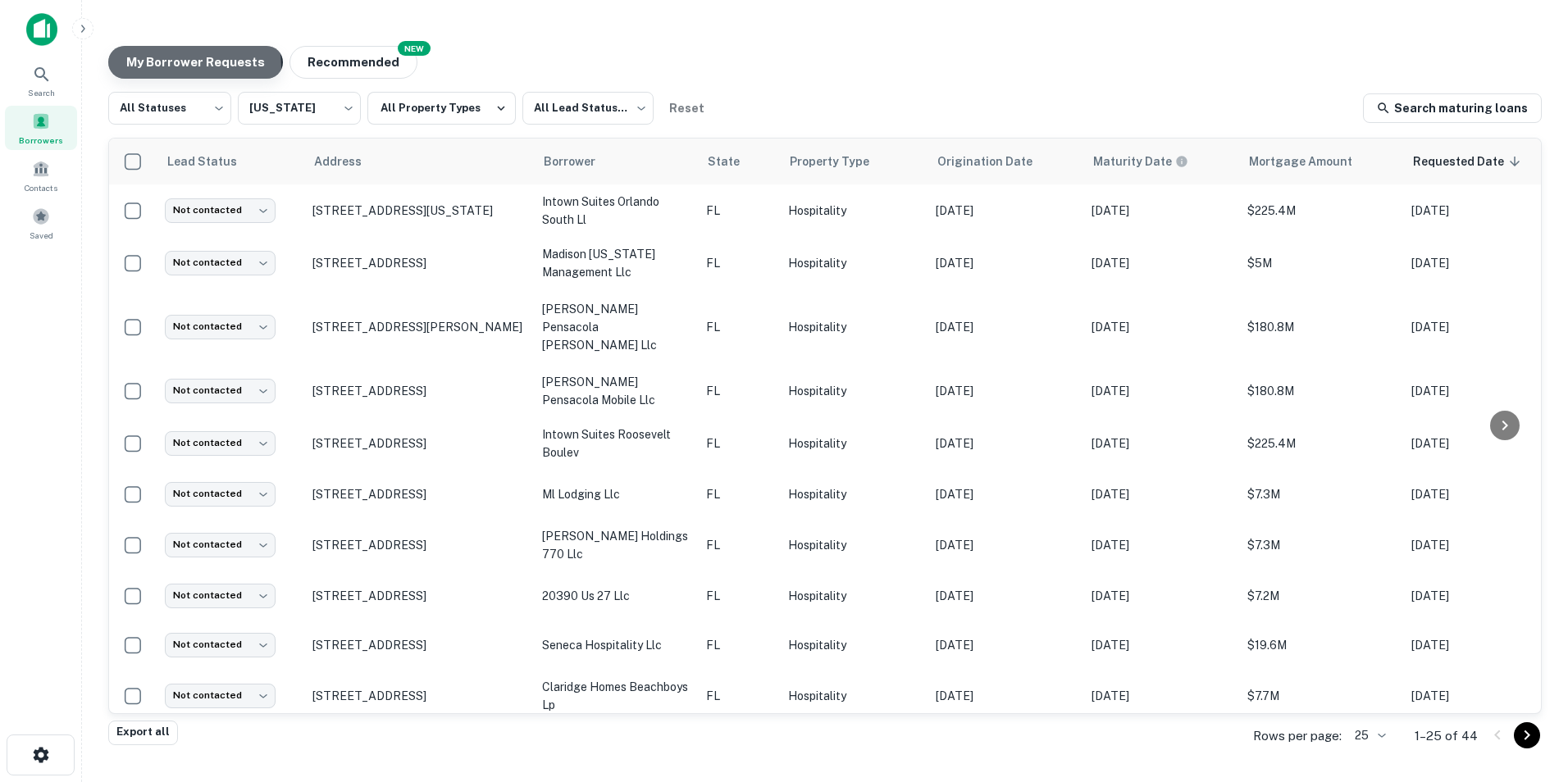
click at [154, 68] on button "My Borrower Requests" at bounding box center [195, 62] width 175 height 33
click at [88, 26] on icon "button" at bounding box center [83, 28] width 13 height 13
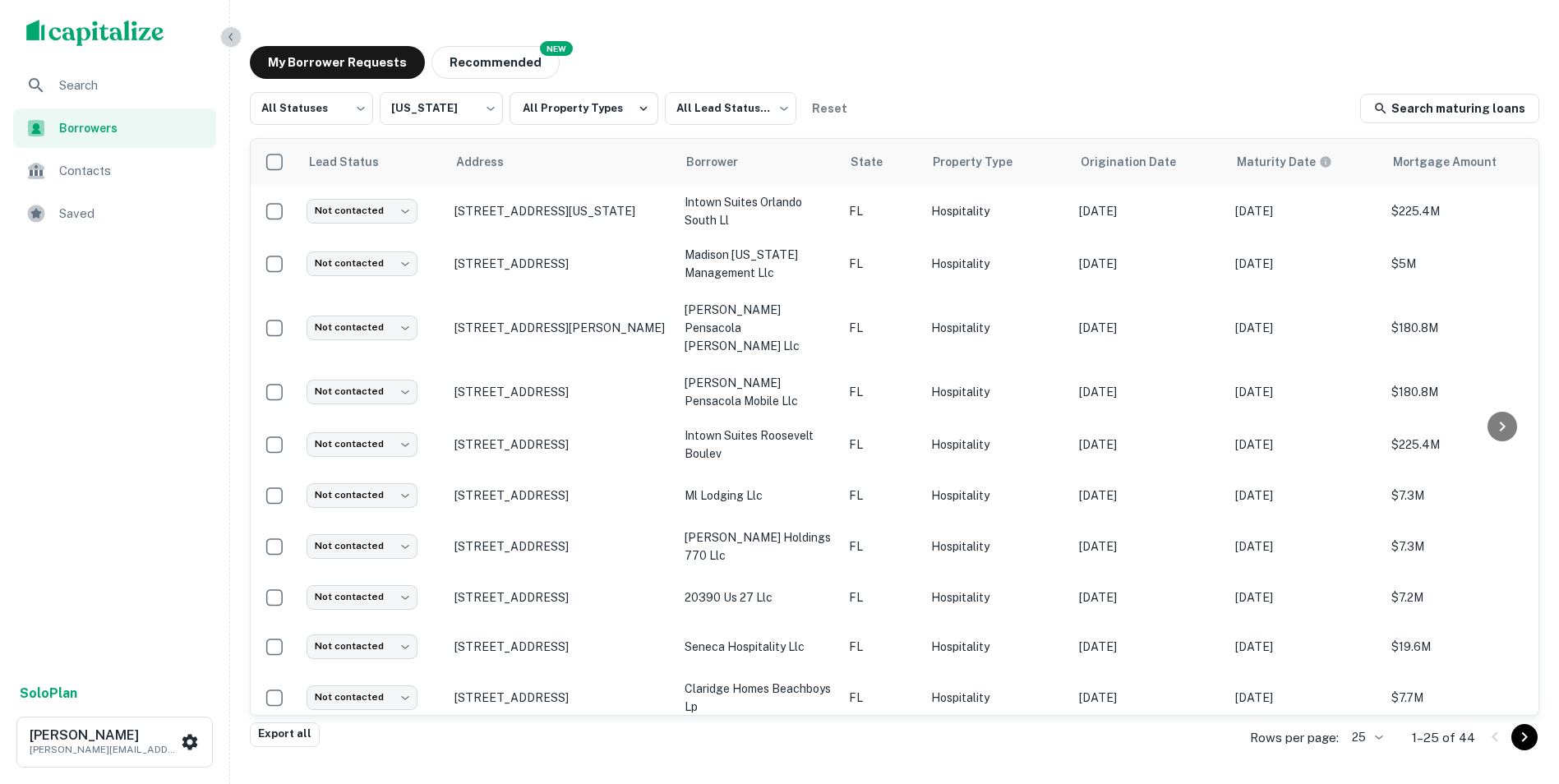
click at [226, 41] on icon "button" at bounding box center [231, 37] width 13 height 13
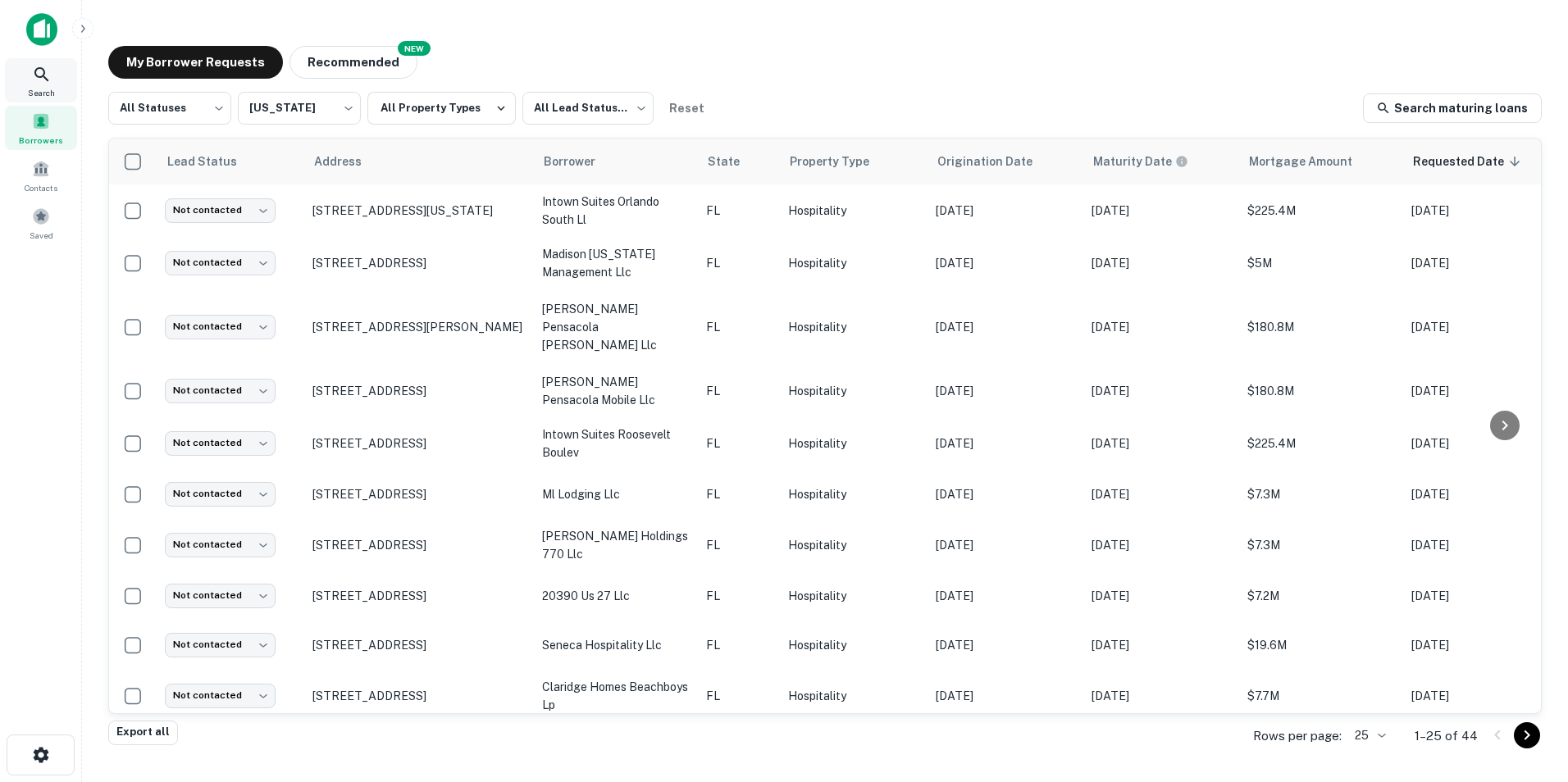
click at [49, 81] on icon at bounding box center [41, 74] width 19 height 19
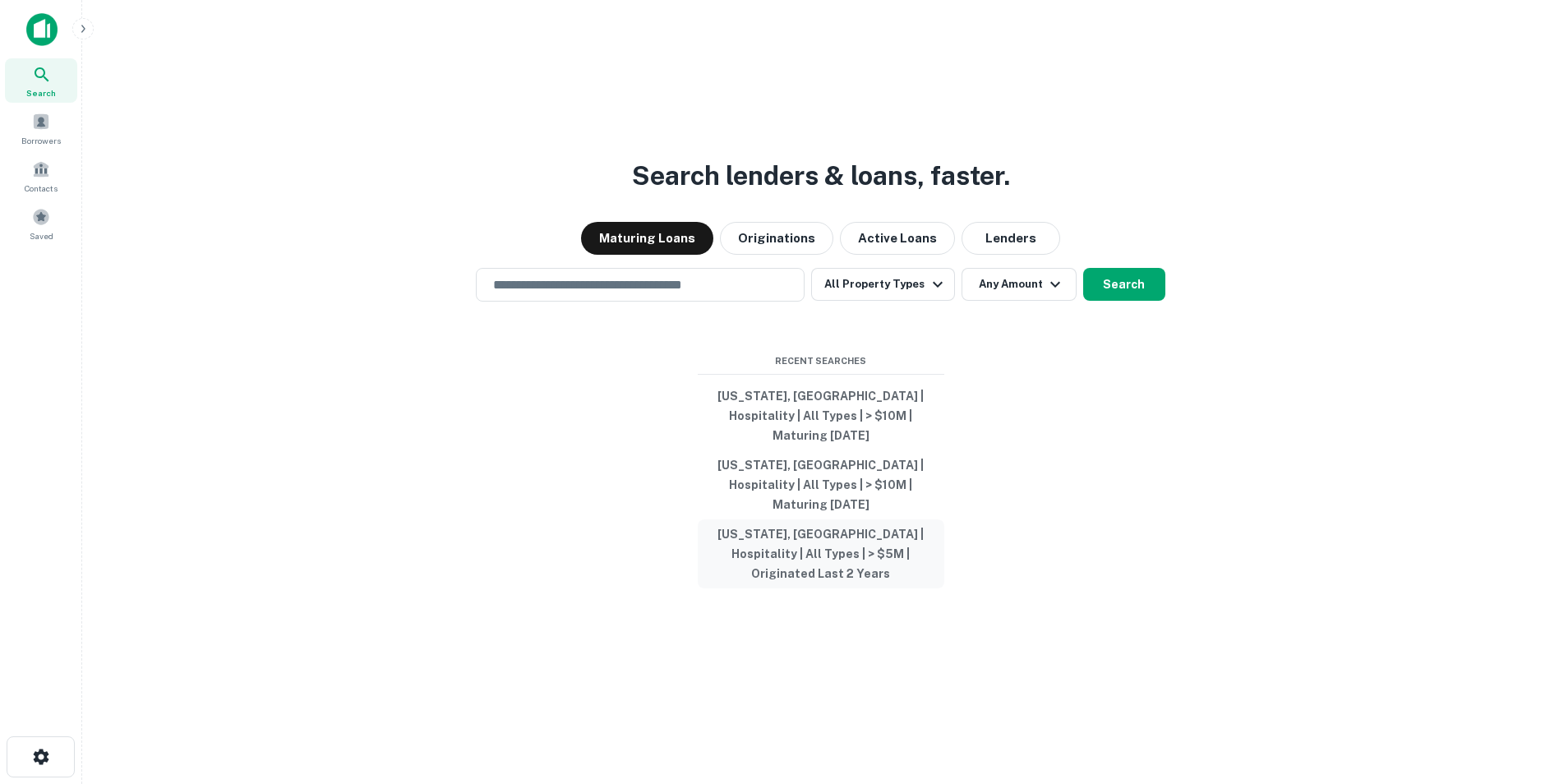
click at [845, 542] on button "[US_STATE], [GEOGRAPHIC_DATA] | Hospitality | All Types | > $5M | Originated La…" at bounding box center [821, 554] width 247 height 69
type input "**********"
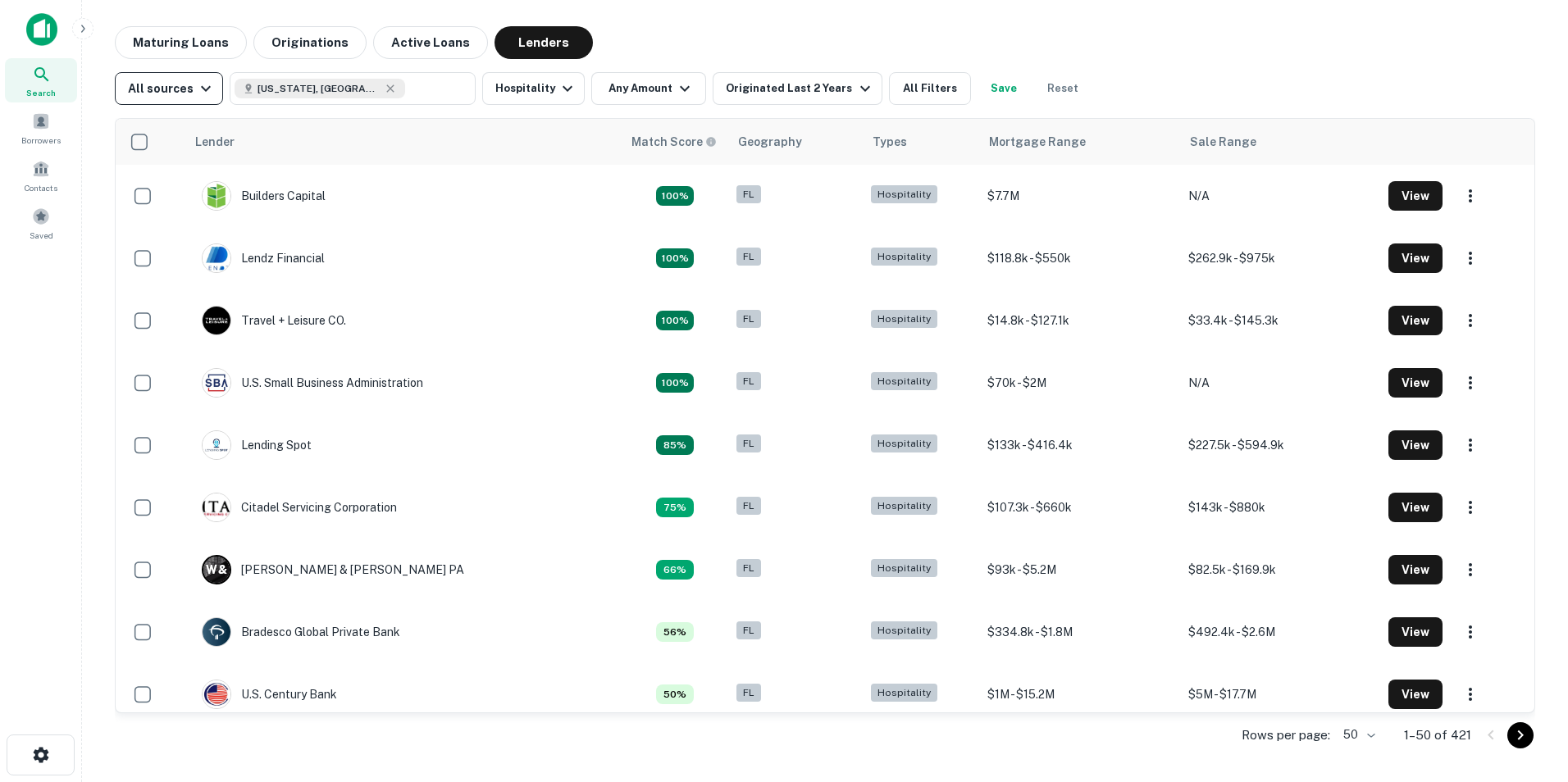
click at [201, 93] on icon "button" at bounding box center [205, 88] width 19 height 19
click at [201, 93] on div at bounding box center [784, 391] width 1568 height 782
click at [193, 48] on button "Maturing Loans" at bounding box center [181, 42] width 132 height 33
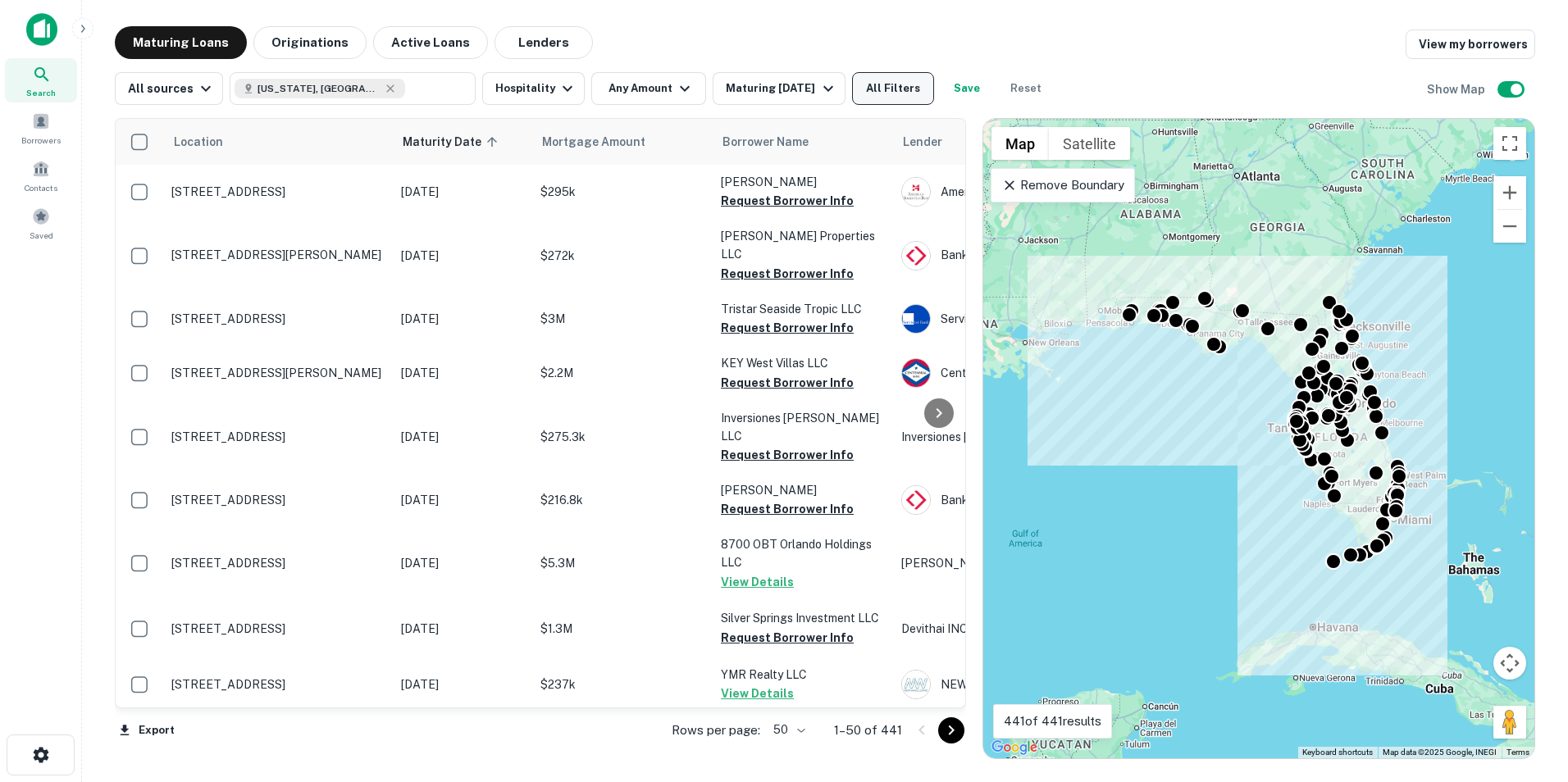
click at [890, 92] on button "All Filters" at bounding box center [893, 88] width 82 height 33
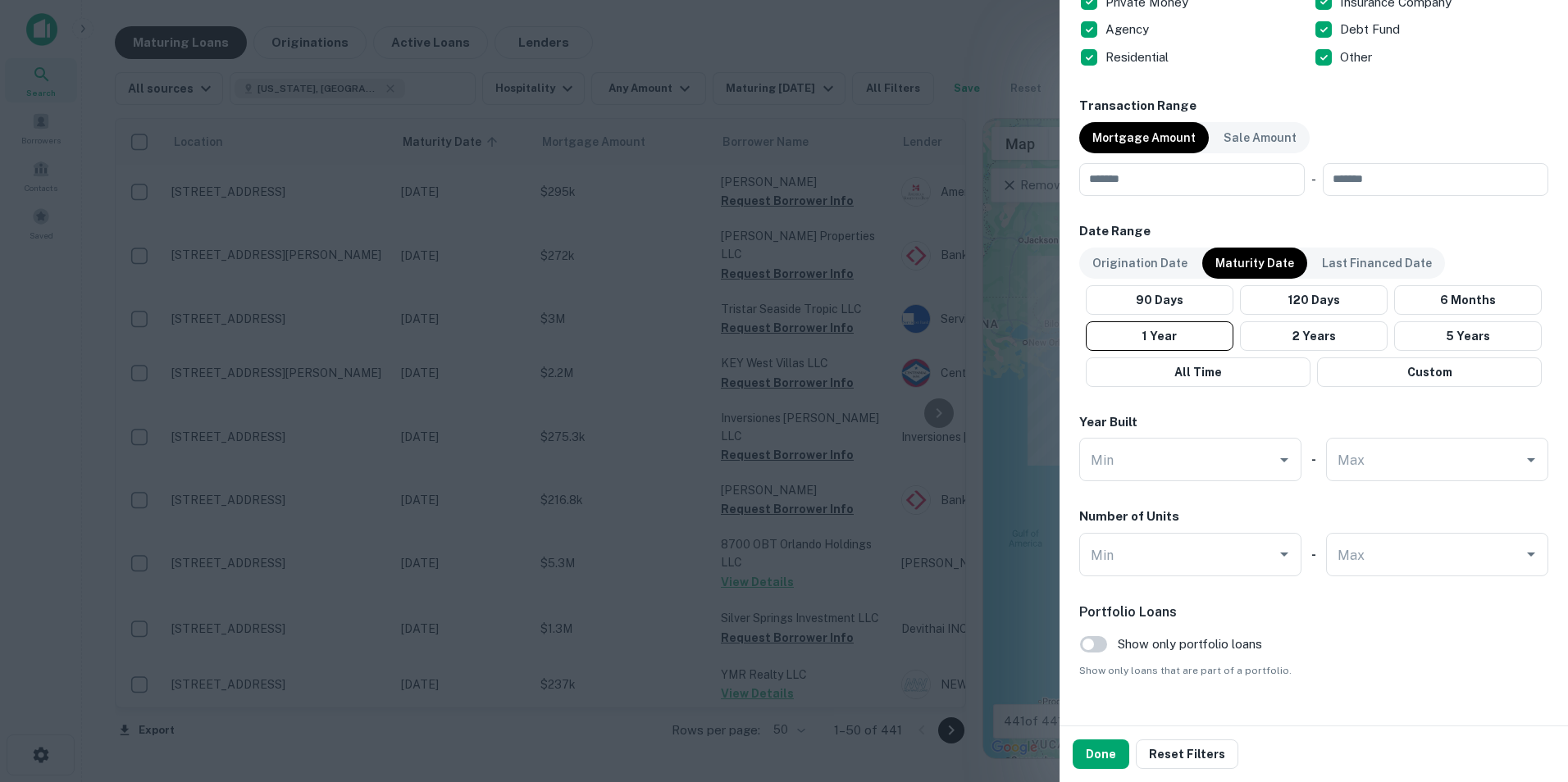
scroll to position [788, 0]
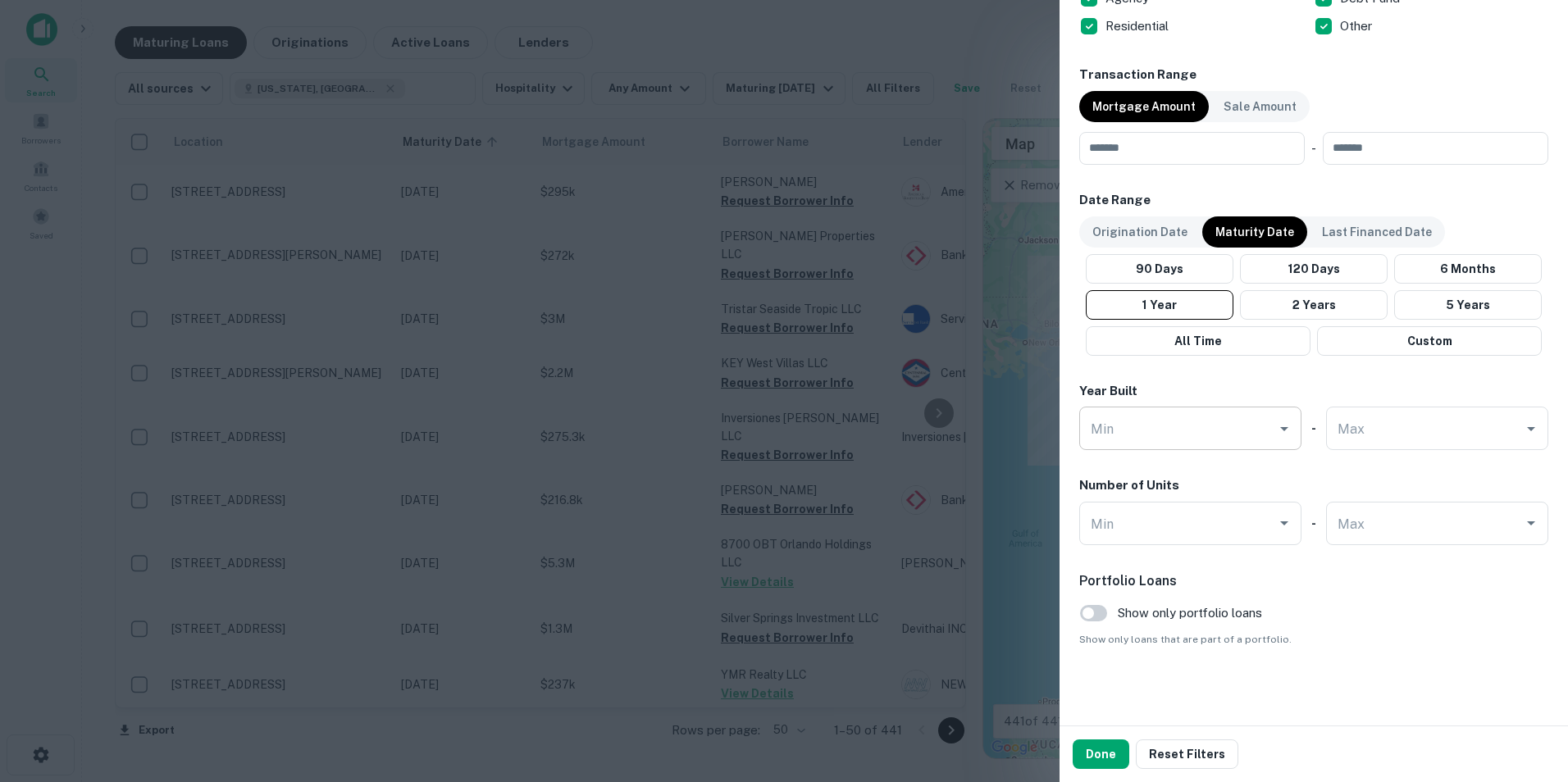
click at [1275, 428] on icon "Open" at bounding box center [1284, 428] width 19 height 19
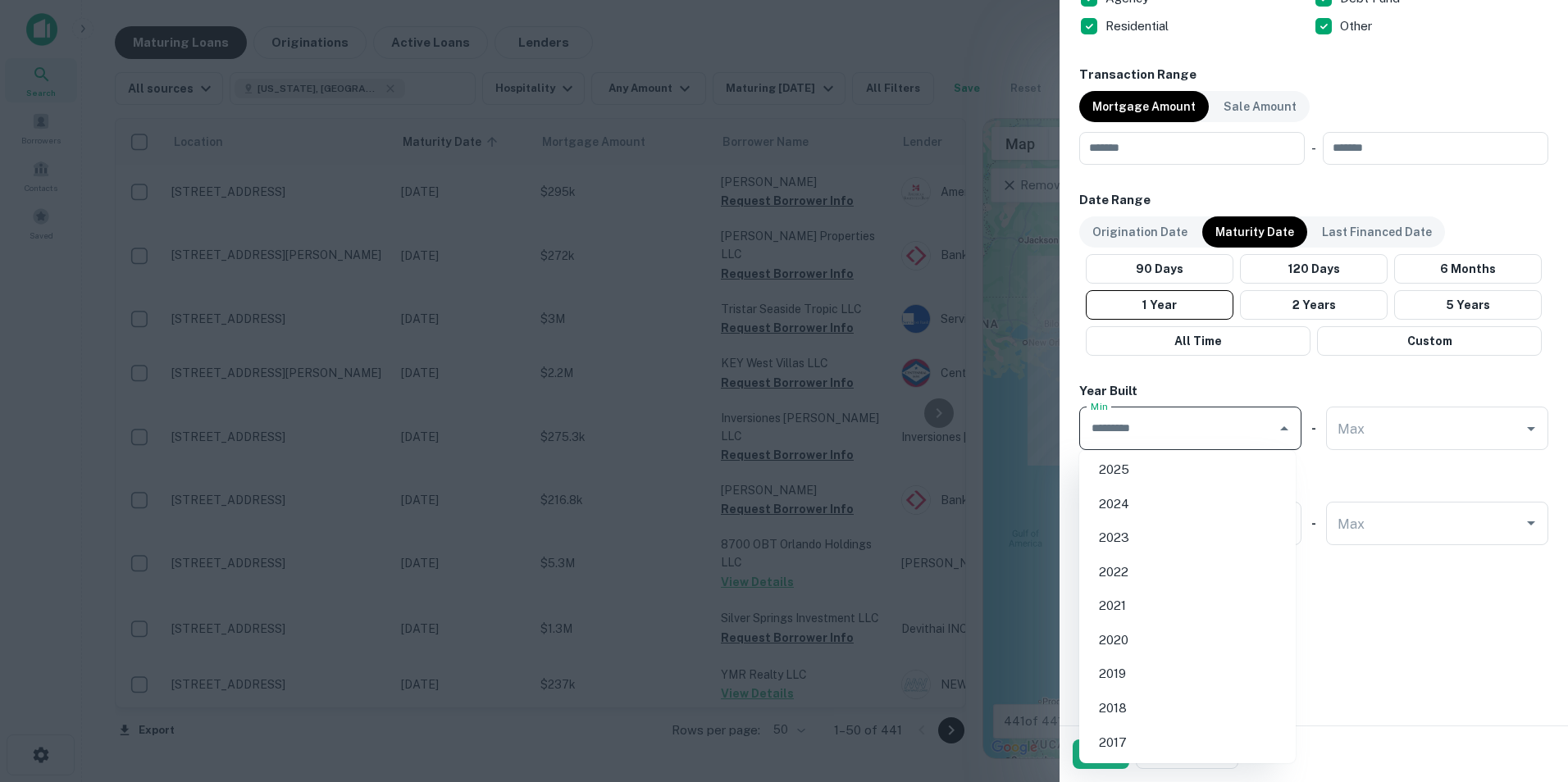
click at [1284, 391] on div "Year Built" at bounding box center [1313, 391] width 469 height 19
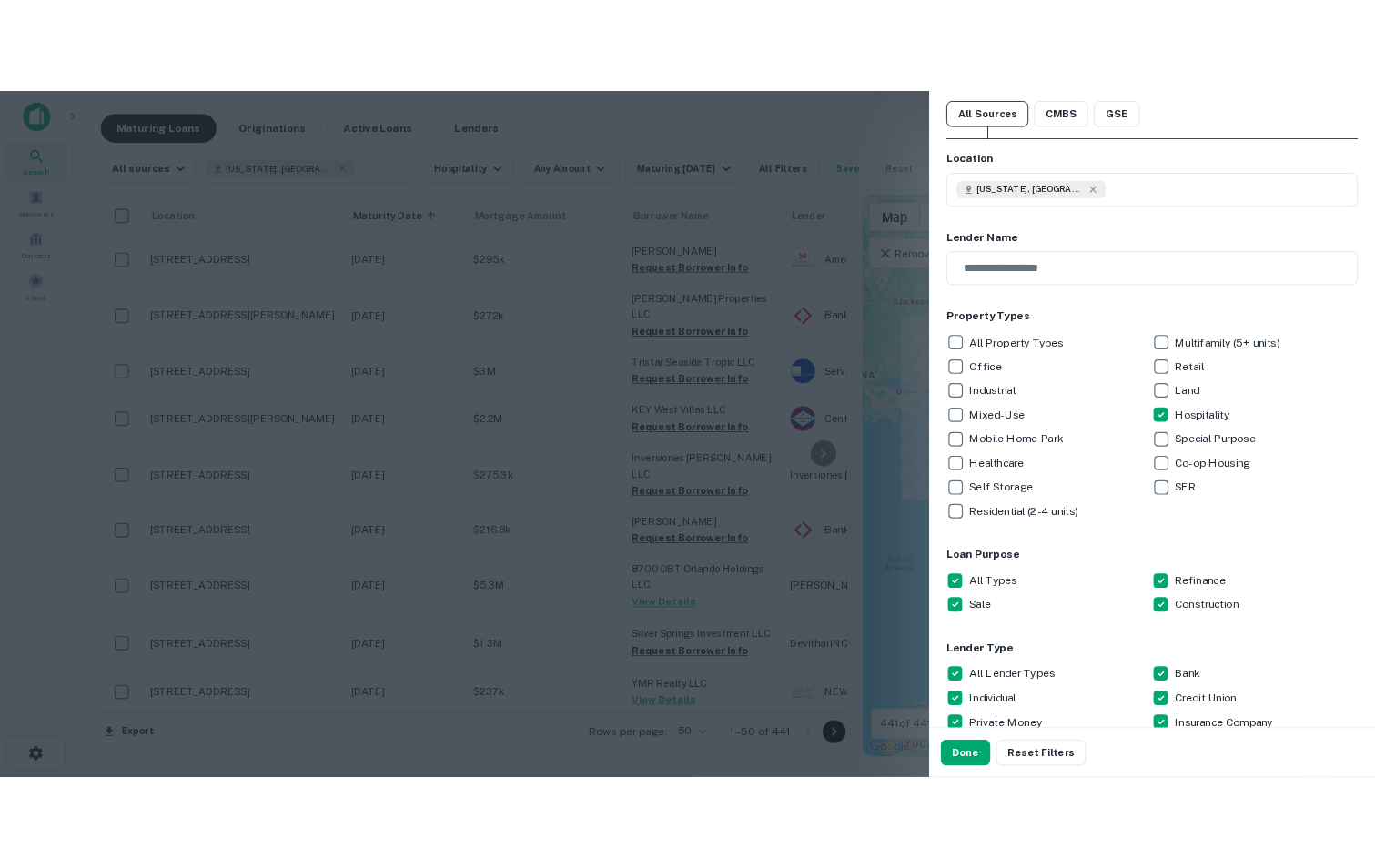
scroll to position [0, 0]
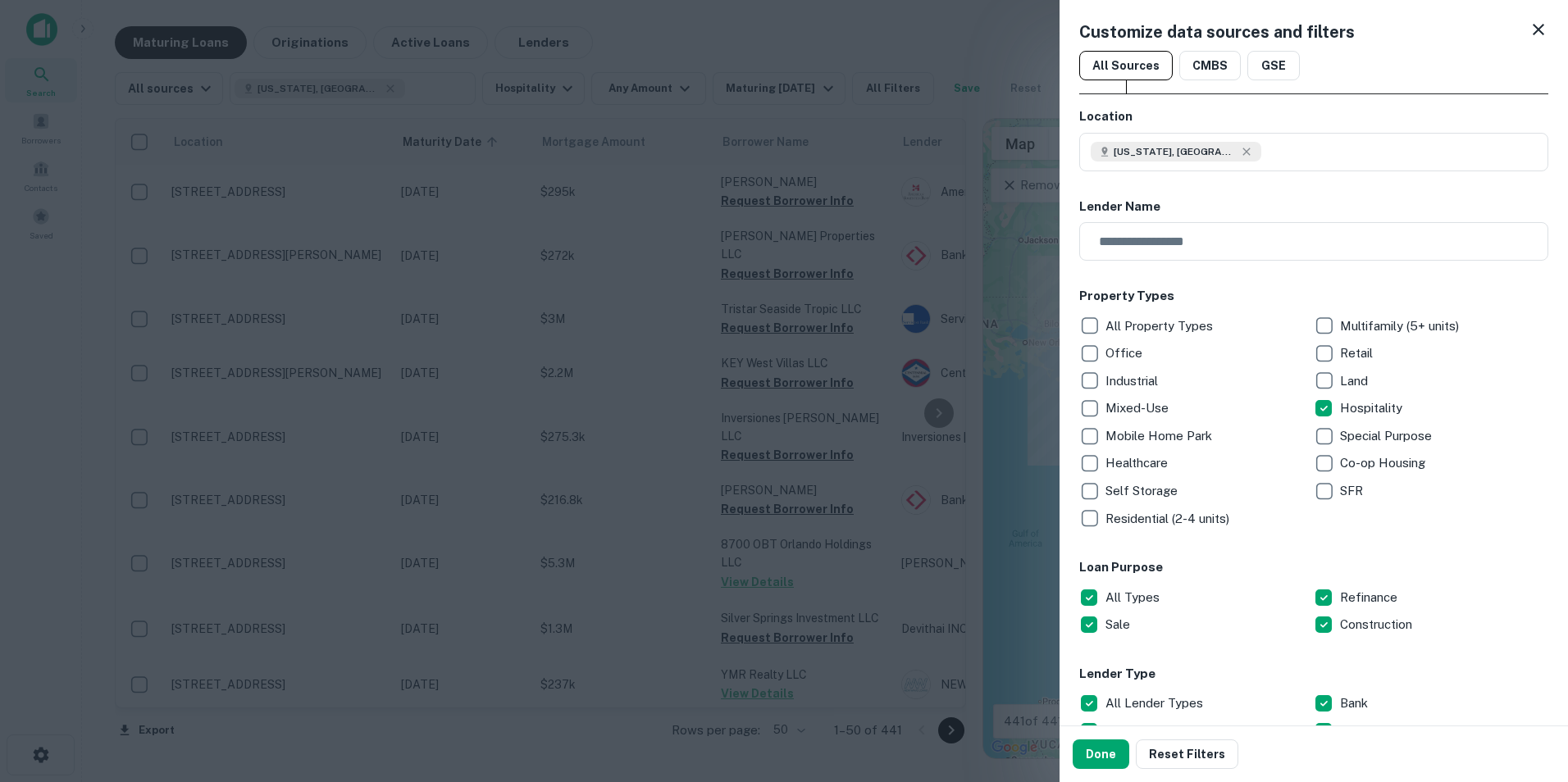
click at [730, 53] on div at bounding box center [784, 391] width 1568 height 782
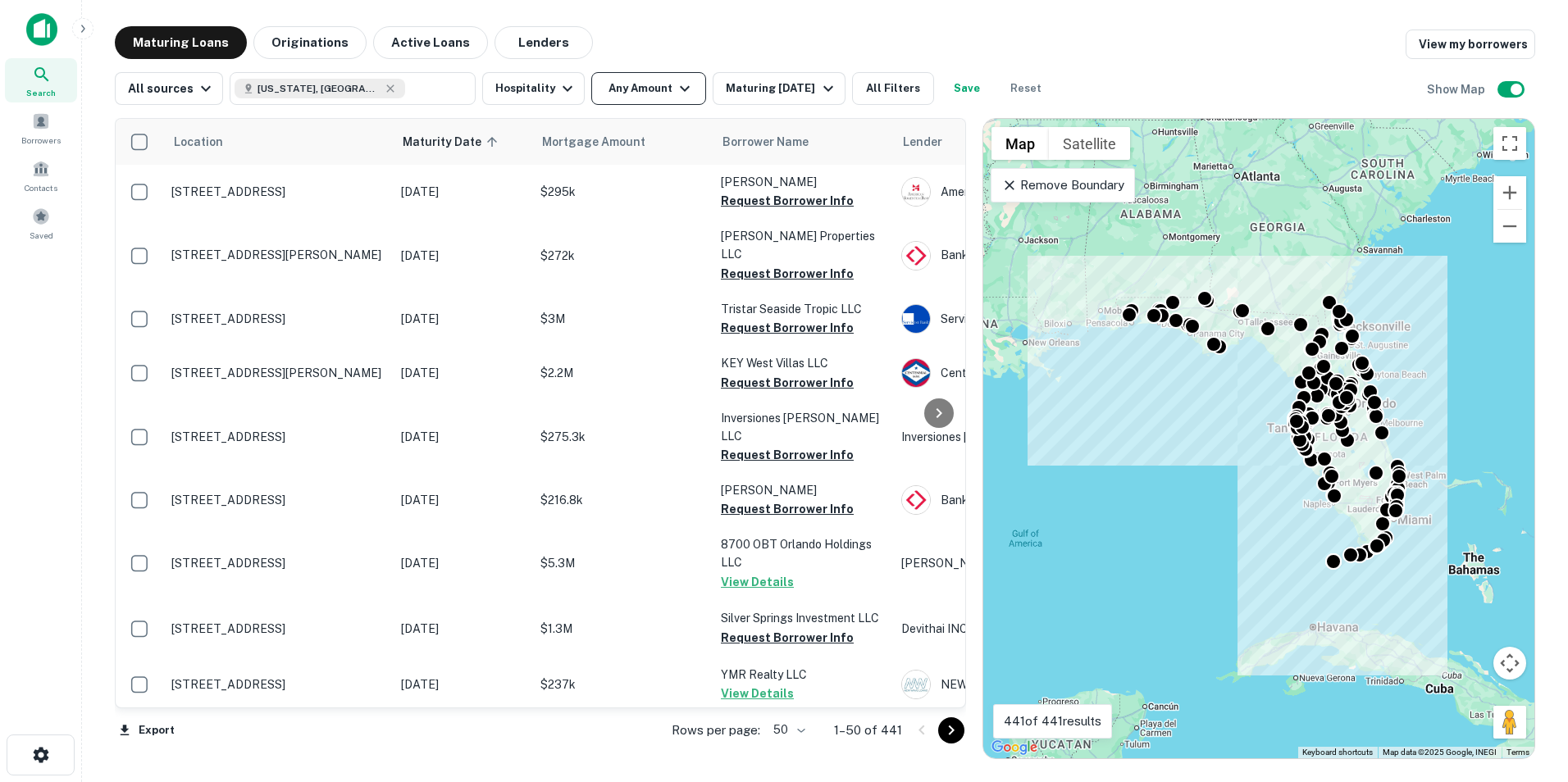
click at [677, 96] on icon "button" at bounding box center [684, 88] width 19 height 19
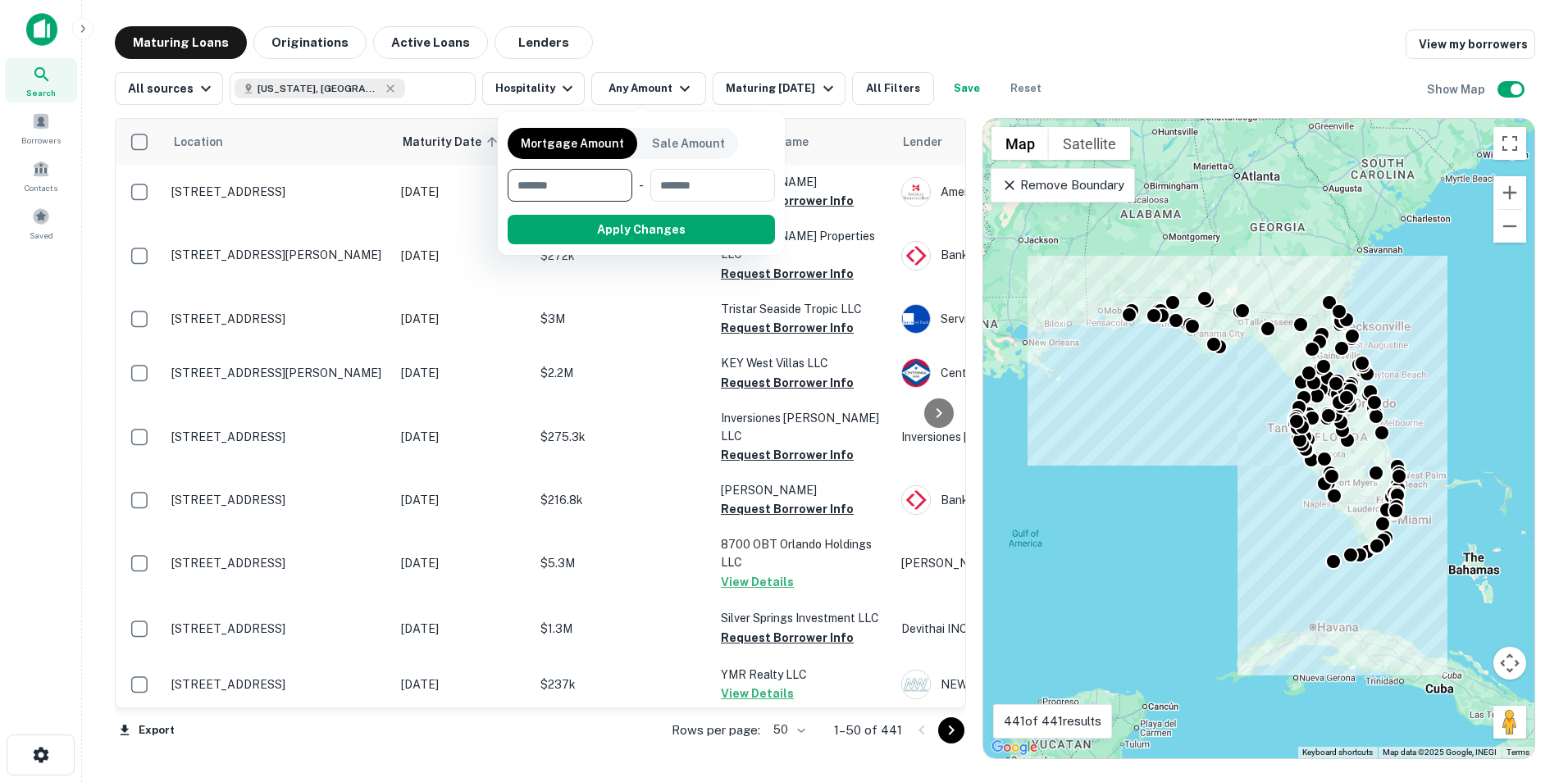
click at [608, 193] on input "number" at bounding box center [564, 185] width 113 height 33
type input "*******"
click at [616, 220] on button "Apply Changes" at bounding box center [671, 229] width 209 height 29
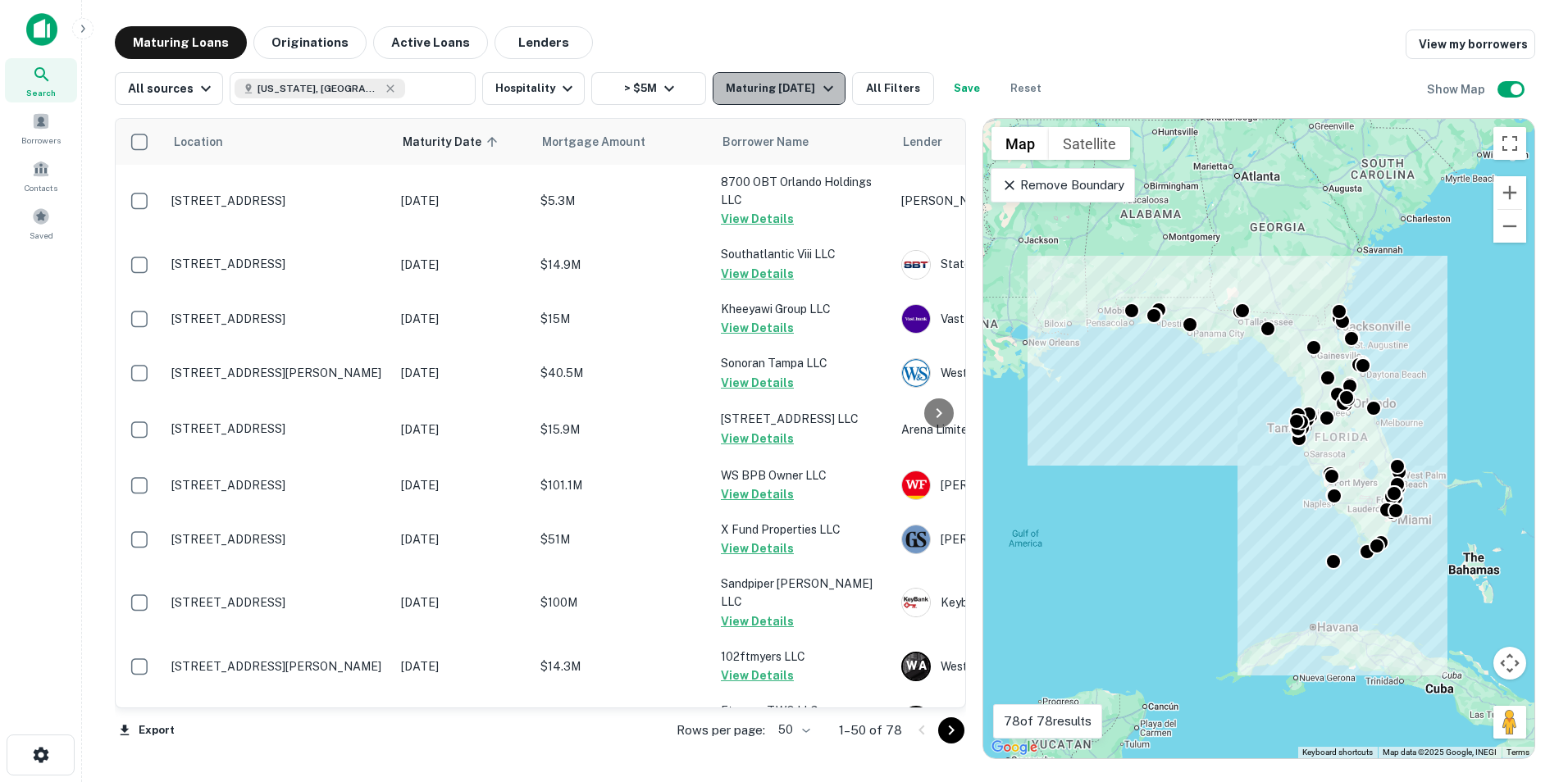
click at [797, 95] on div "Maturing [DATE]" at bounding box center [781, 88] width 111 height 19
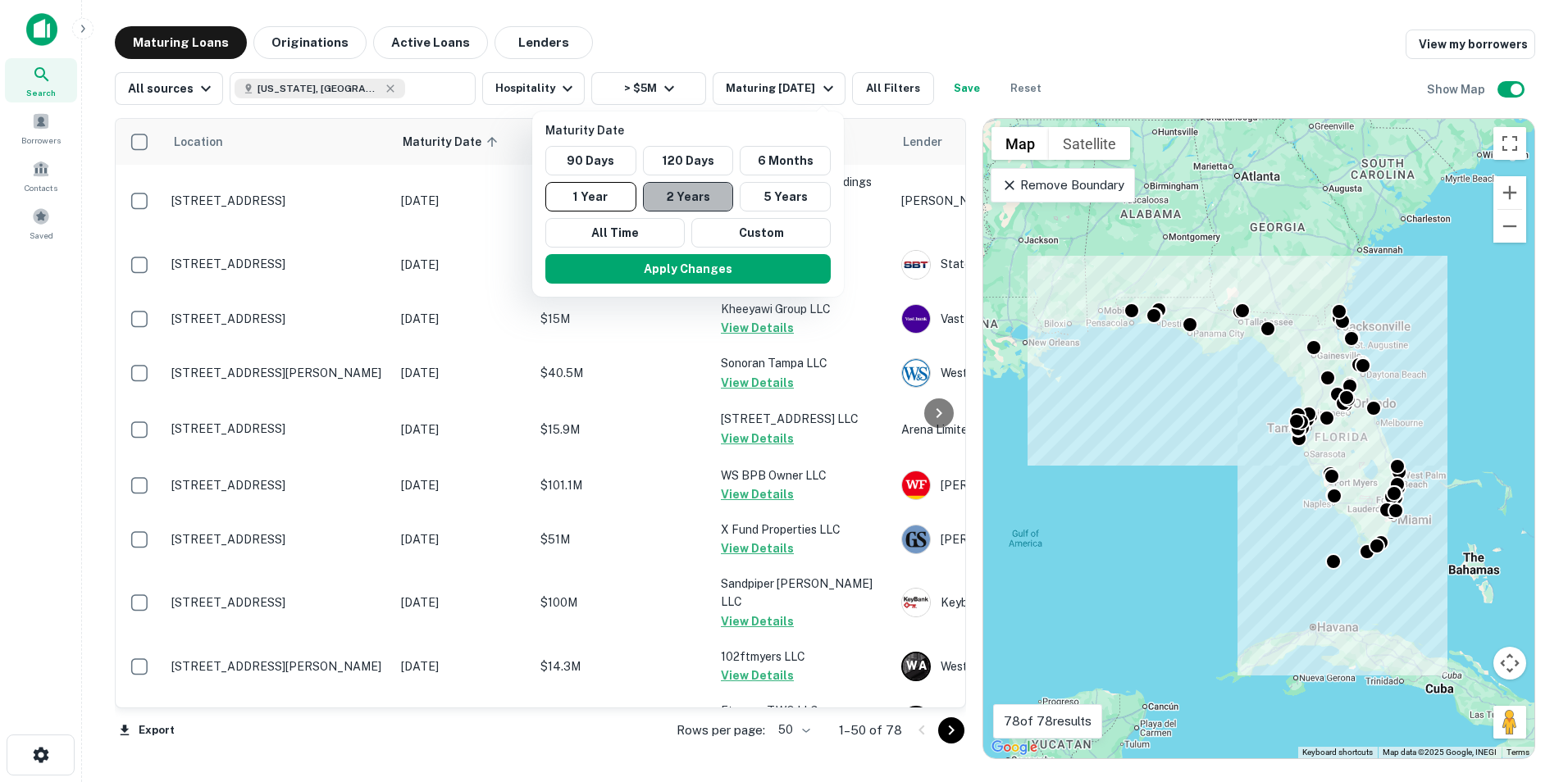
click at [694, 189] on button "2 Years" at bounding box center [689, 196] width 91 height 29
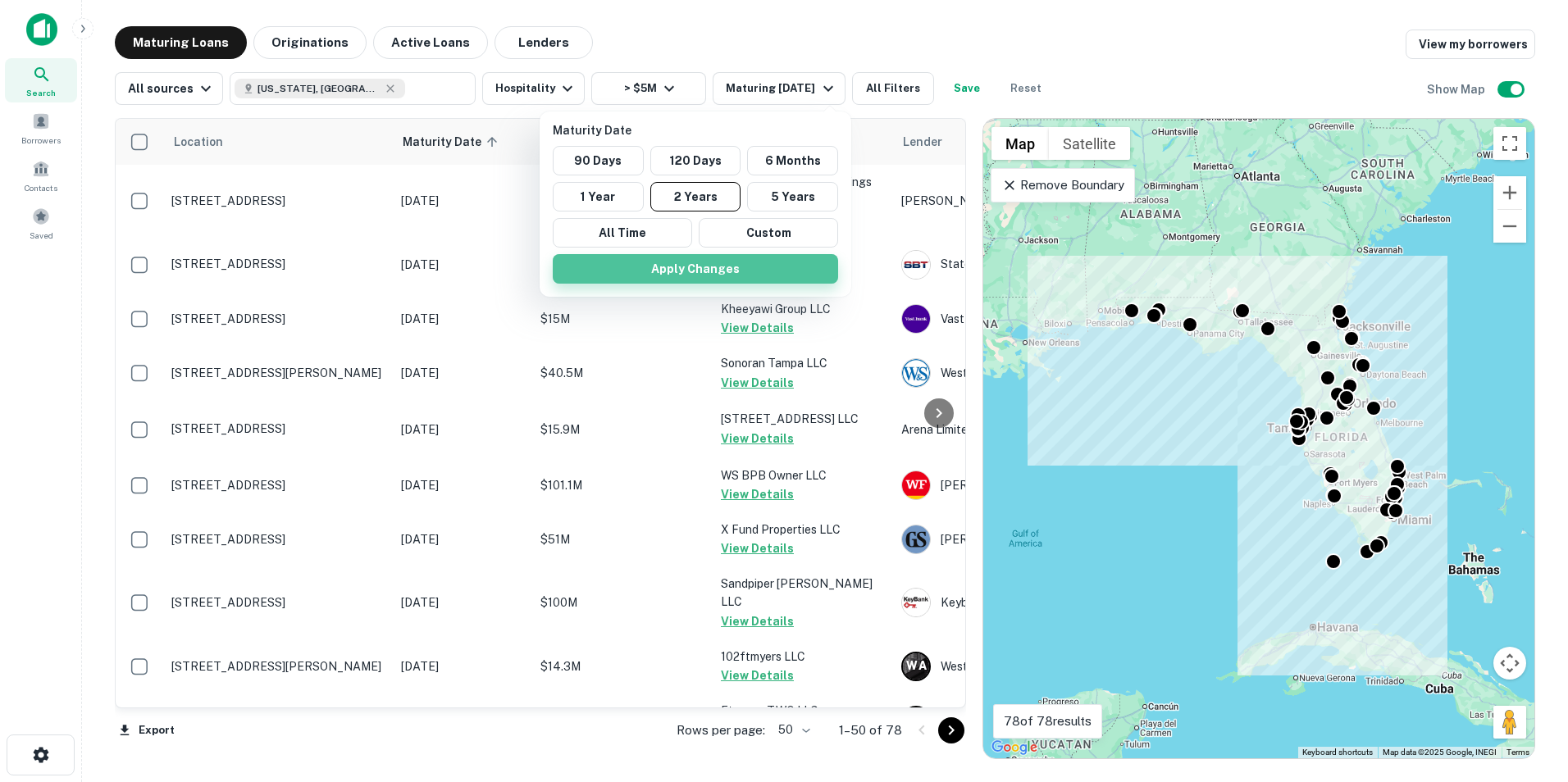
click at [686, 270] on button "Apply Changes" at bounding box center [695, 269] width 286 height 29
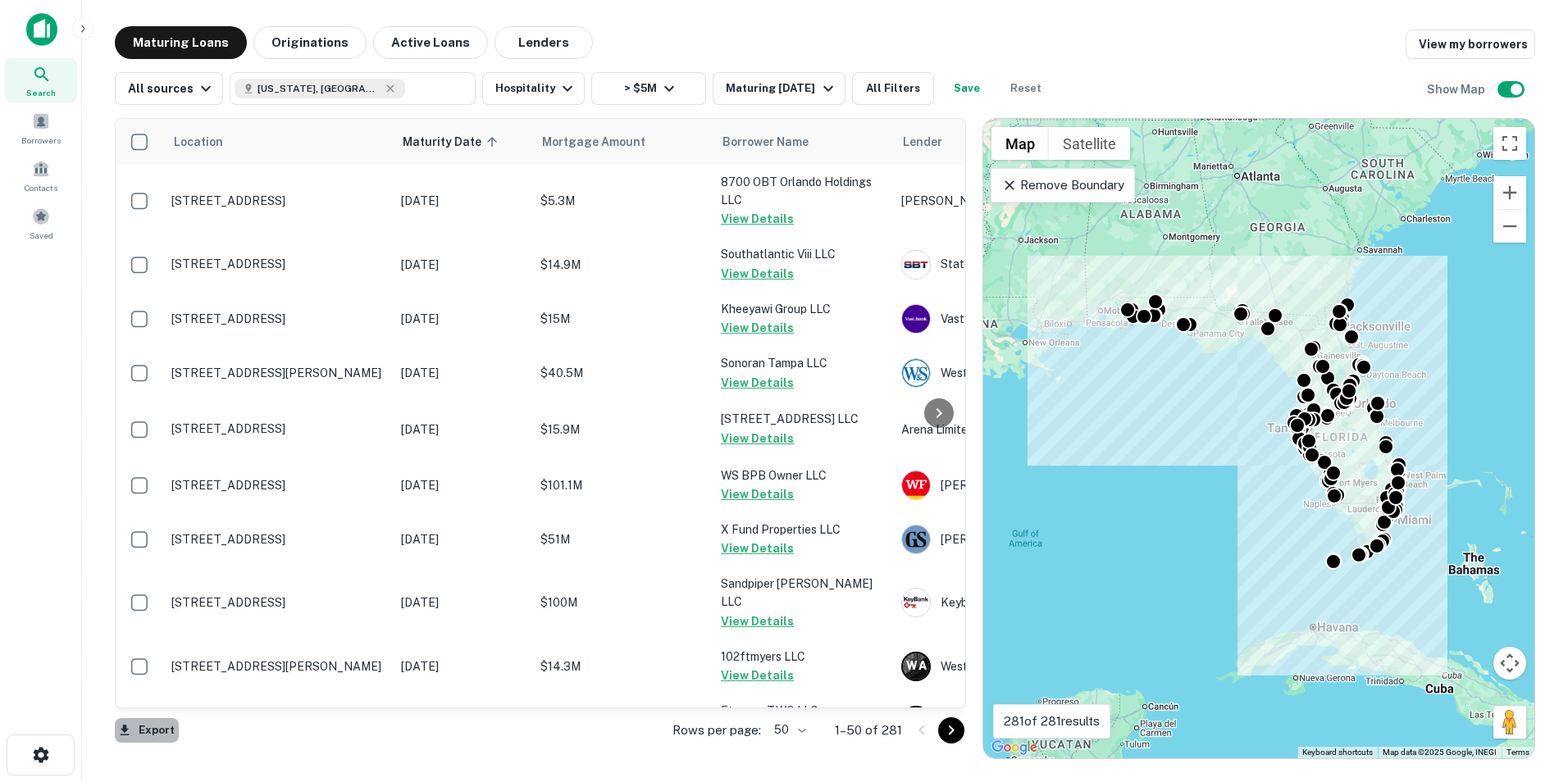
click at [123, 732] on icon "button" at bounding box center [125, 731] width 15 height 15
click at [190, 750] on li "Export as Excel (.xlsx)" at bounding box center [207, 747] width 185 height 29
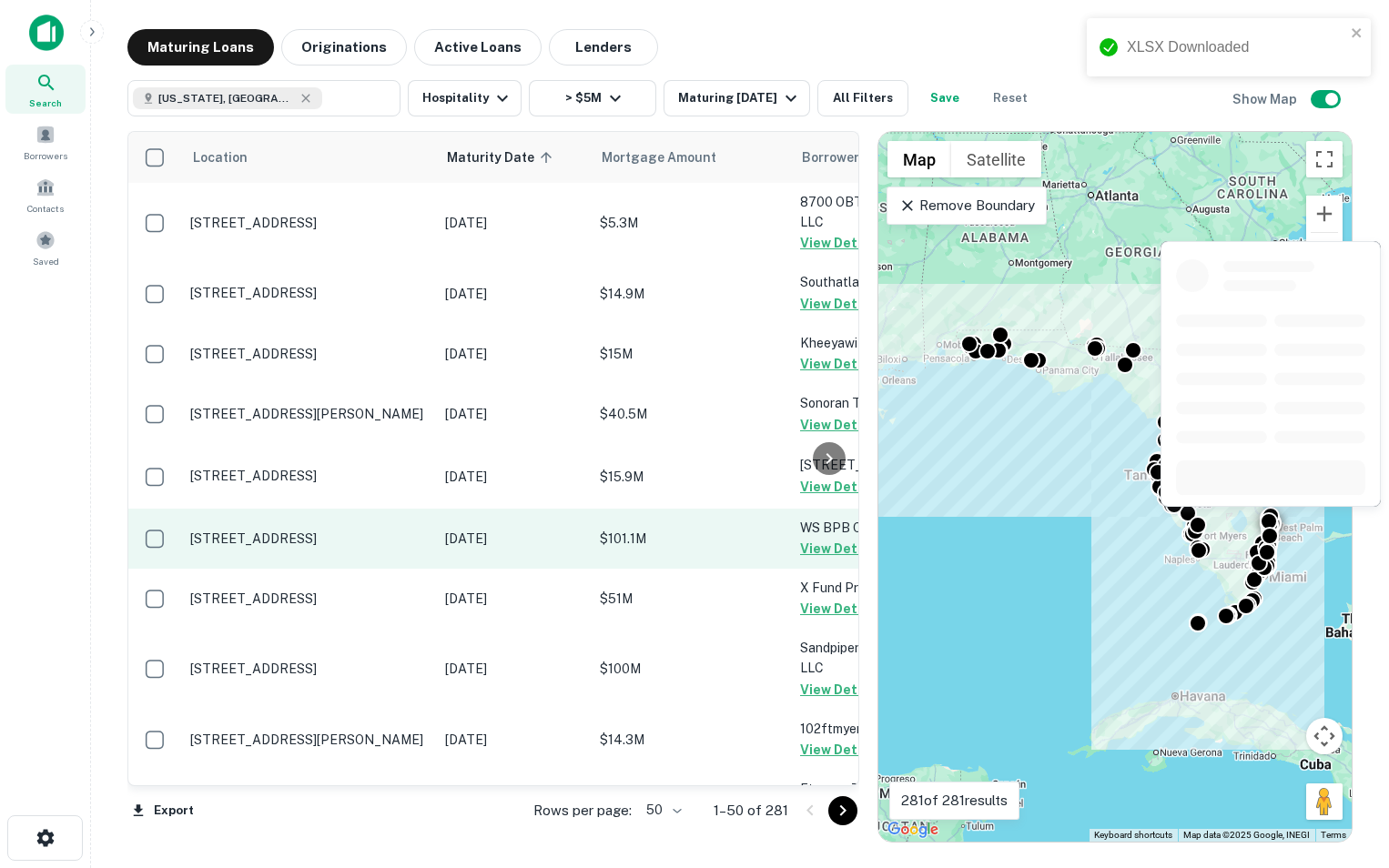
click at [731, 560] on td "$101.1M" at bounding box center [690, 538] width 200 height 60
